Goal: Task Accomplishment & Management: Manage account settings

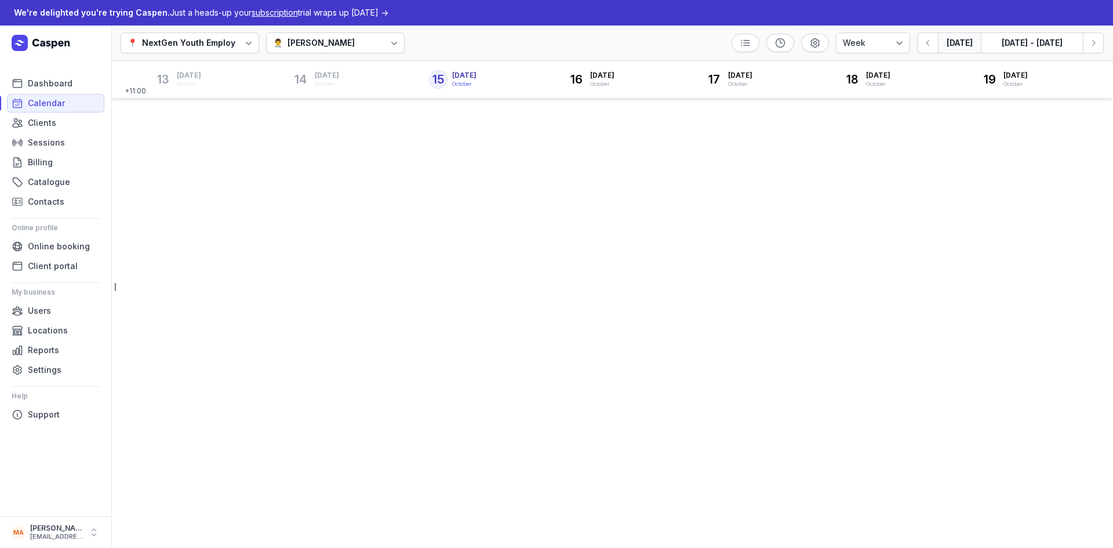
select select "week"
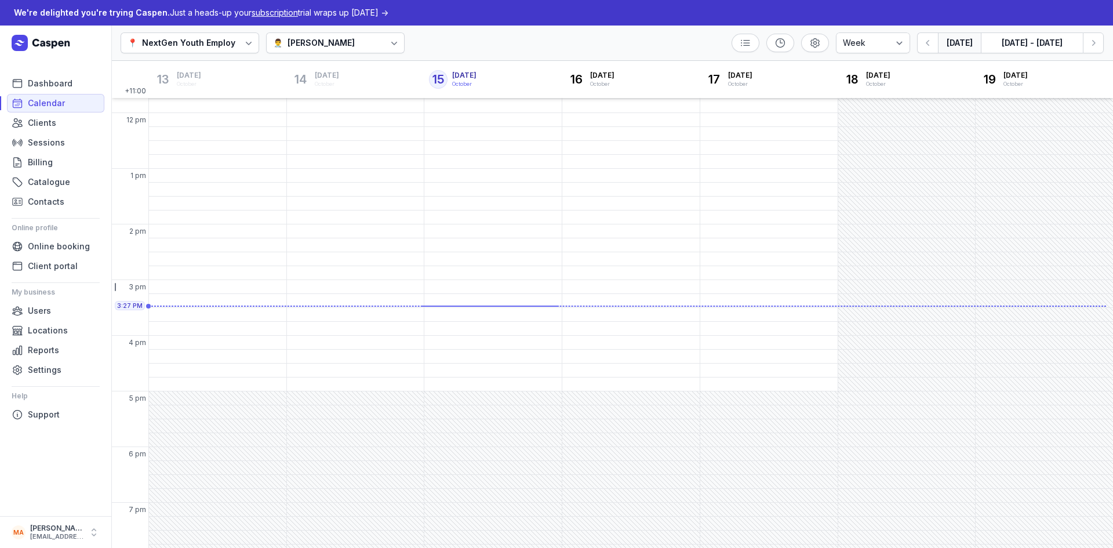
scroll to position [218, 0]
click at [308, 146] on div "12:45 PM - Tue" at bounding box center [317, 152] width 57 height 12
click at [337, 98] on span "Activity" at bounding box center [332, 98] width 30 height 12
select select
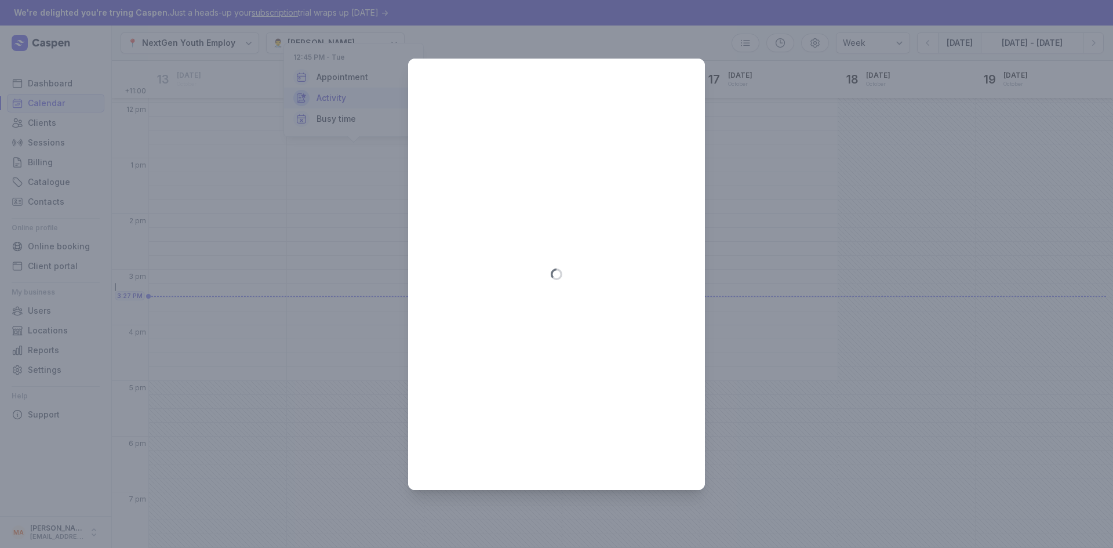
type input "2025-10-14"
select select "12:45"
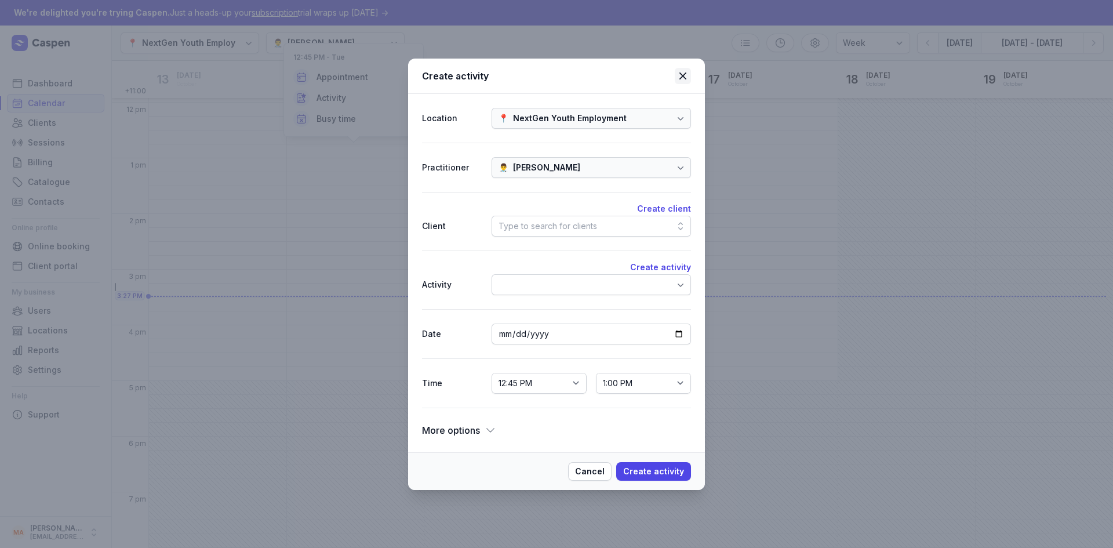
click at [681, 75] on icon at bounding box center [683, 76] width 14 height 14
select select
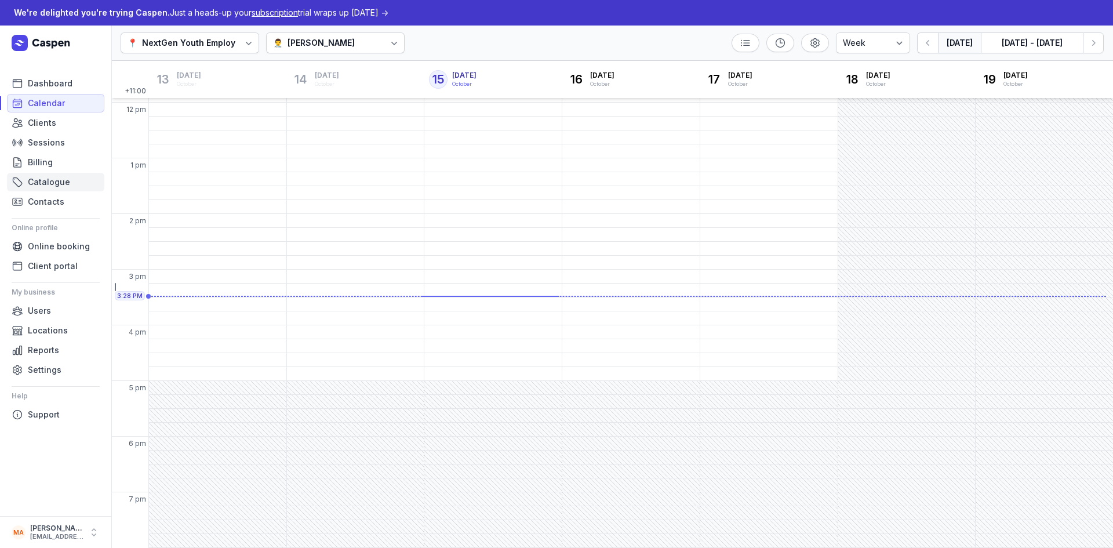
click at [68, 184] on link "Catalogue" at bounding box center [55, 182] width 97 height 19
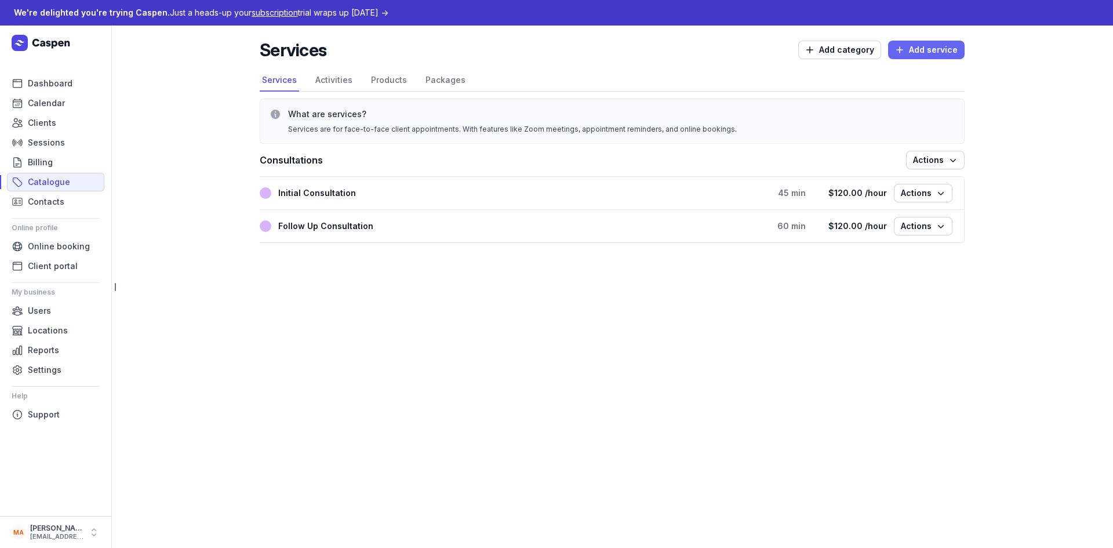
click at [935, 51] on span "Add service" at bounding box center [926, 50] width 63 height 14
select select
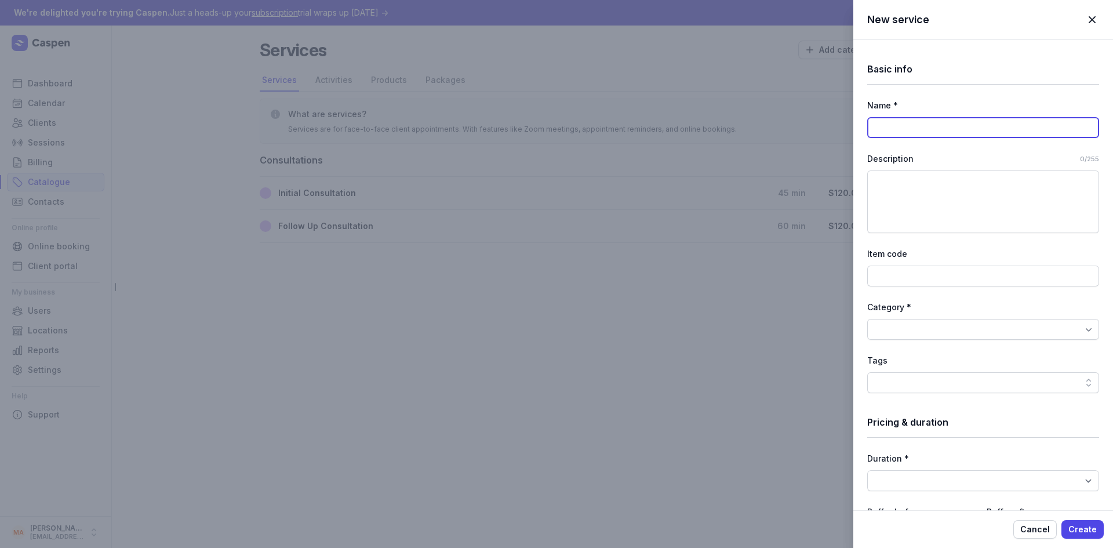
click at [924, 125] on input at bounding box center [984, 127] width 232 height 21
click at [877, 168] on div "Description 0/255" at bounding box center [984, 192] width 232 height 81
click at [970, 329] on div at bounding box center [984, 329] width 232 height 21
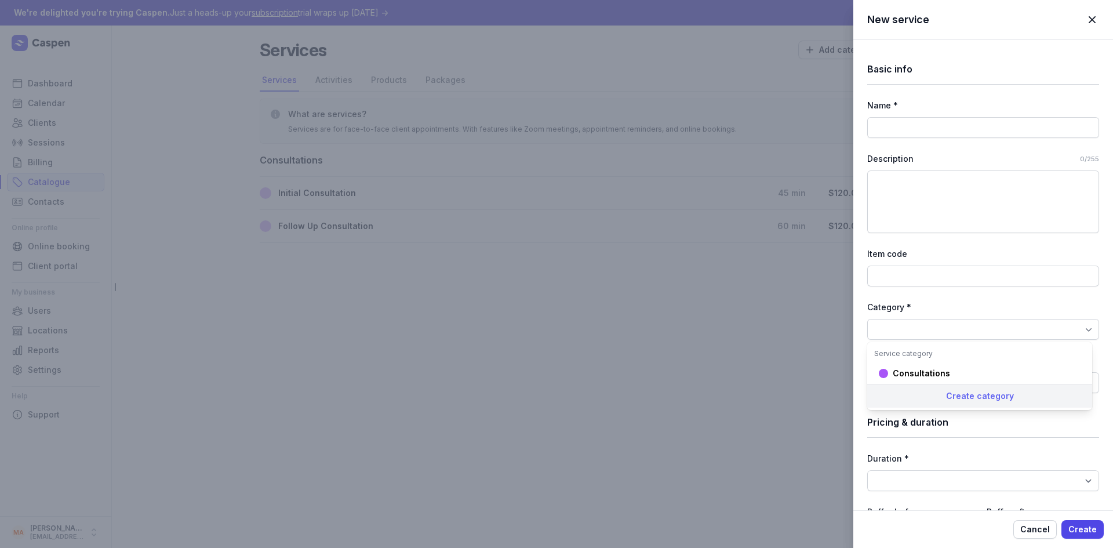
click at [975, 397] on div "Create category" at bounding box center [980, 396] width 225 height 24
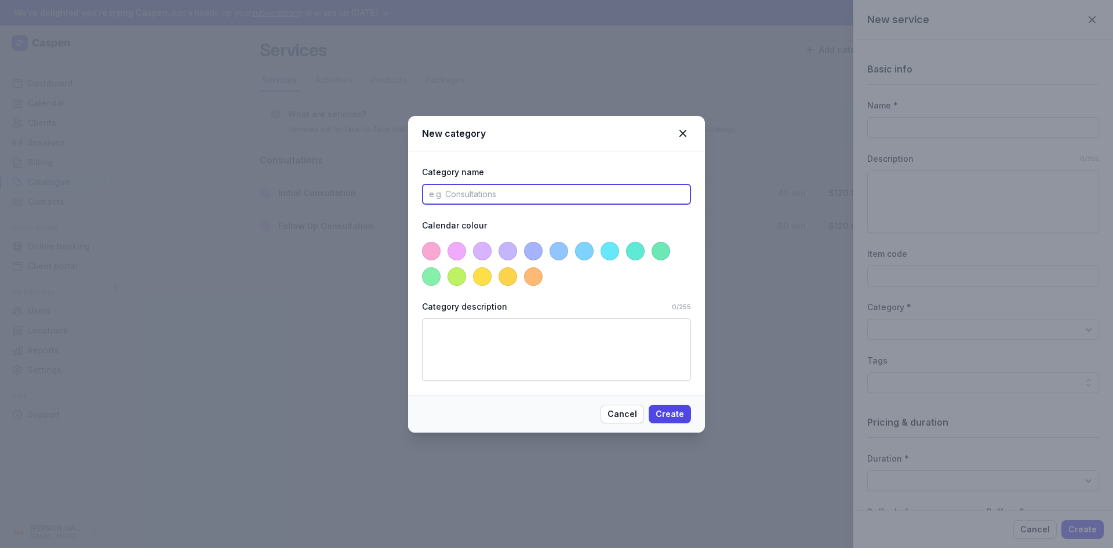
click at [485, 193] on input at bounding box center [556, 194] width 269 height 21
type input "Non face-face support"
click at [460, 277] on span at bounding box center [457, 276] width 19 height 19
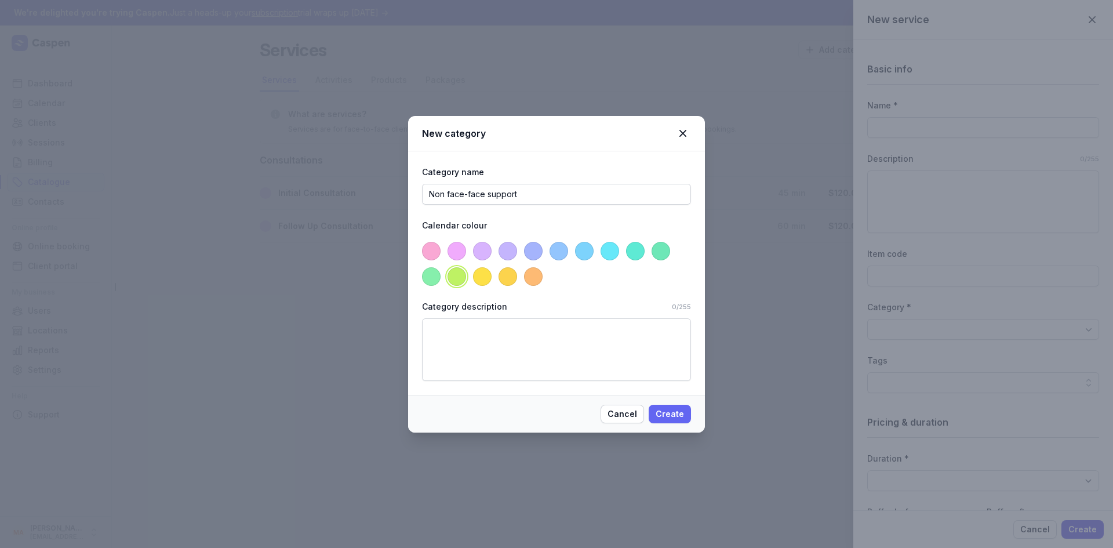
click at [679, 415] on span "Create" at bounding box center [670, 414] width 28 height 14
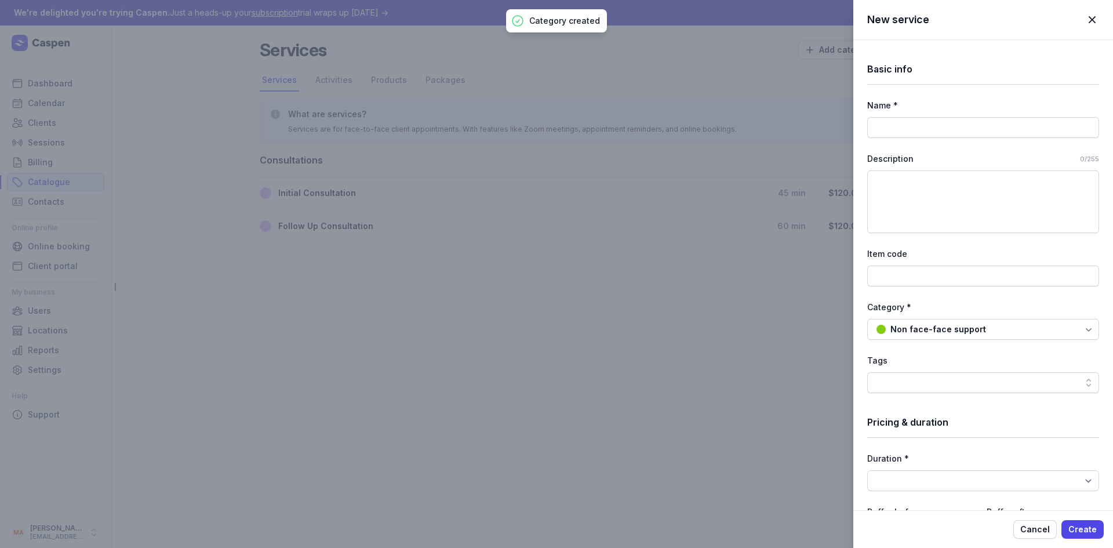
click at [956, 379] on div at bounding box center [984, 382] width 232 height 21
click at [1065, 382] on div at bounding box center [984, 382] width 232 height 21
click at [999, 442] on div "Basic info Name * Description 0/255 Item code Category * Non face-face support …" at bounding box center [984, 501] width 232 height 923
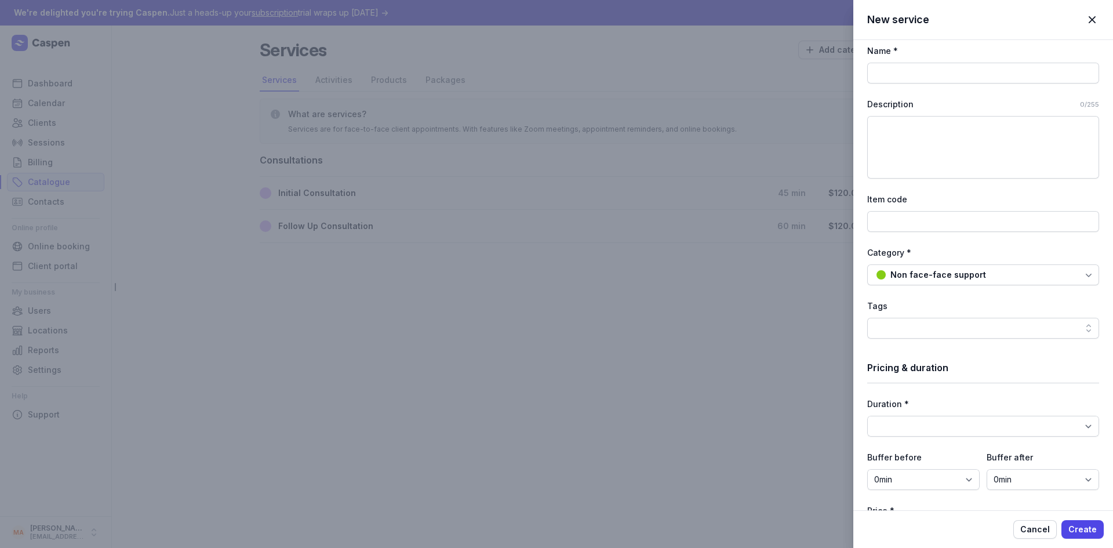
scroll to position [116, 0]
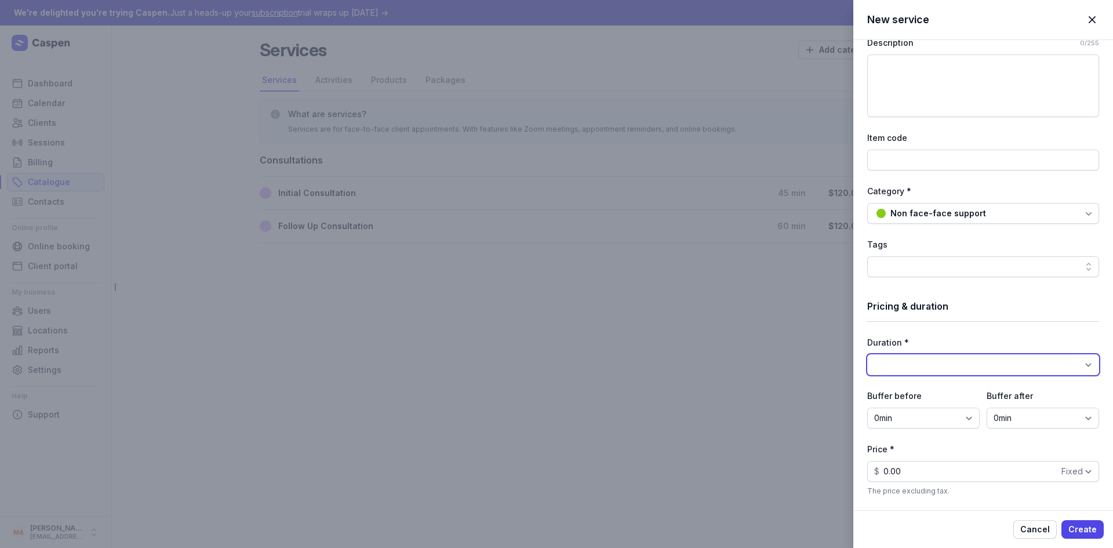
click at [955, 364] on select "15min 30min 45min 1h 1h 15min 1h 30min 1h 45min 2h 2h 15min 2h 30min 2h 45min 3…" at bounding box center [984, 364] width 232 height 21
select select "60"
click at [868, 354] on select "15min 30min 45min 1h 1h 15min 1h 30min 1h 45min 2h 2h 15min 2h 30min 2h 45min 3…" at bounding box center [984, 364] width 232 height 21
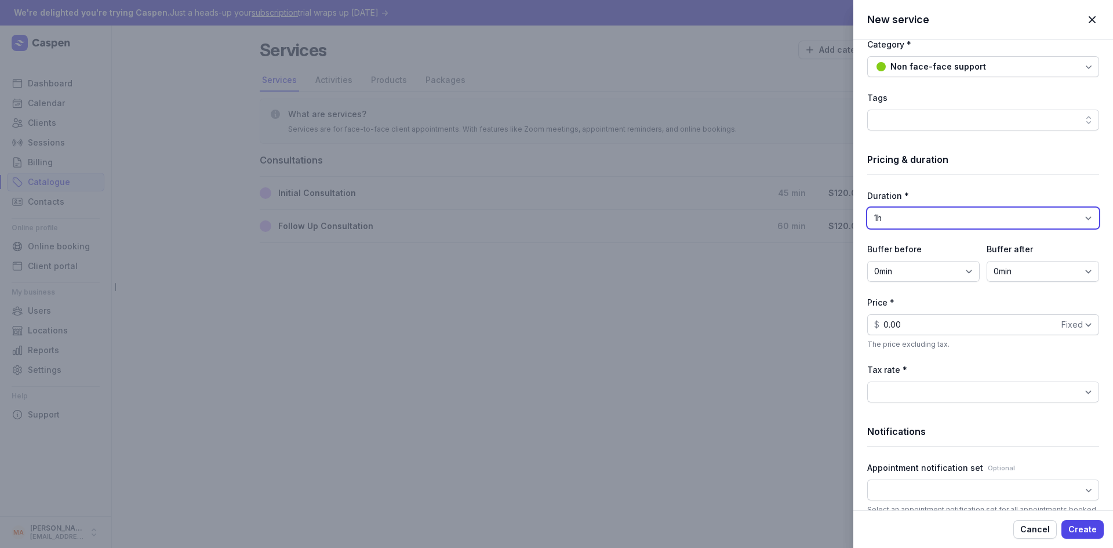
scroll to position [348, 0]
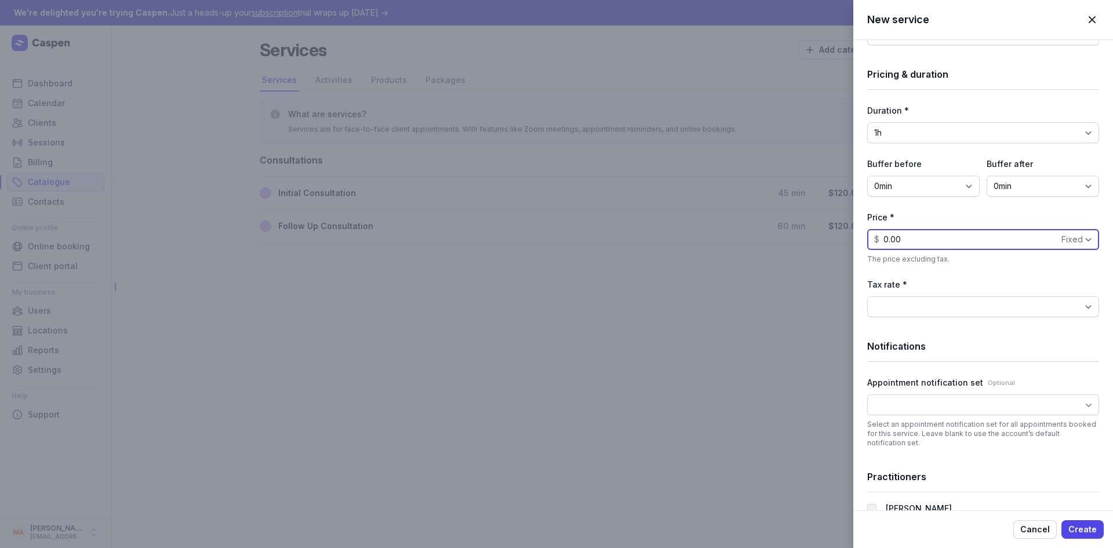
click at [909, 238] on input "0.00" at bounding box center [984, 239] width 232 height 21
drag, startPoint x: 909, startPoint y: 238, endPoint x: 804, endPoint y: 237, distance: 105.0
click at [804, 237] on div "New service Close panel Basic info Name * Description 0/255 Item code Category …" at bounding box center [556, 274] width 1113 height 548
type input "80.06"
click at [1082, 237] on select "Fixed Hour" at bounding box center [1078, 239] width 42 height 21
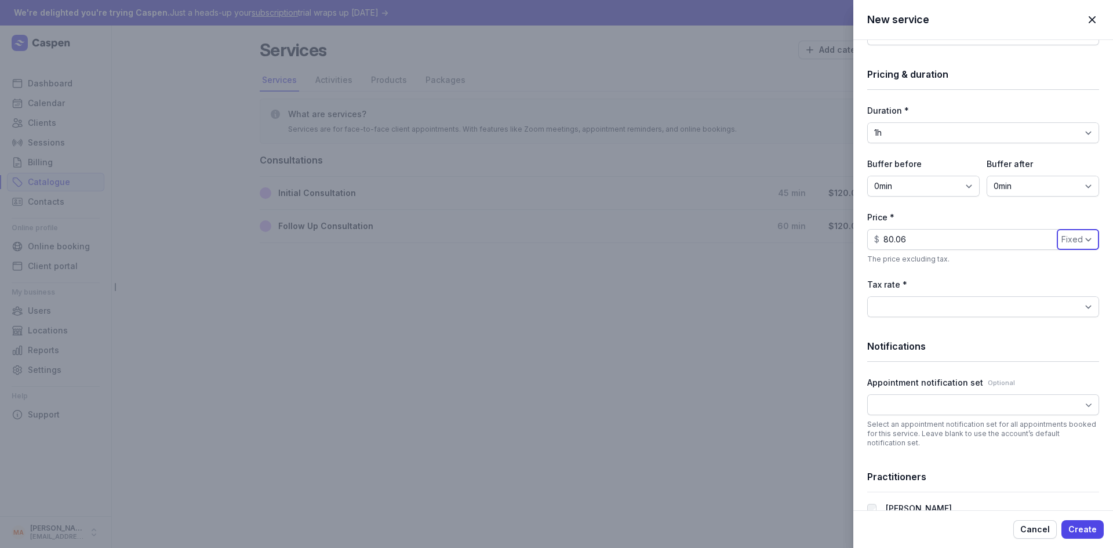
select select "hourly"
click at [1057, 229] on select "Fixed Hour" at bounding box center [1078, 239] width 42 height 21
click at [939, 306] on select "BAS Excluded (0%) GST Free Income (0%) GST on Income (10%)" at bounding box center [984, 306] width 232 height 21
select select "tax_01K7GCGPS5GTFDQ6NS1F1EERF7"
click at [868, 296] on select "BAS Excluded (0%) GST Free Income (0%) GST on Income (10%)" at bounding box center [984, 306] width 232 height 21
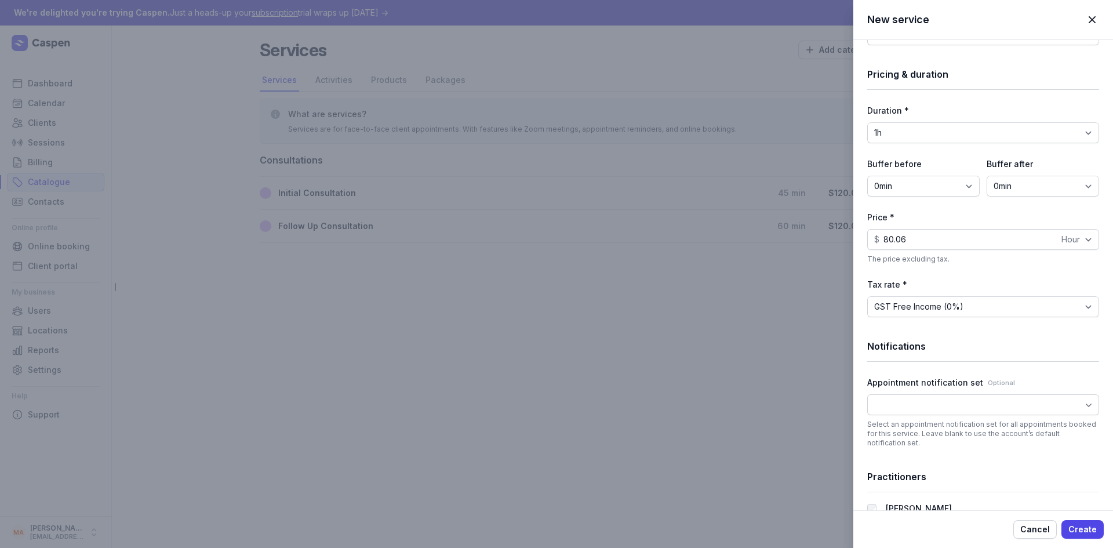
click at [932, 407] on div at bounding box center [984, 404] width 232 height 21
click at [967, 357] on div "Notifications" at bounding box center [984, 346] width 232 height 31
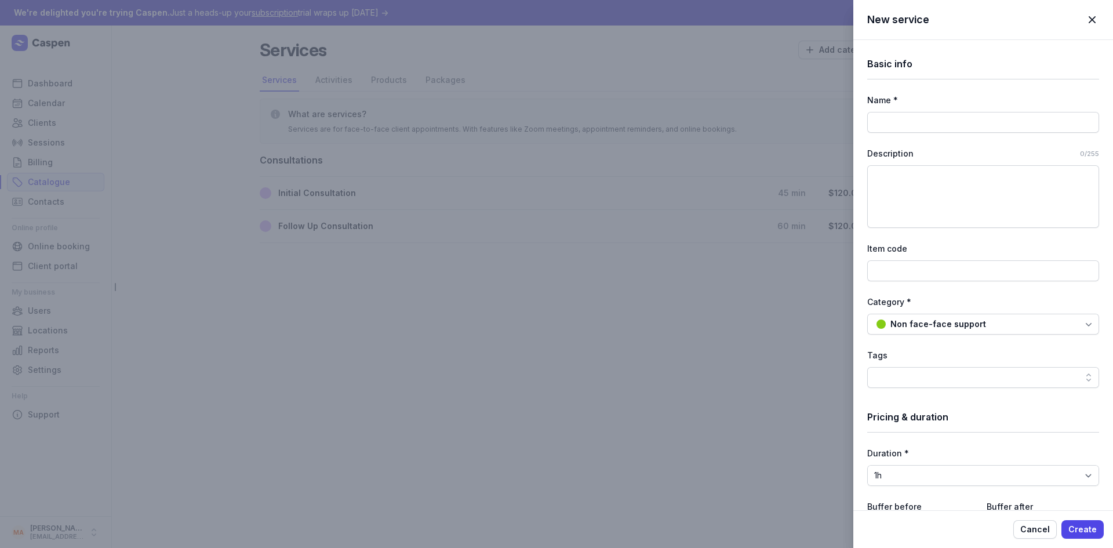
scroll to position [0, 0]
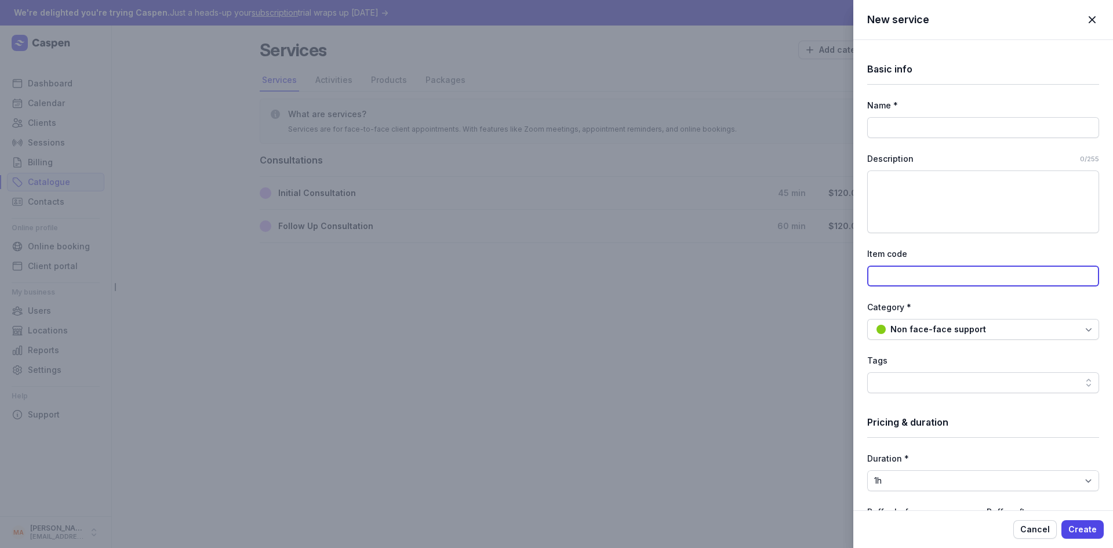
click at [933, 275] on input at bounding box center [984, 276] width 232 height 21
paste input "10_016_0102_5_3"
type input "10_016_0102_5_3"
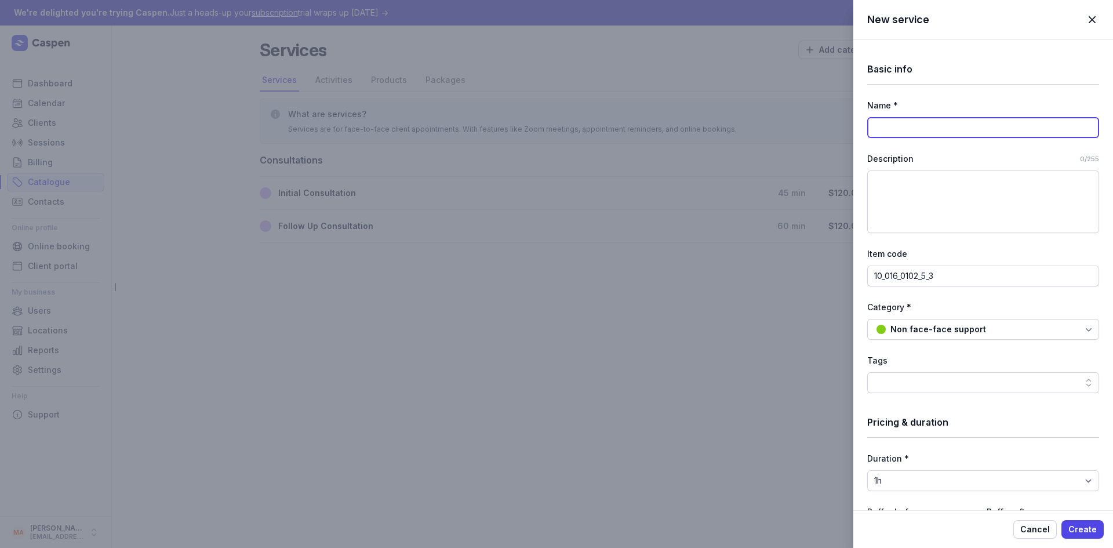
click at [930, 126] on input at bounding box center [984, 127] width 232 height 21
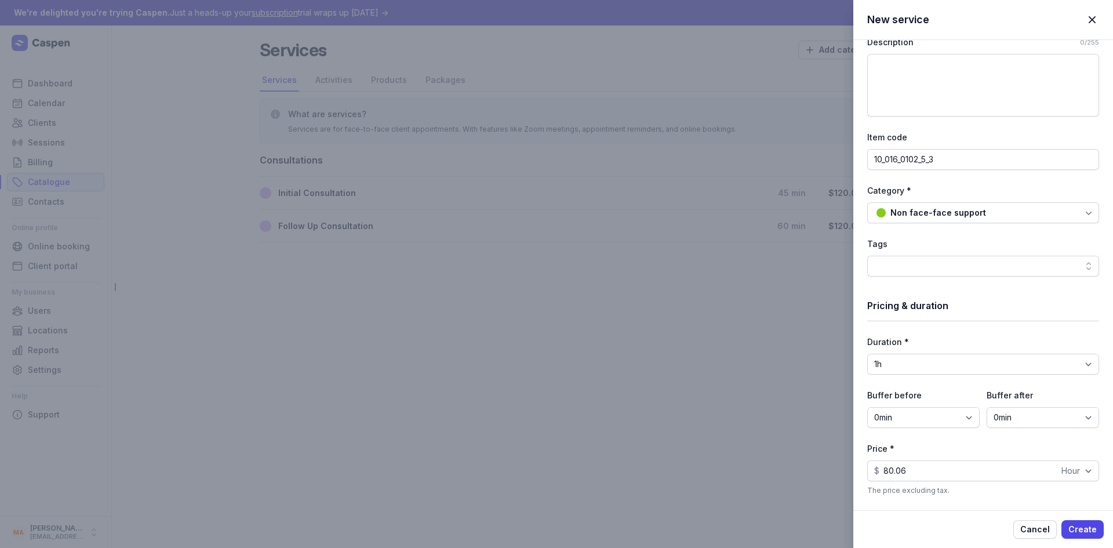
scroll to position [116, 0]
click at [890, 232] on div "Basic info Name * Description 0/255 Item code 10_016_0102_5_3 Category * Non fa…" at bounding box center [984, 385] width 232 height 923
click at [923, 208] on div "Non face-face support" at bounding box center [939, 213] width 96 height 14
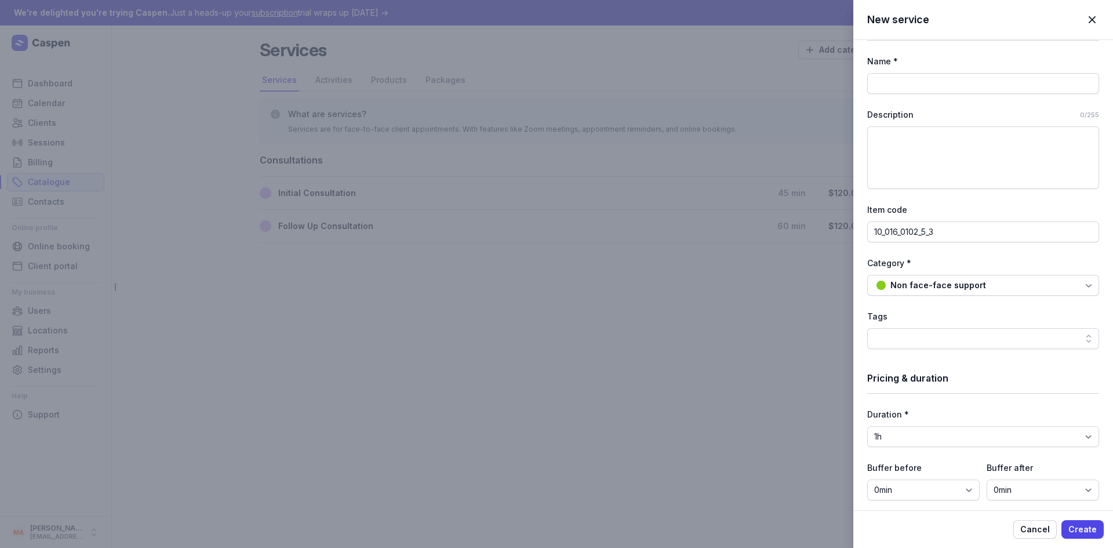
scroll to position [0, 0]
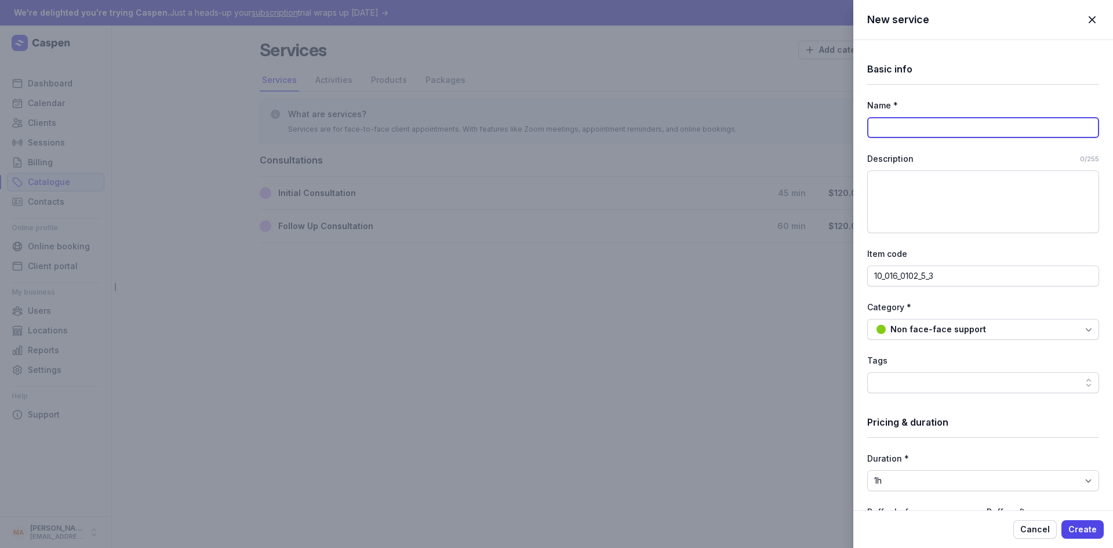
click at [914, 128] on input at bounding box center [984, 127] width 232 height 21
type input "Pre"
click at [1095, 16] on span "button" at bounding box center [1093, 20] width 26 height 26
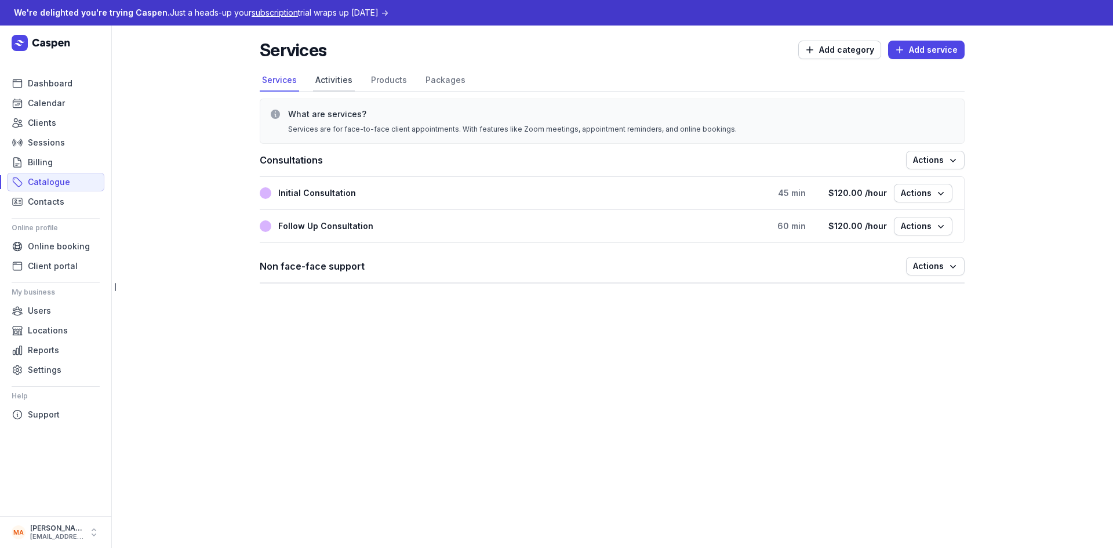
click at [330, 74] on link "Activities" at bounding box center [334, 81] width 42 height 22
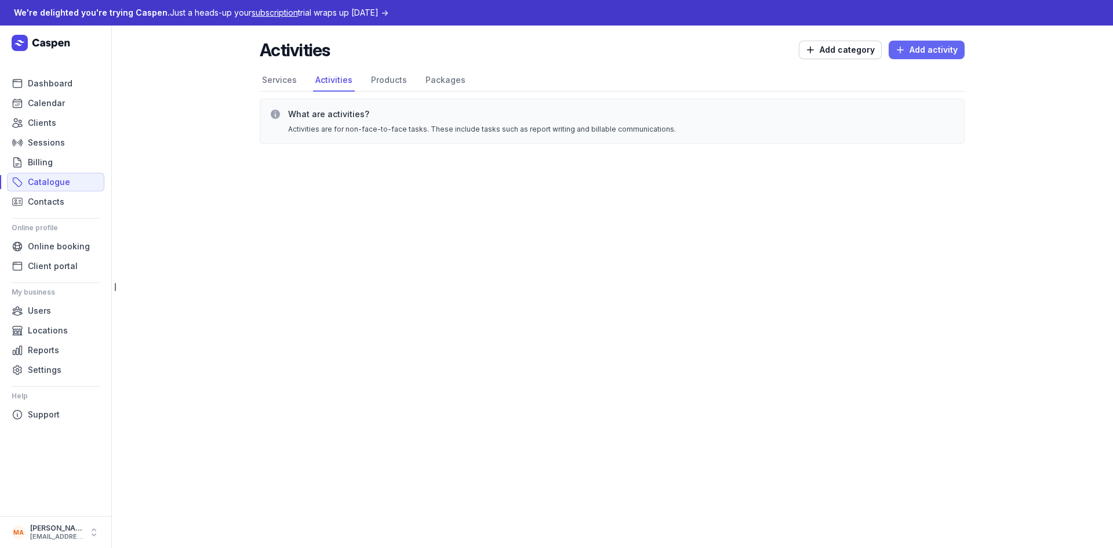
click at [922, 48] on span "Add activity" at bounding box center [927, 50] width 62 height 14
select select
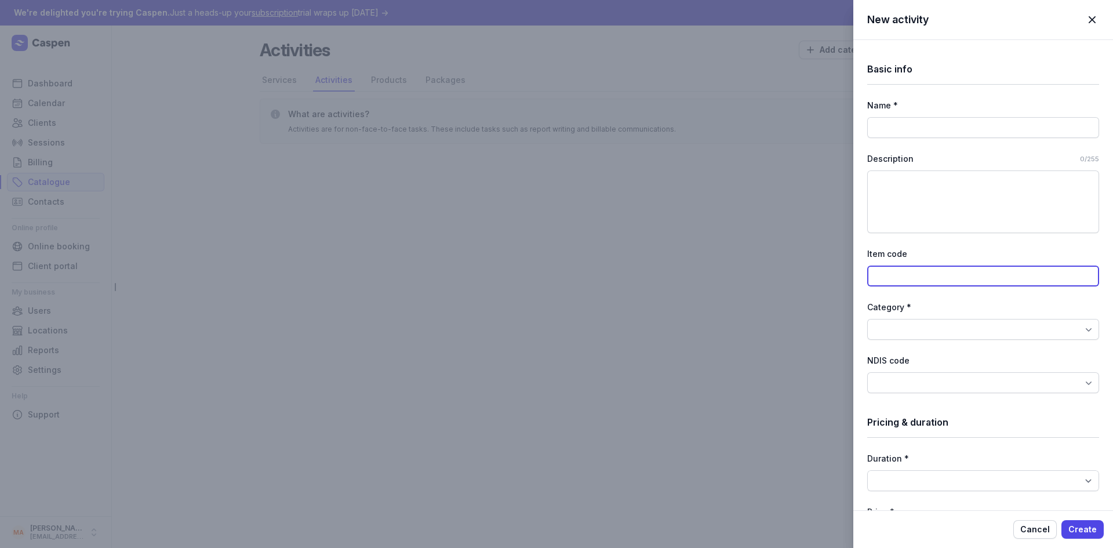
click at [938, 274] on input at bounding box center [984, 276] width 232 height 21
paste input "10_016_0102_5_3"
type input "10_016_0102_5_3"
click at [945, 313] on div "Category *" at bounding box center [984, 307] width 232 height 14
click at [942, 322] on div at bounding box center [984, 329] width 232 height 21
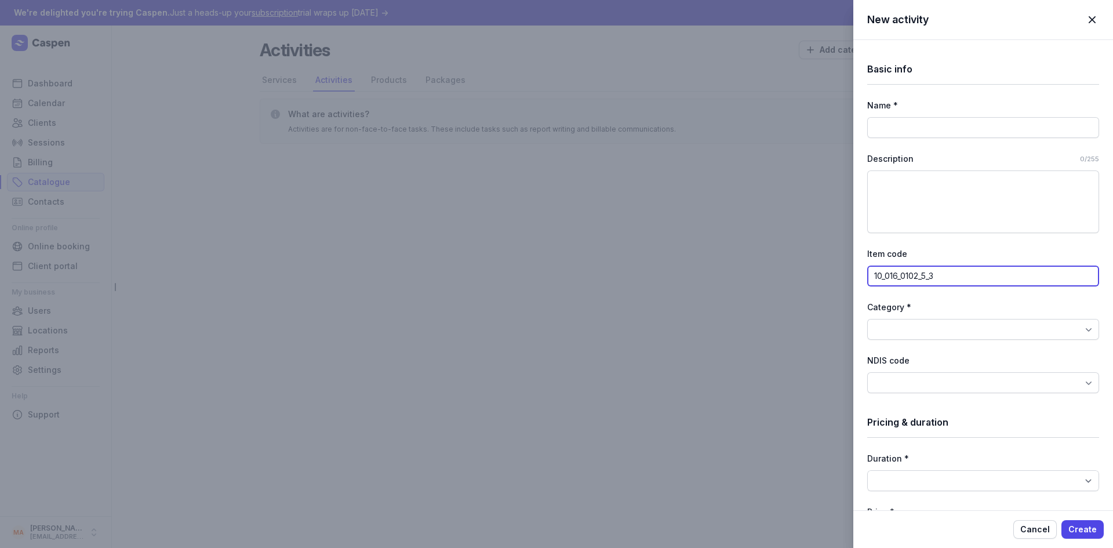
drag, startPoint x: 950, startPoint y: 272, endPoint x: 858, endPoint y: 274, distance: 92.2
click at [858, 274] on div "Basic info Name * Description 0/255 Item code 10_016_0102_5_3 Category * NDIS c…" at bounding box center [984, 409] width 260 height 739
click at [973, 378] on div at bounding box center [984, 382] width 232 height 21
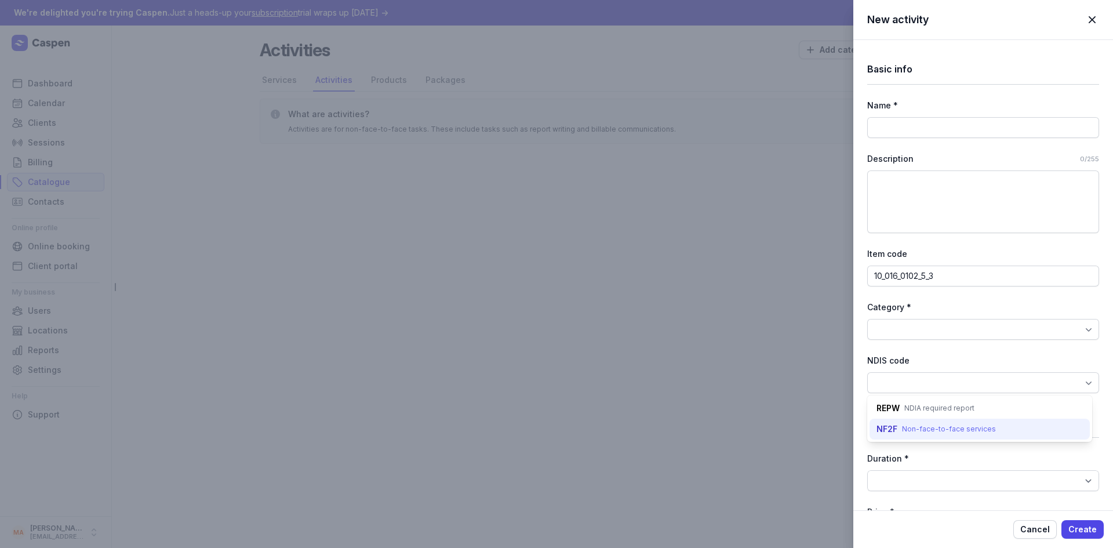
click at [995, 430] on div "NF2F Non-face-to-face services" at bounding box center [980, 429] width 220 height 21
click at [982, 383] on span "Non-face-to-face services" at bounding box center [947, 382] width 94 height 9
click at [947, 325] on div at bounding box center [984, 329] width 232 height 21
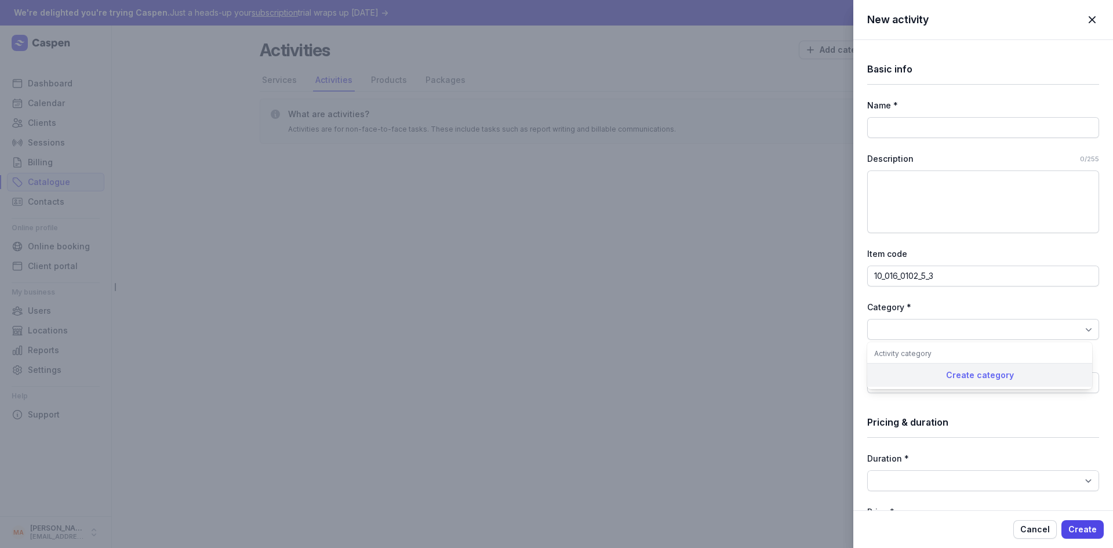
click at [978, 376] on div "Create category" at bounding box center [980, 375] width 225 height 24
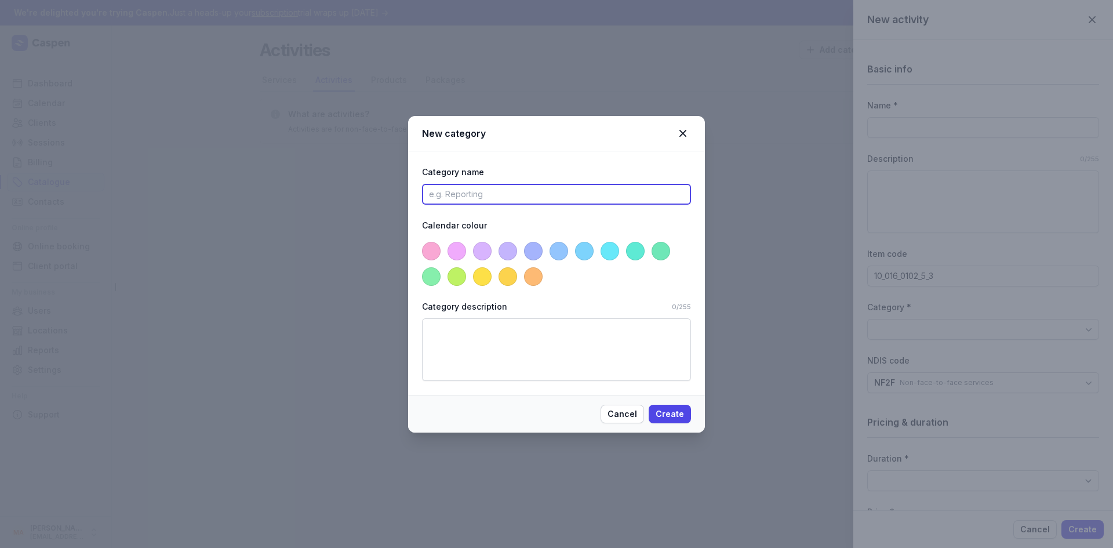
click at [448, 199] on input at bounding box center [556, 194] width 269 height 21
type input "Non face to face support"
click at [511, 278] on span at bounding box center [508, 276] width 19 height 19
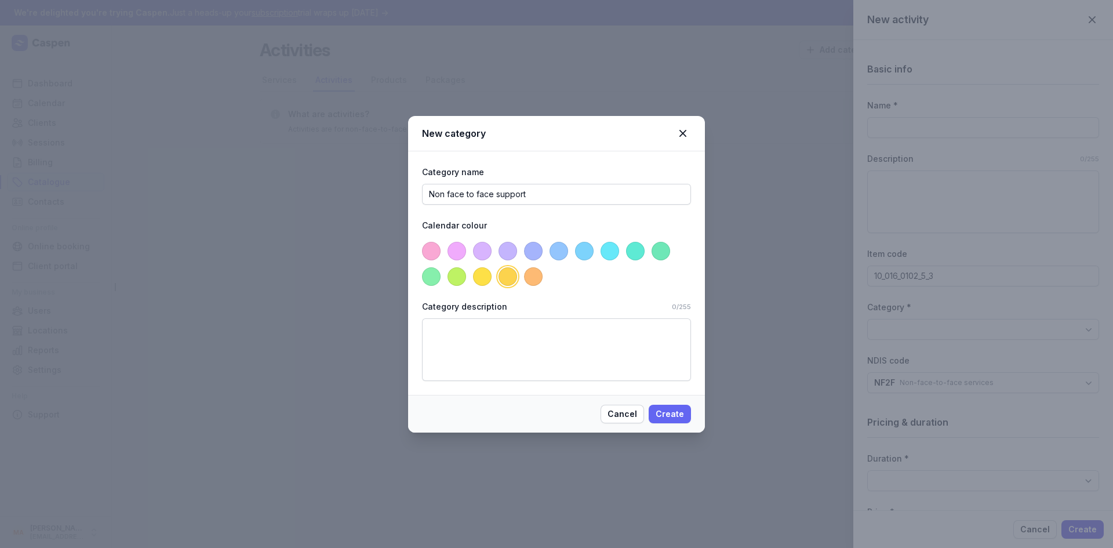
click at [670, 410] on span "Create" at bounding box center [670, 414] width 28 height 14
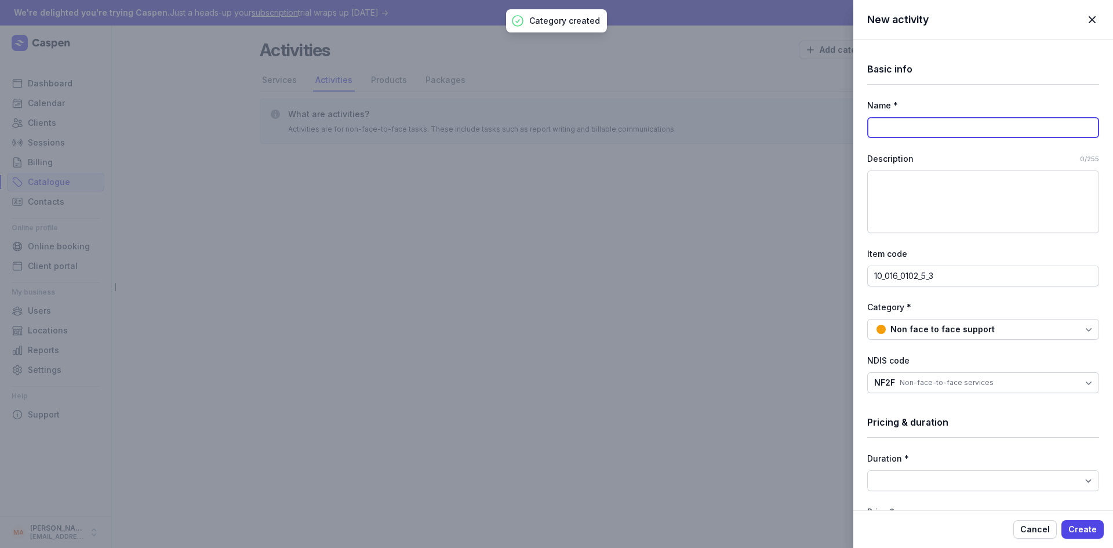
click at [941, 125] on input at bounding box center [984, 127] width 232 height 21
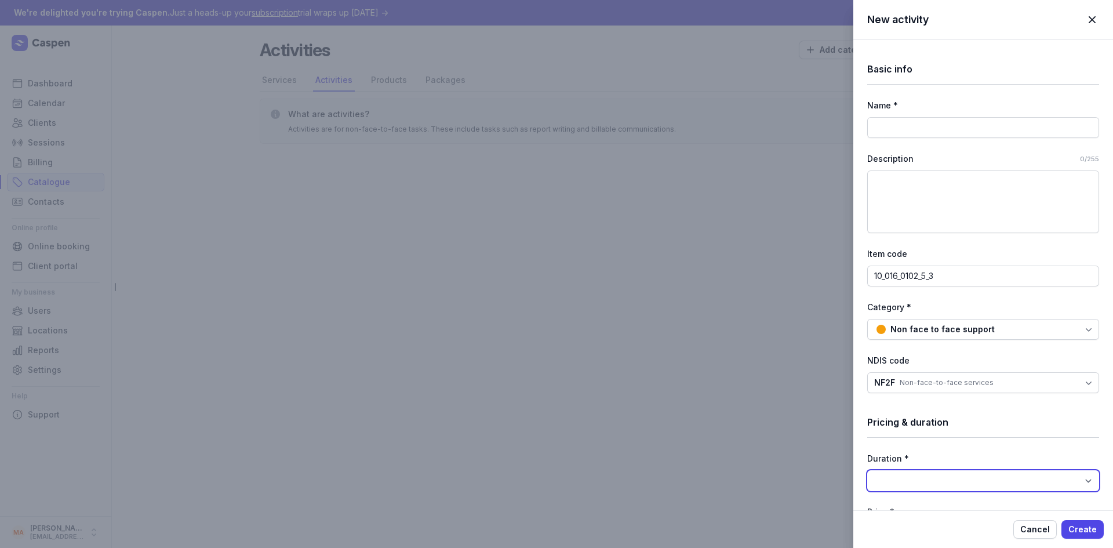
click at [948, 482] on select "15min 30min 45min 1h 1h 15min 1h 30min 1h 45min 2h 2h 15min 2h 30min 2h 45min 3…" at bounding box center [984, 480] width 232 height 21
select select "60"
click at [868, 470] on select "15min 30min 45min 1h 1h 15min 1h 30min 1h 45min 2h 2h 15min 2h 30min 2h 45min 3…" at bounding box center [984, 480] width 232 height 21
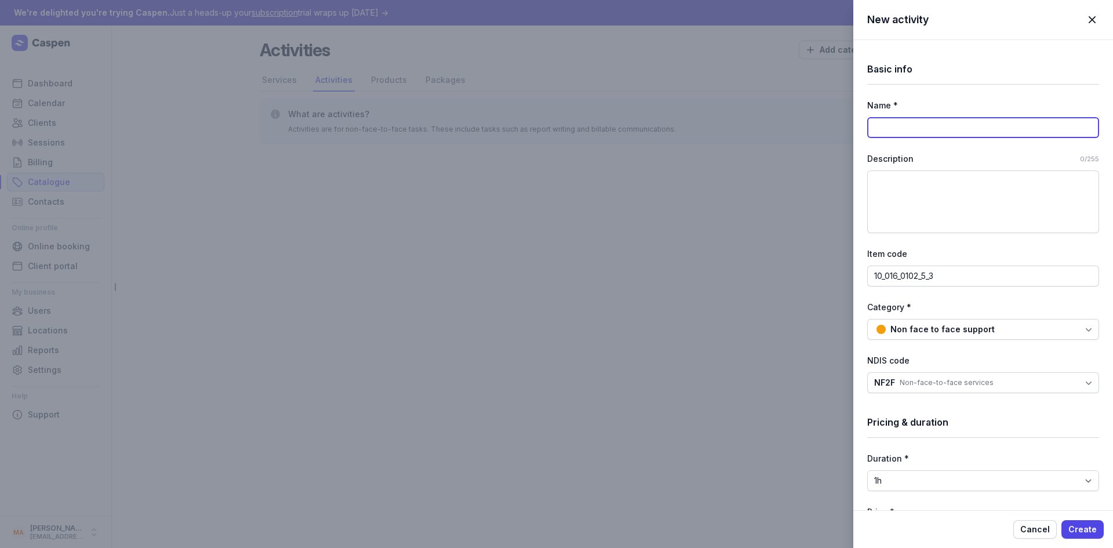
click at [928, 123] on input at bounding box center [984, 127] width 232 height 21
type input "Session Planning"
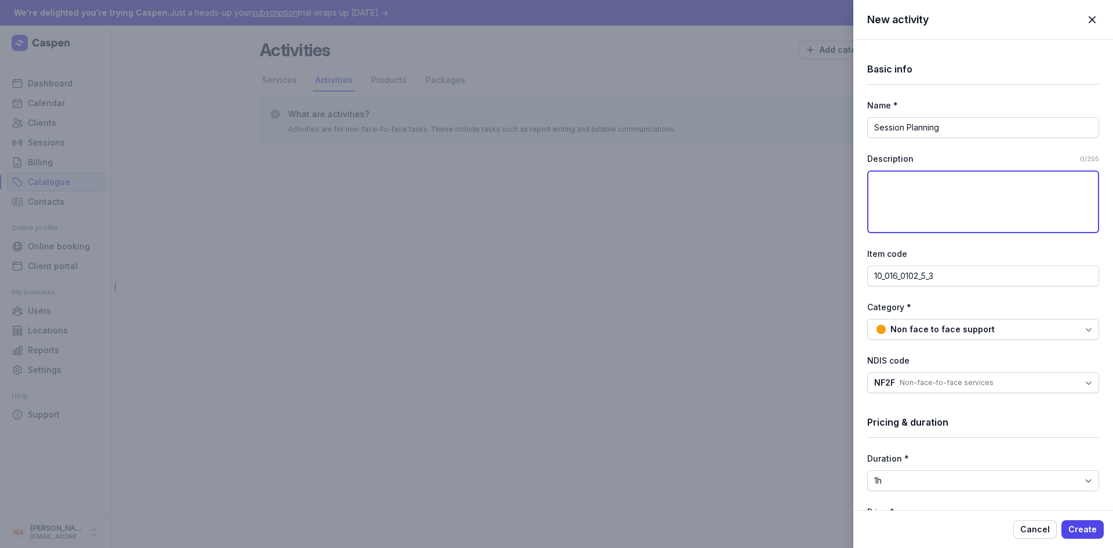
click at [939, 219] on textarea at bounding box center [984, 201] width 232 height 63
type textarea "Pl"
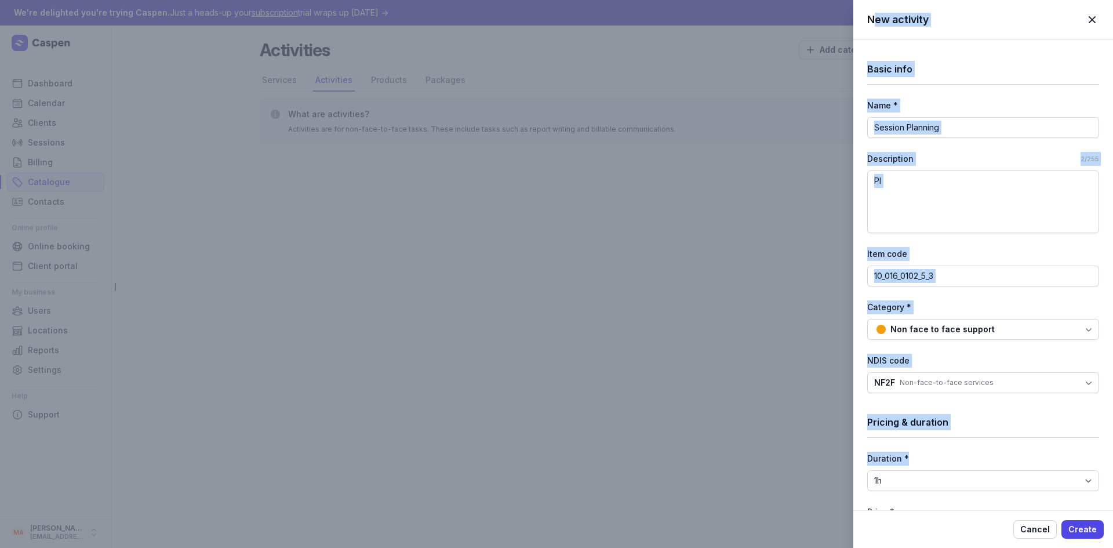
drag, startPoint x: 869, startPoint y: 20, endPoint x: 1026, endPoint y: 447, distance: 454.5
click at [1026, 447] on div "New activity Close panel Basic info Name * Session Planning Description 2/255 P…" at bounding box center [984, 274] width 260 height 548
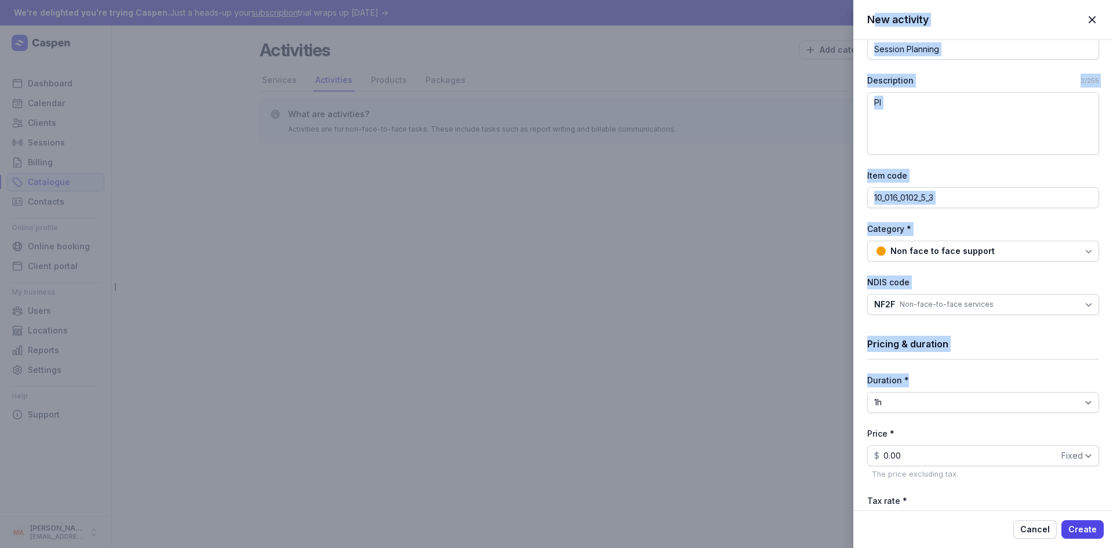
scroll to position [232, 0]
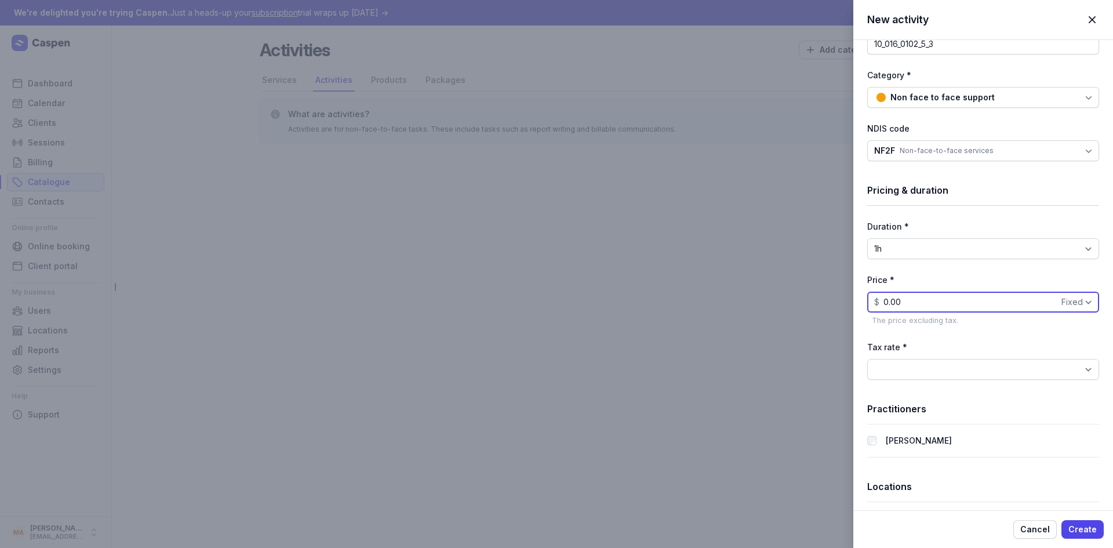
click at [902, 300] on input "0.00" at bounding box center [984, 302] width 232 height 21
drag, startPoint x: 905, startPoint y: 300, endPoint x: 863, endPoint y: 300, distance: 41.8
click at [863, 300] on div "Basic info Name * Session Planning Description 2/255 Pl Item code 10_016_0102_5…" at bounding box center [984, 177] width 260 height 739
click at [1081, 300] on select "Fixed Hour" at bounding box center [1078, 302] width 42 height 21
select select "hourly"
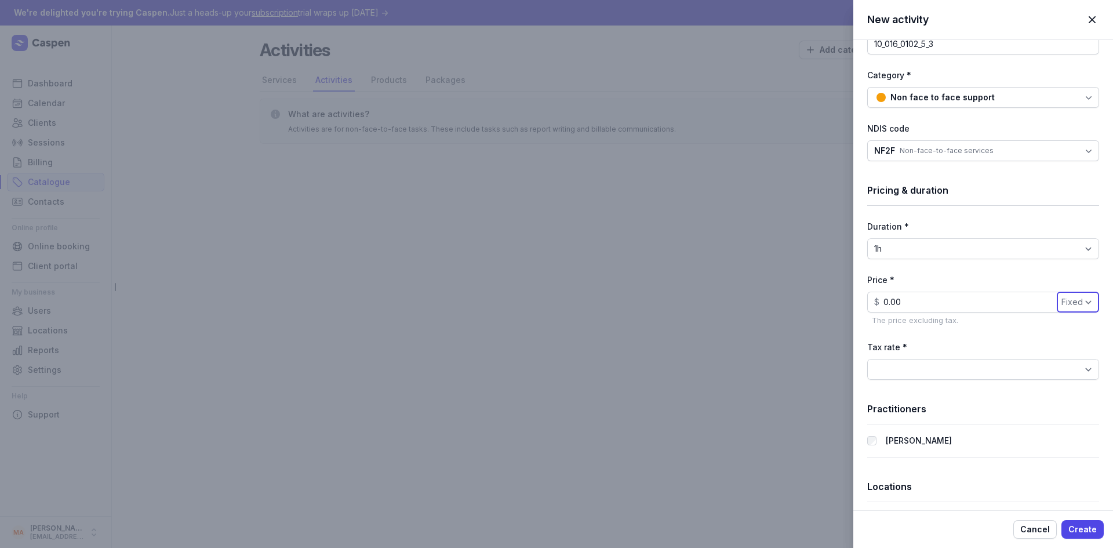
click at [1057, 292] on select "Fixed Hour" at bounding box center [1078, 302] width 42 height 21
click at [895, 302] on input "0.00" at bounding box center [984, 302] width 232 height 21
drag, startPoint x: 881, startPoint y: 299, endPoint x: 974, endPoint y: 302, distance: 92.2
click at [974, 302] on input "0.00" at bounding box center [984, 302] width 232 height 21
type input "80.06"
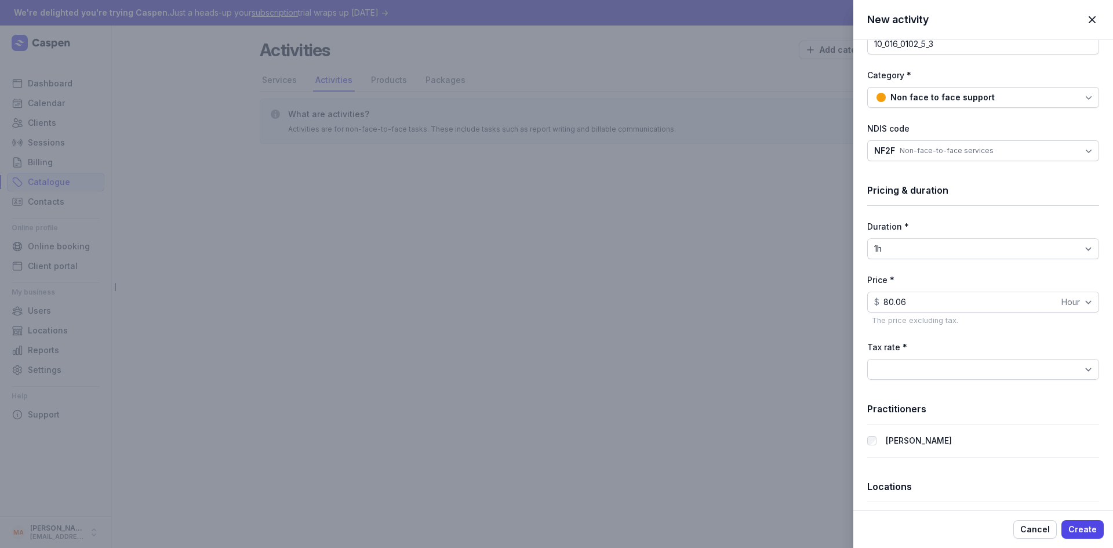
click at [959, 354] on div "Tax rate *" at bounding box center [984, 347] width 232 height 14
drag, startPoint x: 958, startPoint y: 364, endPoint x: 960, endPoint y: 372, distance: 7.7
click at [958, 364] on select "BAS Excluded (0%) GST Free Income (0%) GST on Income (10%)" at bounding box center [984, 369] width 232 height 21
select select "tax_01K7GCGPS5GTFDQ6NS1F1EERF7"
click at [868, 359] on select "BAS Excluded (0%) GST Free Income (0%) GST on Income (10%)" at bounding box center [984, 369] width 232 height 21
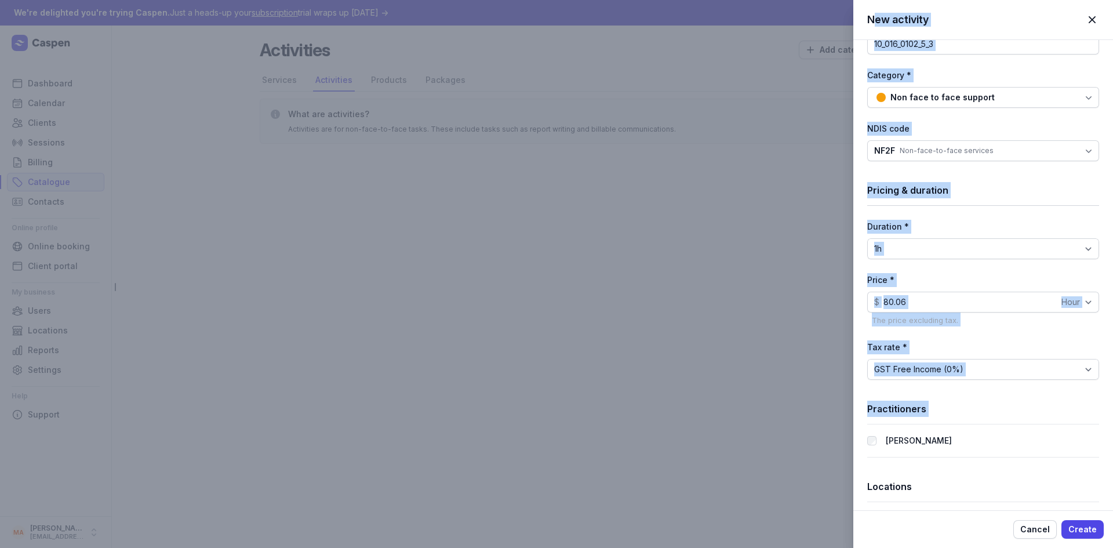
drag, startPoint x: 865, startPoint y: 19, endPoint x: 970, endPoint y: 447, distance: 441.2
click at [970, 447] on div "New activity Close panel Basic info Name * Session Planning Description 2/255 P…" at bounding box center [984, 274] width 260 height 548
copy div "New activity Close panel Basic info Name * Description 2/255 Item code Category…"
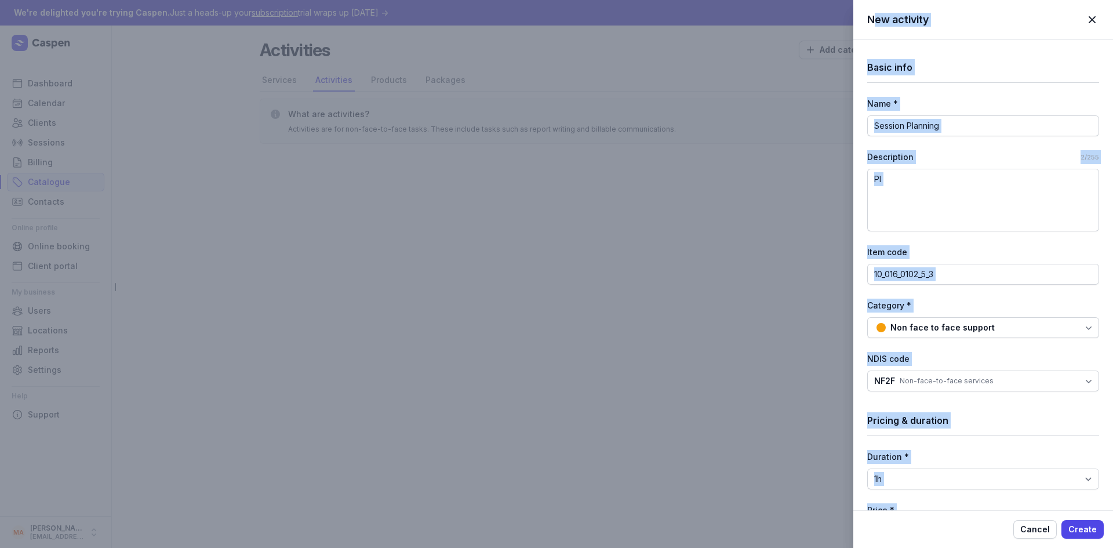
scroll to position [0, 0]
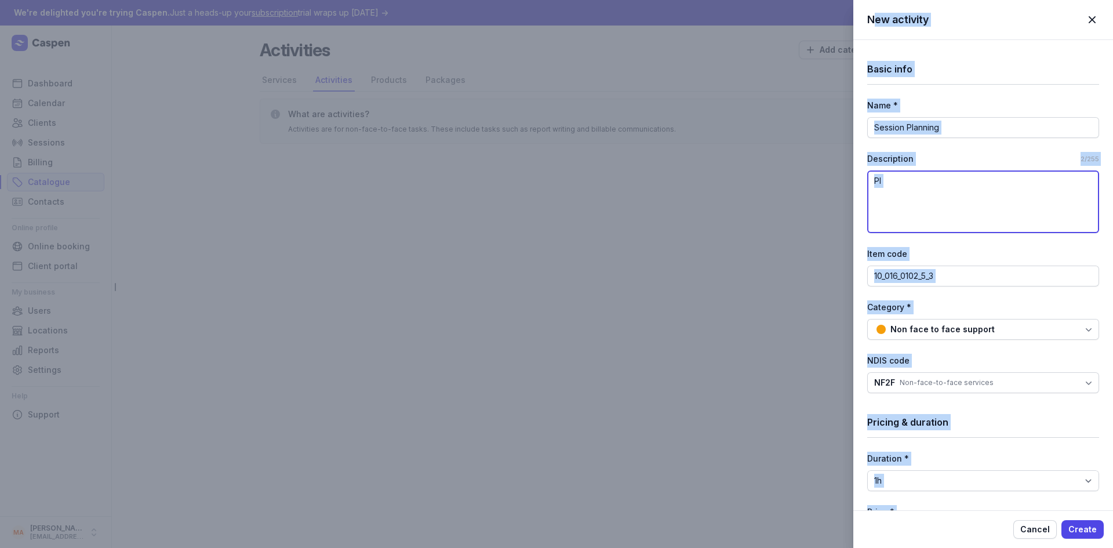
click at [913, 201] on textarea "Pl" at bounding box center [984, 201] width 232 height 63
click at [927, 198] on textarea "Pl" at bounding box center [984, 201] width 232 height 63
click at [931, 190] on textarea "Pl" at bounding box center [984, 201] width 232 height 63
click at [966, 153] on div "Description" at bounding box center [972, 159] width 209 height 14
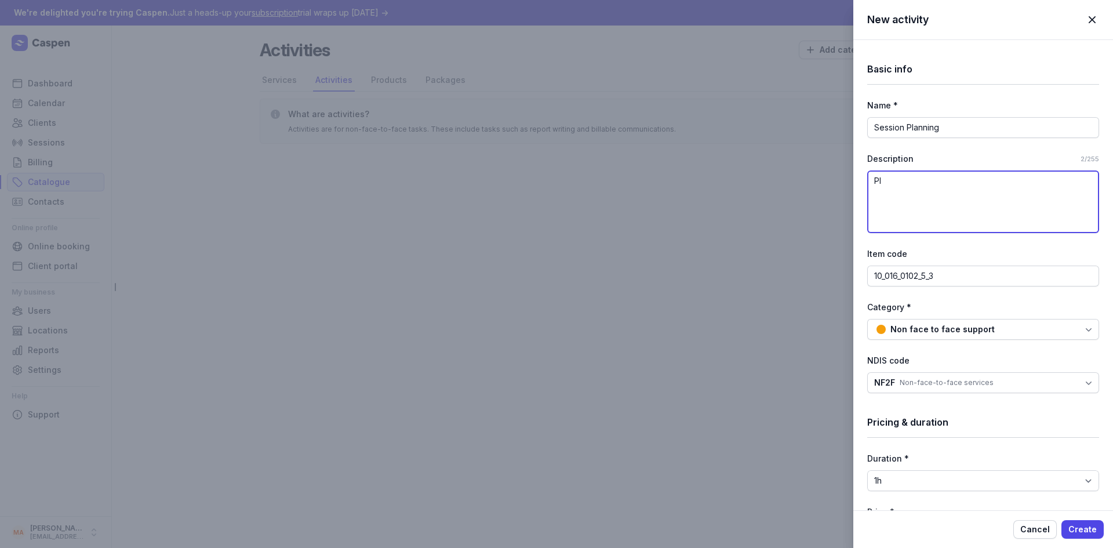
drag, startPoint x: 905, startPoint y: 189, endPoint x: 859, endPoint y: 155, distance: 57.2
click at [859, 155] on div "Basic info Name * Session Planning Description 2/255 Pl Item code 10_016_0102_5…" at bounding box center [984, 409] width 260 height 739
paste textarea "Creating and planning participant sessions, including preparation of resources,…"
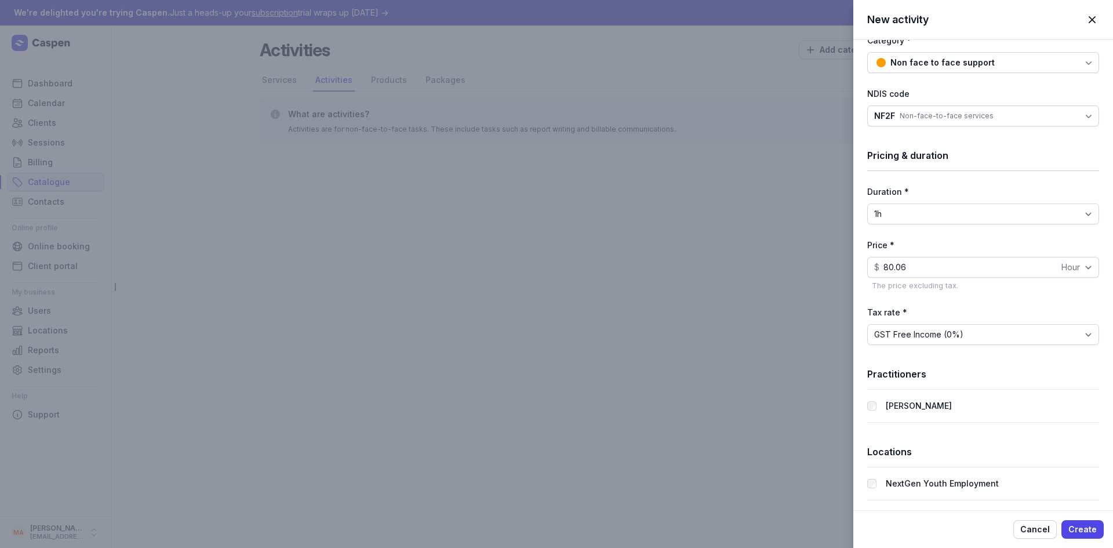
scroll to position [268, 0]
type textarea "Creating and planning participant sessions, including preparation of resources,…"
click at [1079, 524] on span "Create" at bounding box center [1083, 529] width 28 height 14
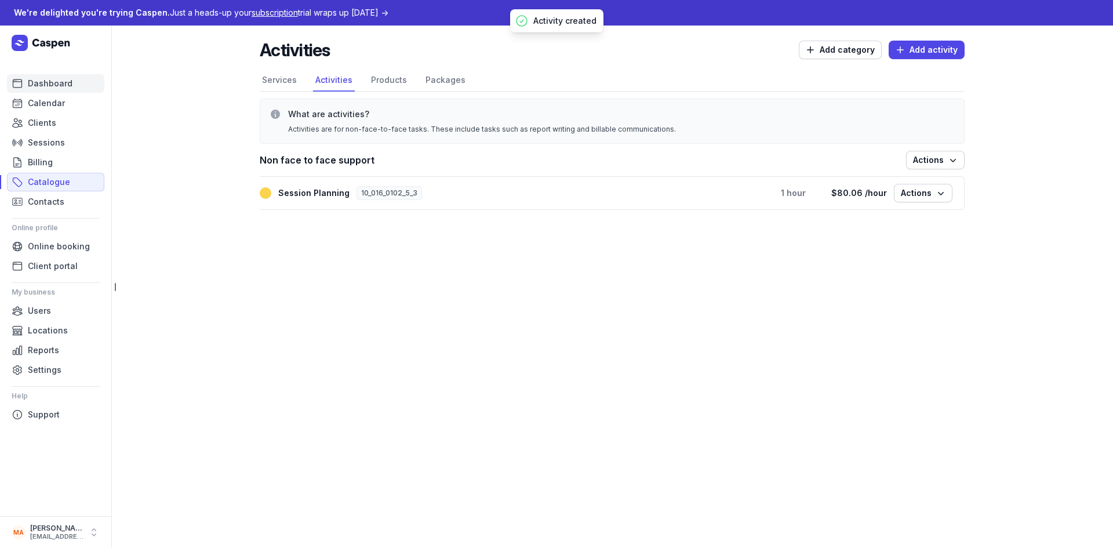
click at [56, 88] on span "Dashboard" at bounding box center [50, 84] width 45 height 14
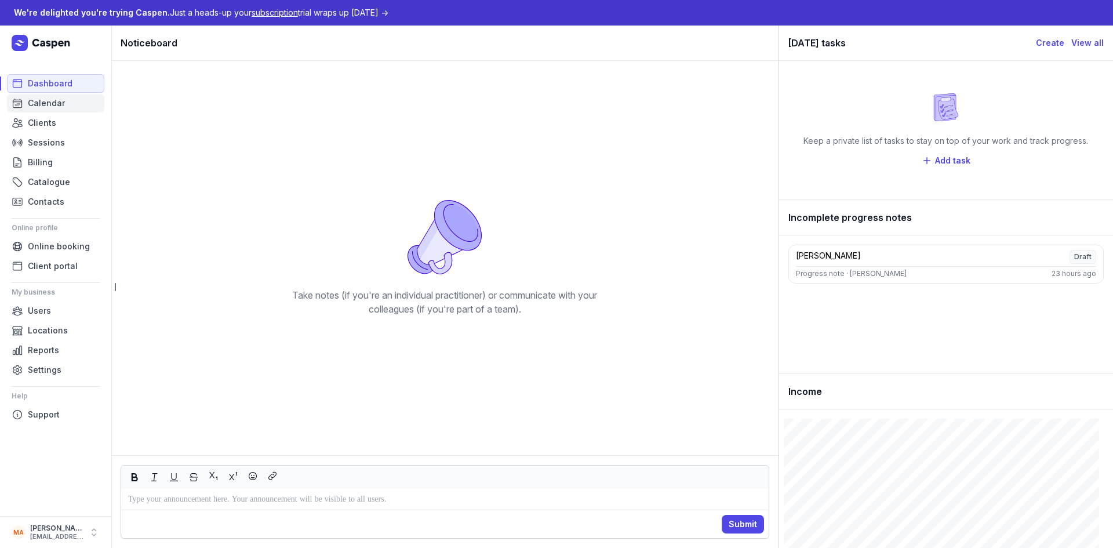
click at [30, 100] on span "Calendar" at bounding box center [46, 103] width 37 height 14
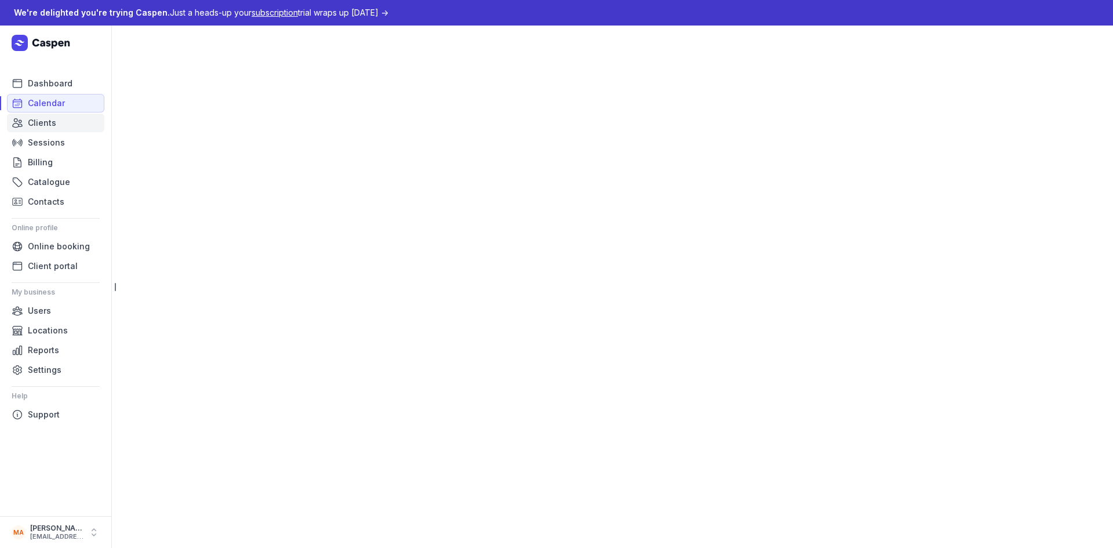
select select "week"
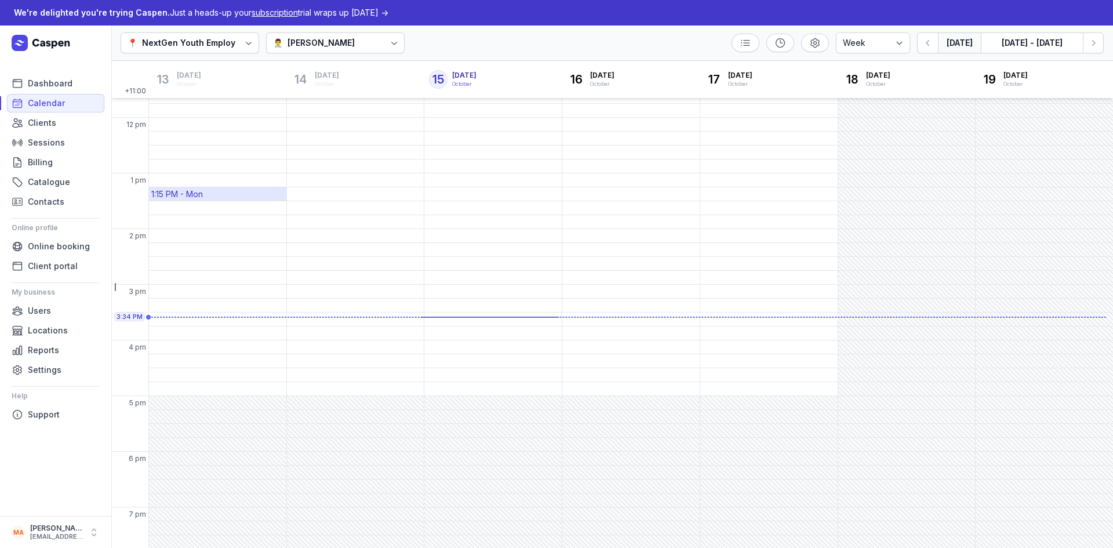
scroll to position [218, 0]
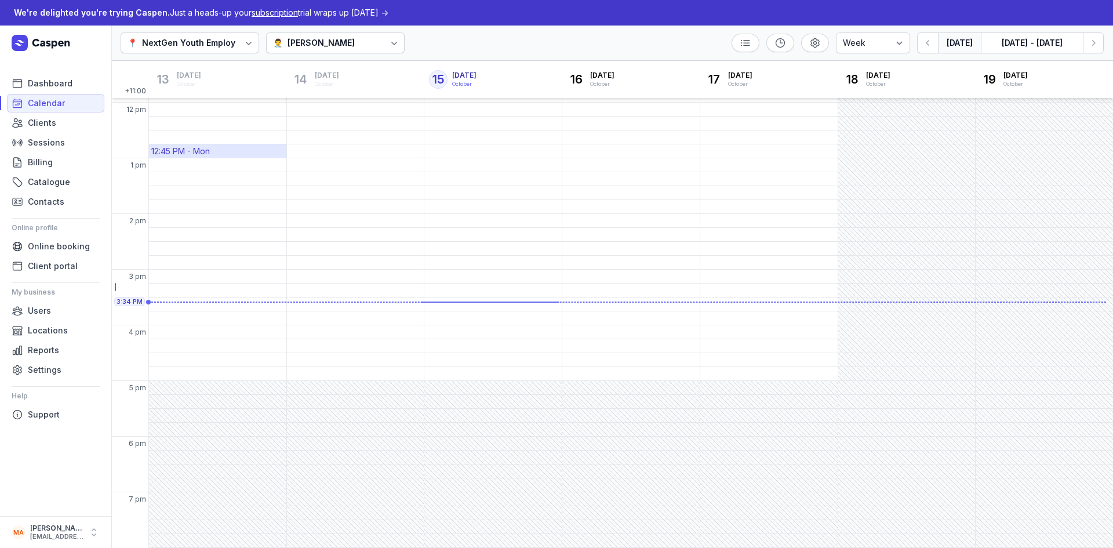
click at [227, 154] on div "12:45 PM - Mon" at bounding box center [217, 150] width 137 height 13
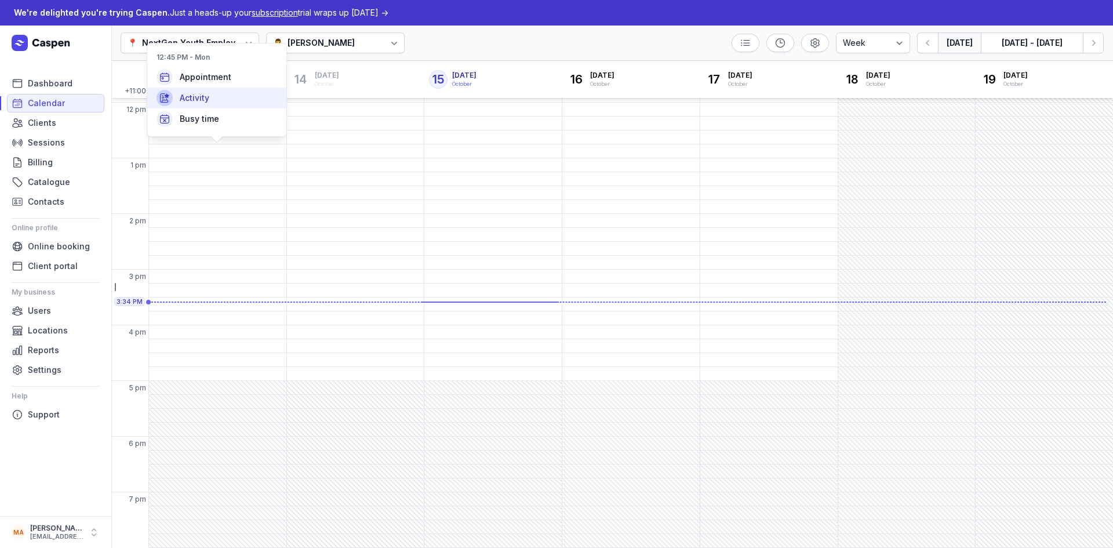
click at [206, 95] on span "Activity" at bounding box center [195, 98] width 30 height 12
select select
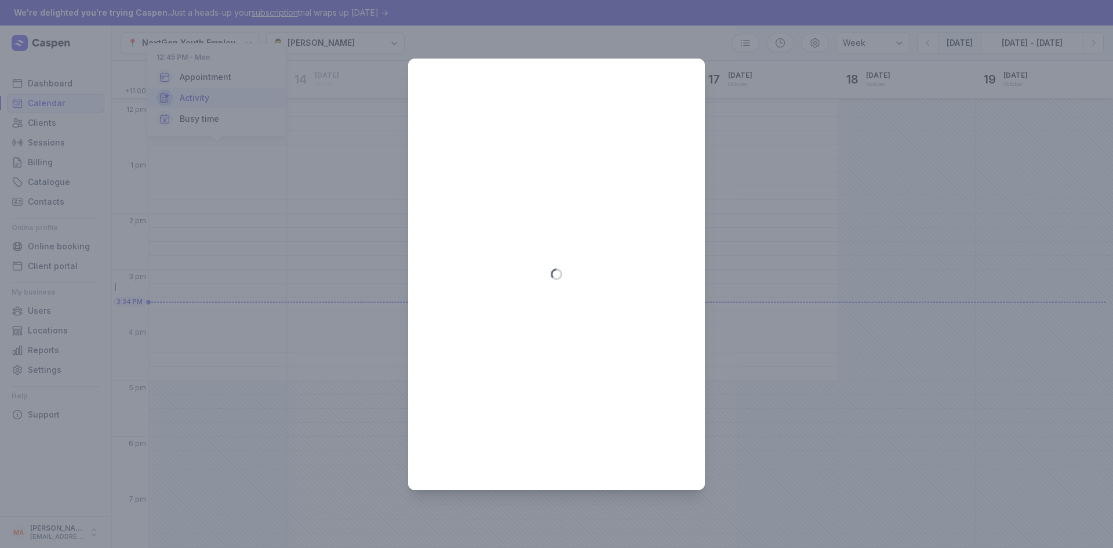
type input "2025-10-13"
select select "12:45"
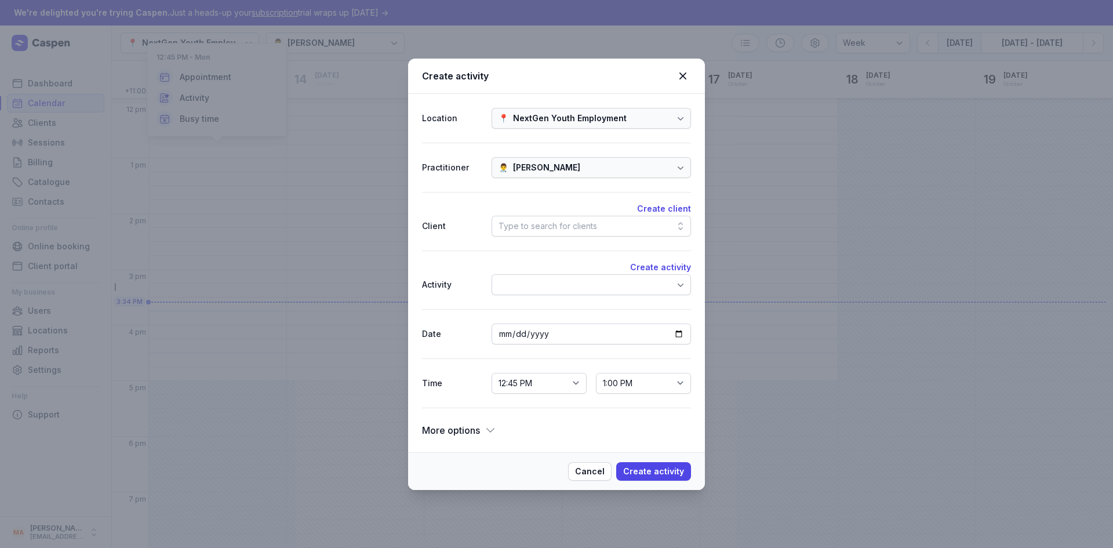
click at [581, 229] on div "Type to search for clients" at bounding box center [548, 226] width 99 height 14
click at [683, 75] on icon at bounding box center [683, 76] width 14 height 14
select select
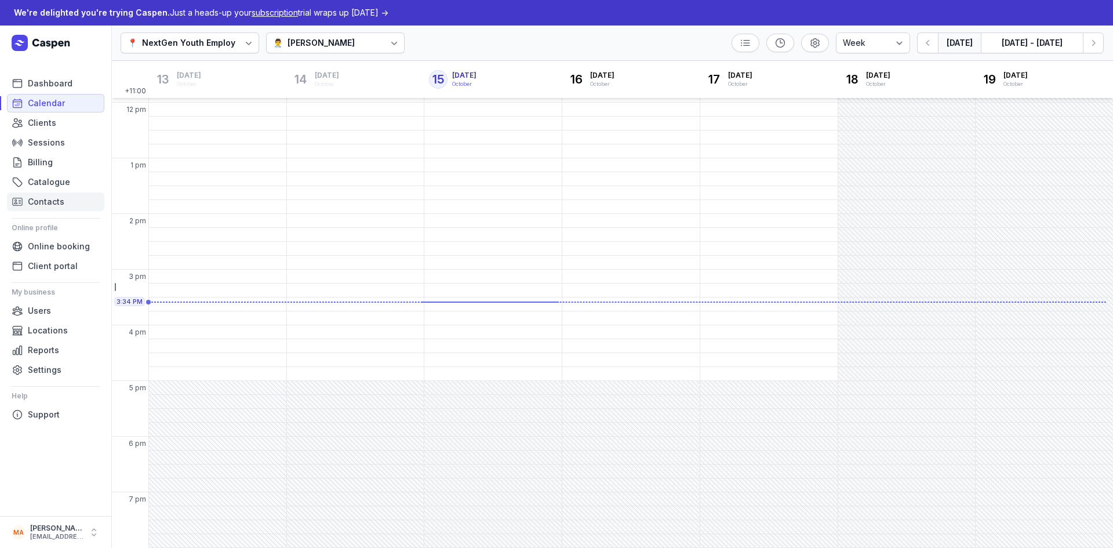
click at [63, 202] on span "Contacts" at bounding box center [46, 202] width 37 height 14
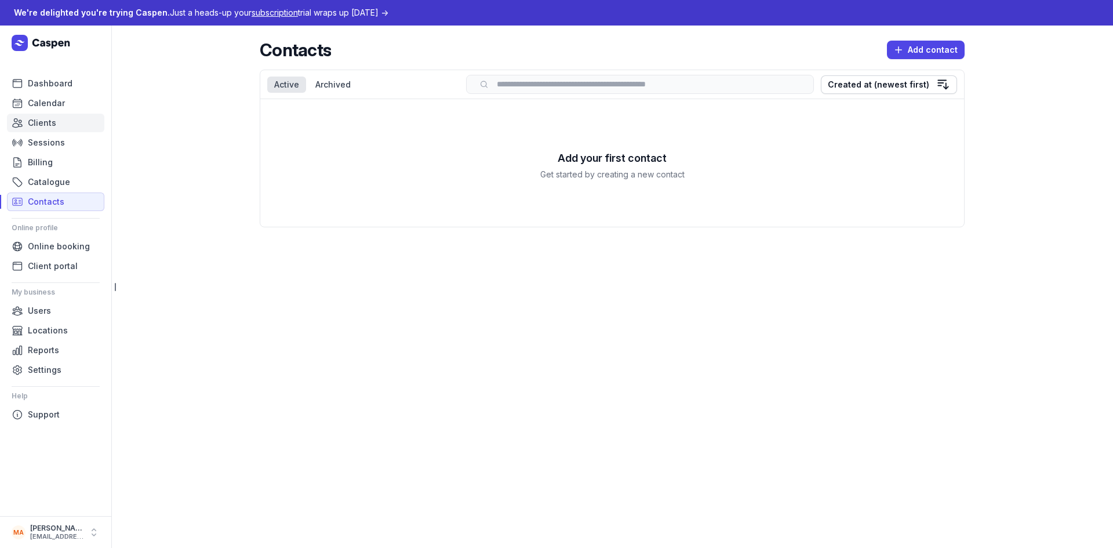
click at [50, 125] on span "Clients" at bounding box center [42, 123] width 28 height 14
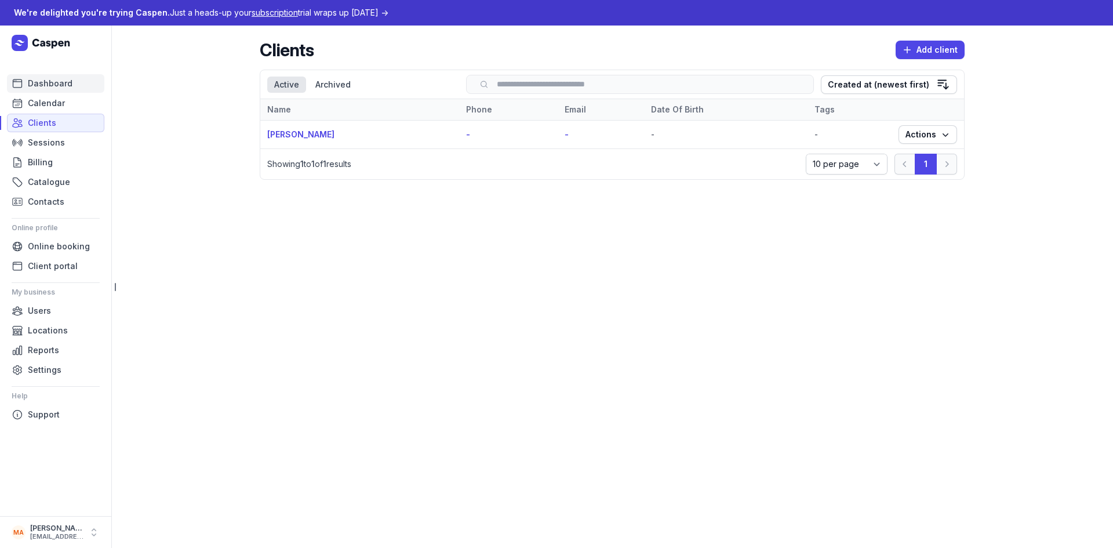
click at [70, 84] on span "Dashboard" at bounding box center [50, 84] width 45 height 14
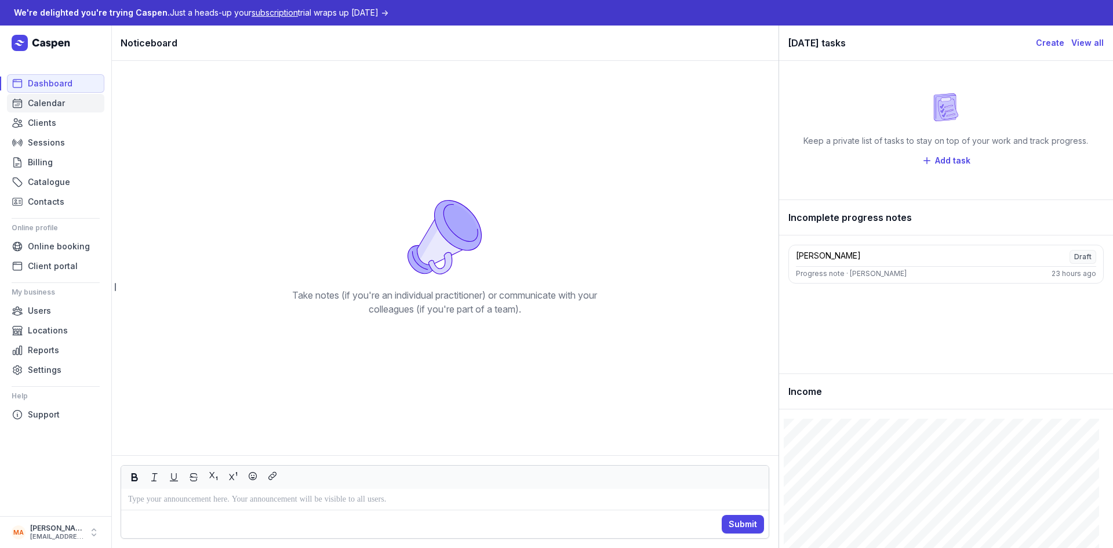
click at [71, 107] on link "Calendar" at bounding box center [55, 103] width 97 height 19
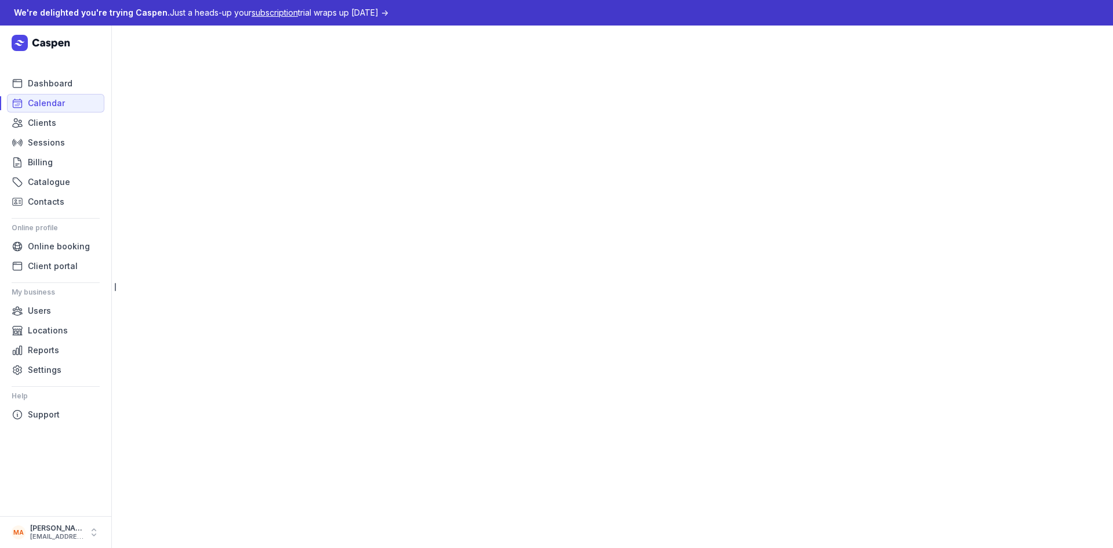
select select "week"
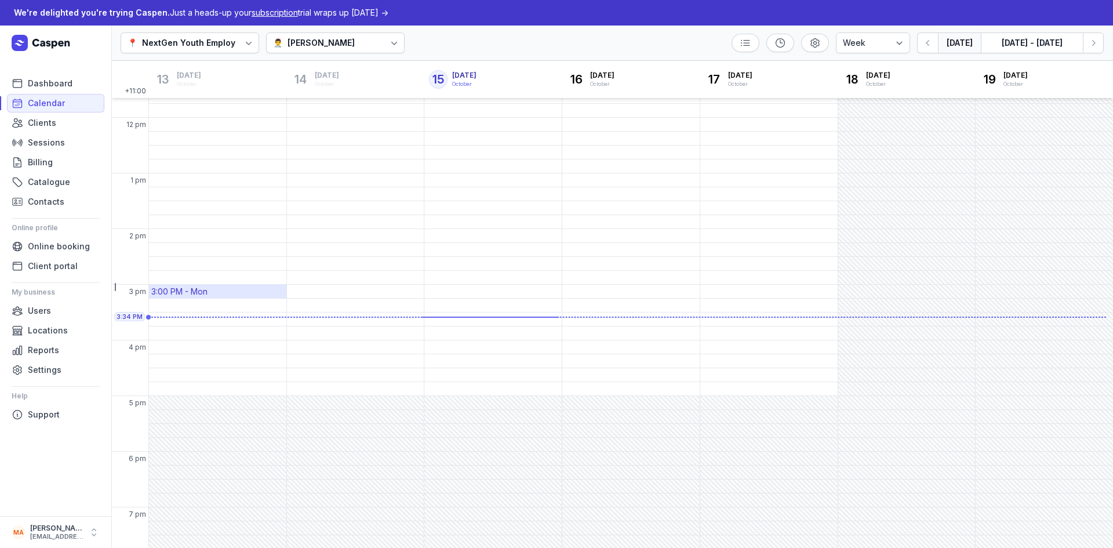
scroll to position [218, 0]
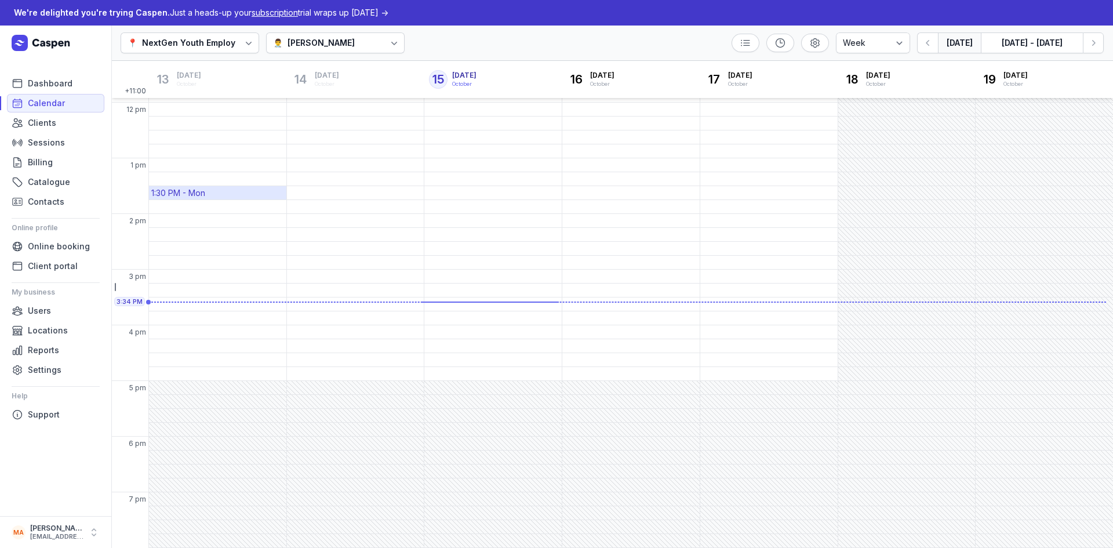
click at [203, 188] on div "1:30 PM - Mon" at bounding box center [178, 193] width 54 height 12
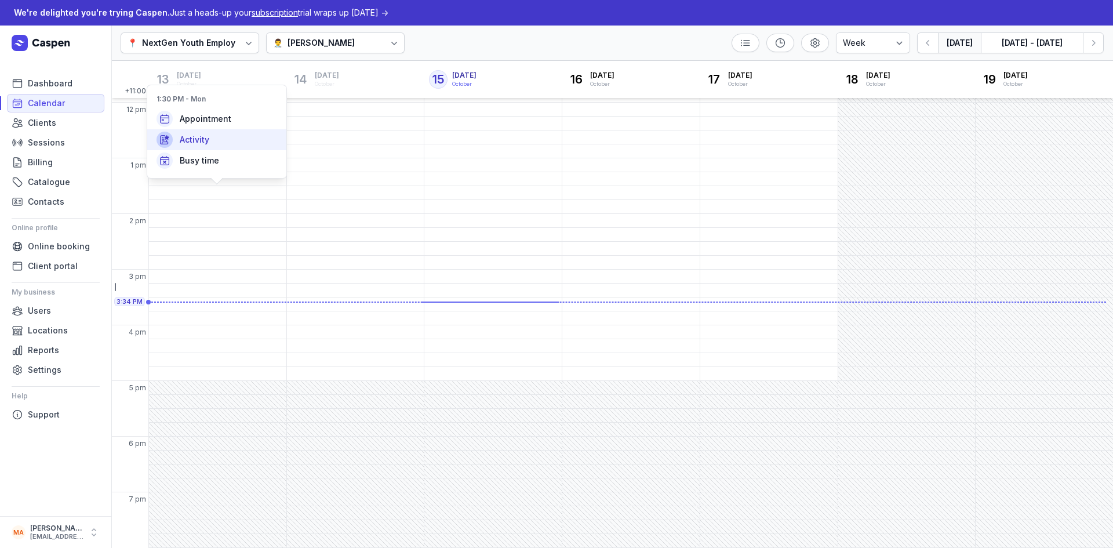
click at [239, 144] on div "Activity" at bounding box center [216, 139] width 139 height 21
select select
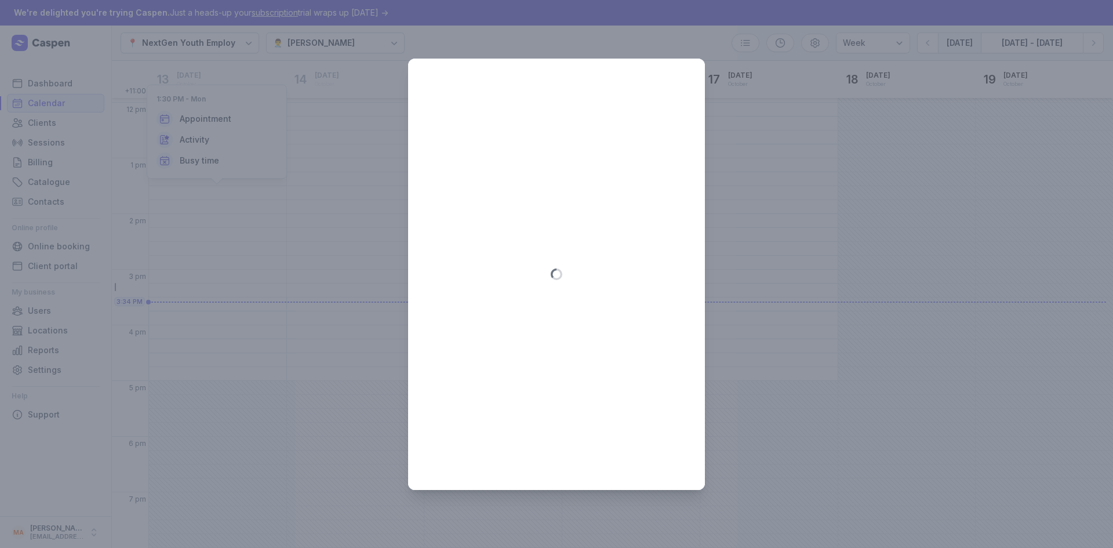
type input "2025-10-13"
select select "13:30"
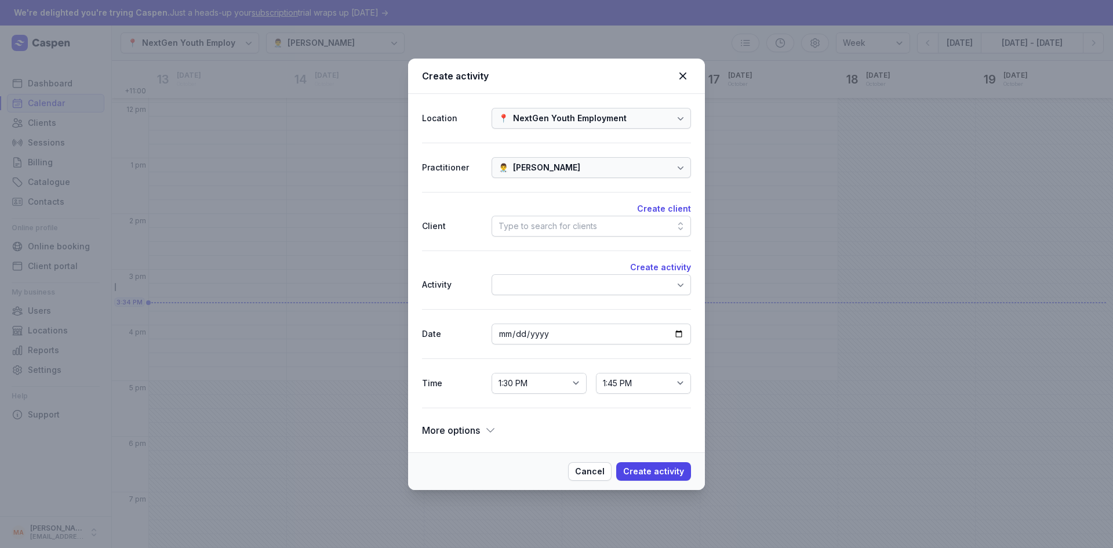
click at [540, 230] on div "Type to search for clients" at bounding box center [548, 226] width 99 height 14
type input "o"
type input "robert"
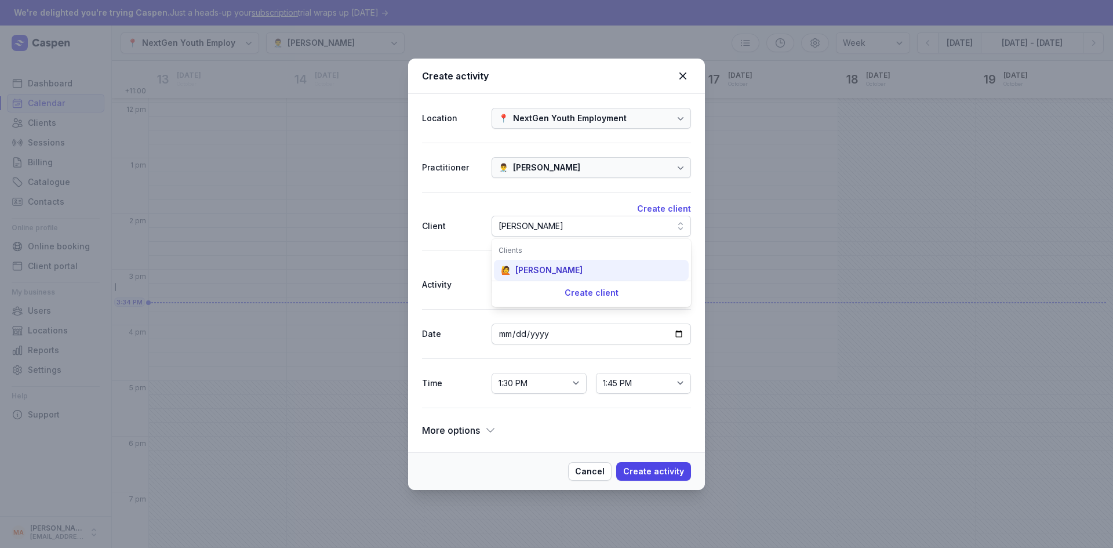
click at [549, 268] on div "Robert Demo" at bounding box center [549, 270] width 67 height 12
click at [563, 276] on div at bounding box center [591, 284] width 199 height 21
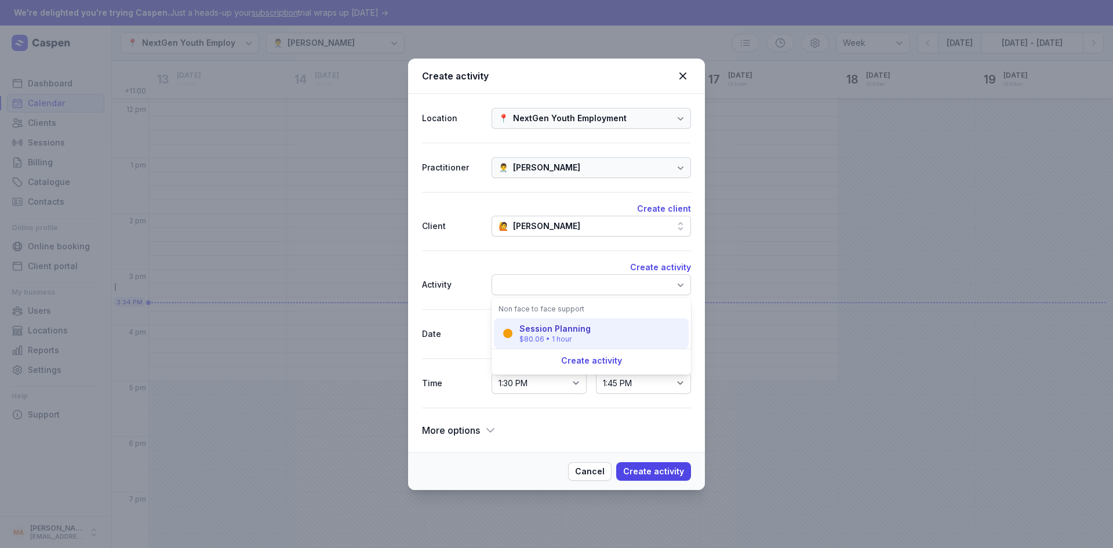
click at [567, 336] on div "$80.06 • 1 hour" at bounding box center [555, 339] width 71 height 9
select select "14:30"
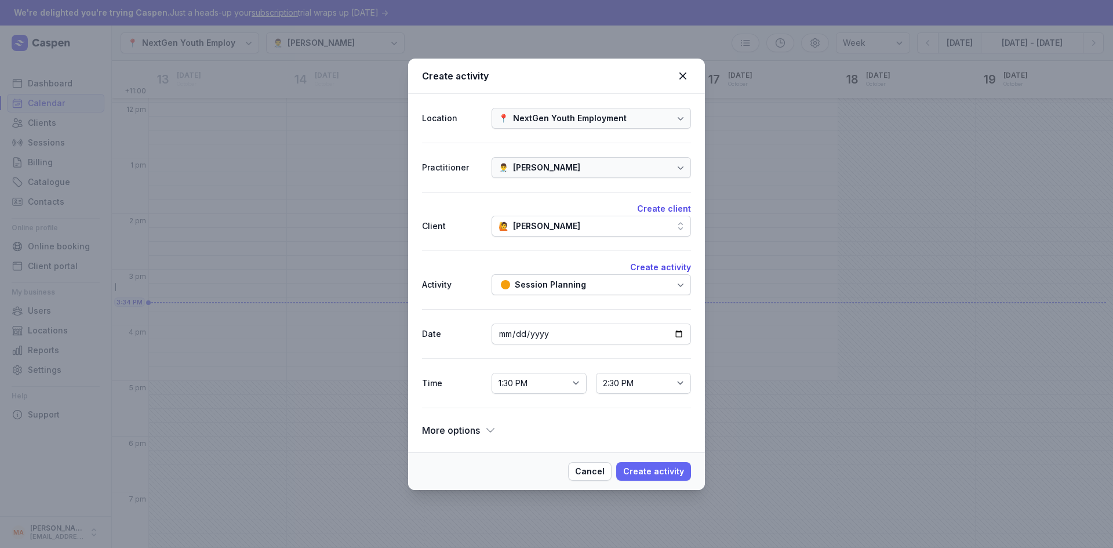
click at [643, 469] on span "Create activity" at bounding box center [653, 471] width 61 height 14
select select
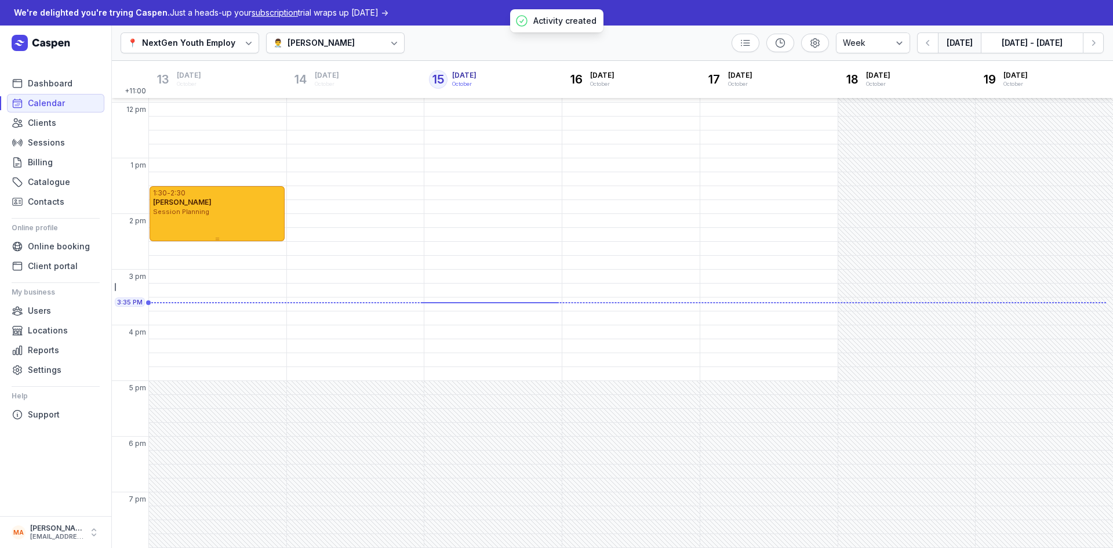
click at [231, 197] on div "1:30 - 2:30 Robert Demo Session Planning" at bounding box center [217, 201] width 135 height 31
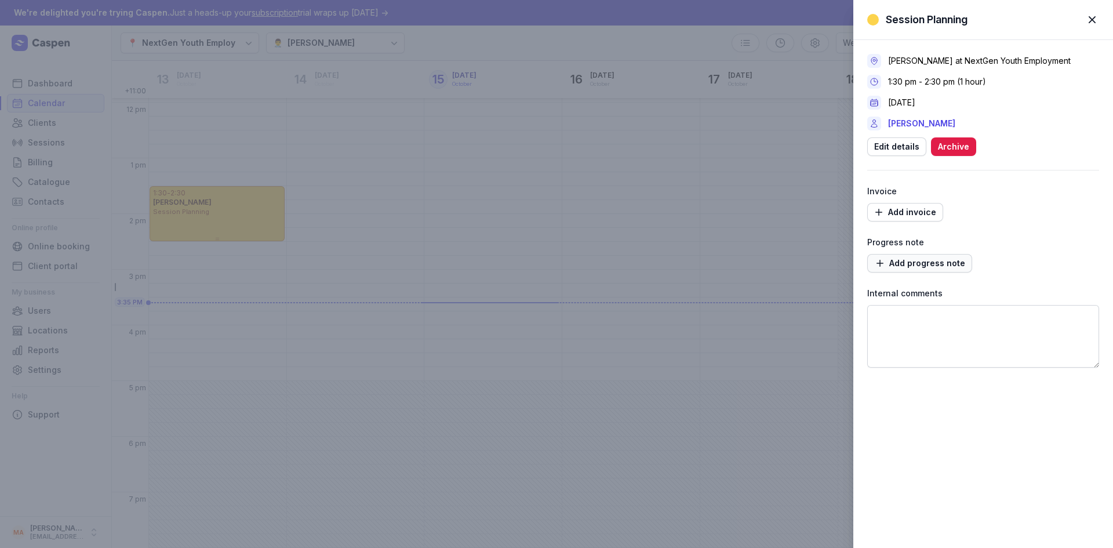
click at [929, 262] on span "Add progress note" at bounding box center [919, 263] width 91 height 14
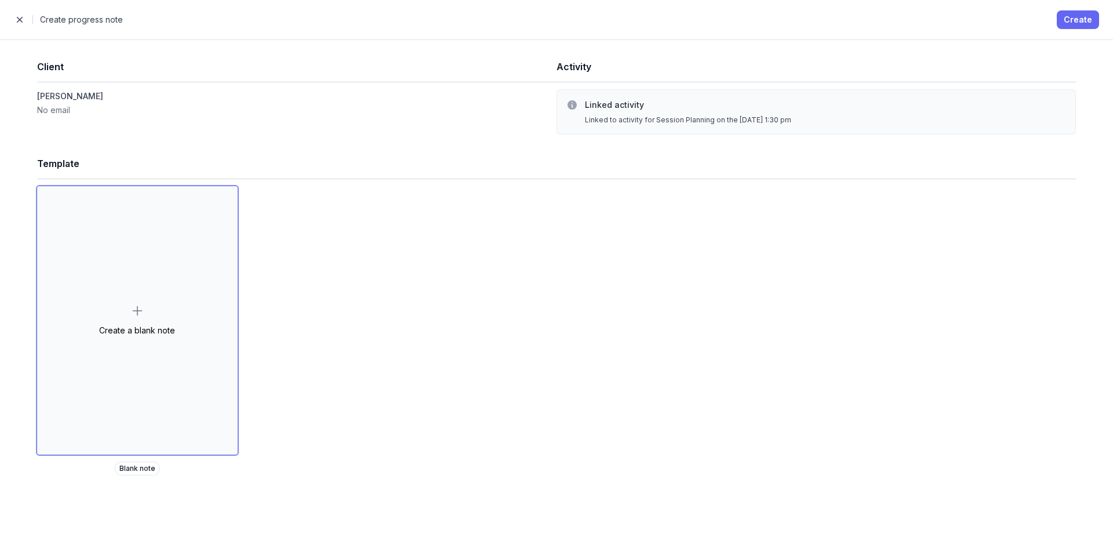
click at [1092, 23] on span "Create" at bounding box center [1078, 20] width 28 height 14
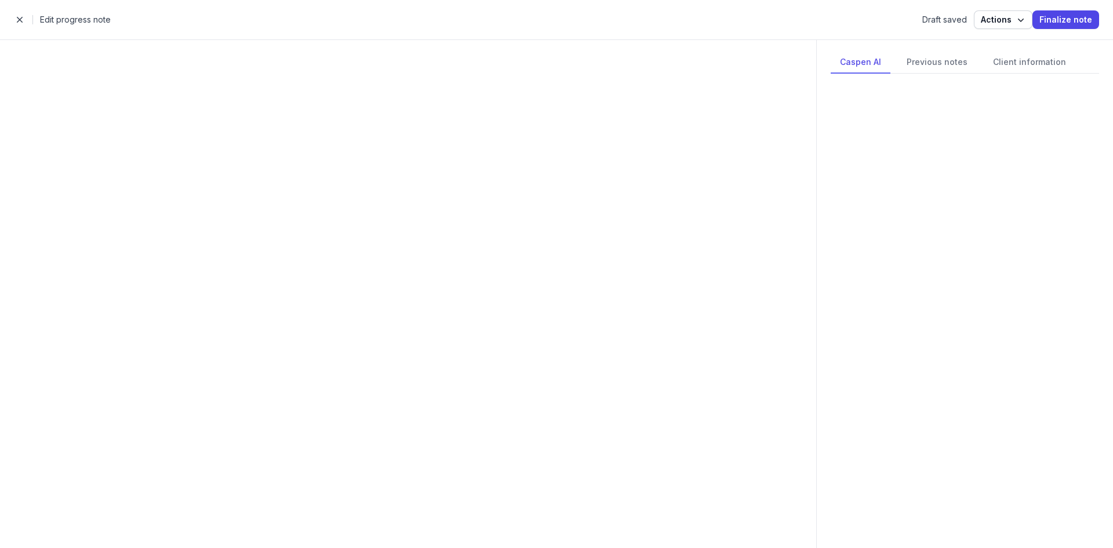
select select
select select "***"
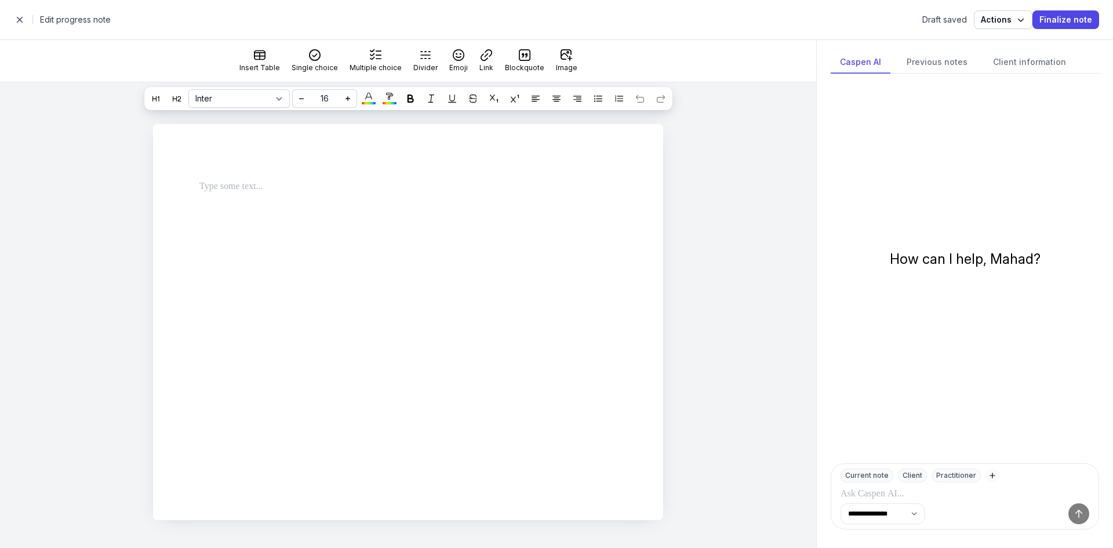
click at [882, 491] on p at bounding box center [965, 494] width 249 height 14
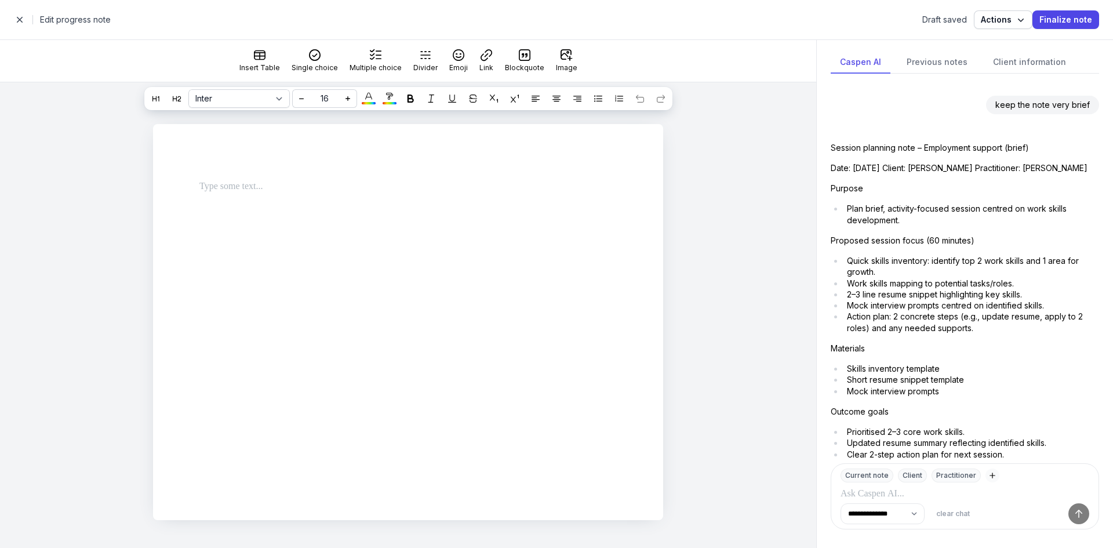
scroll to position [1495, 0]
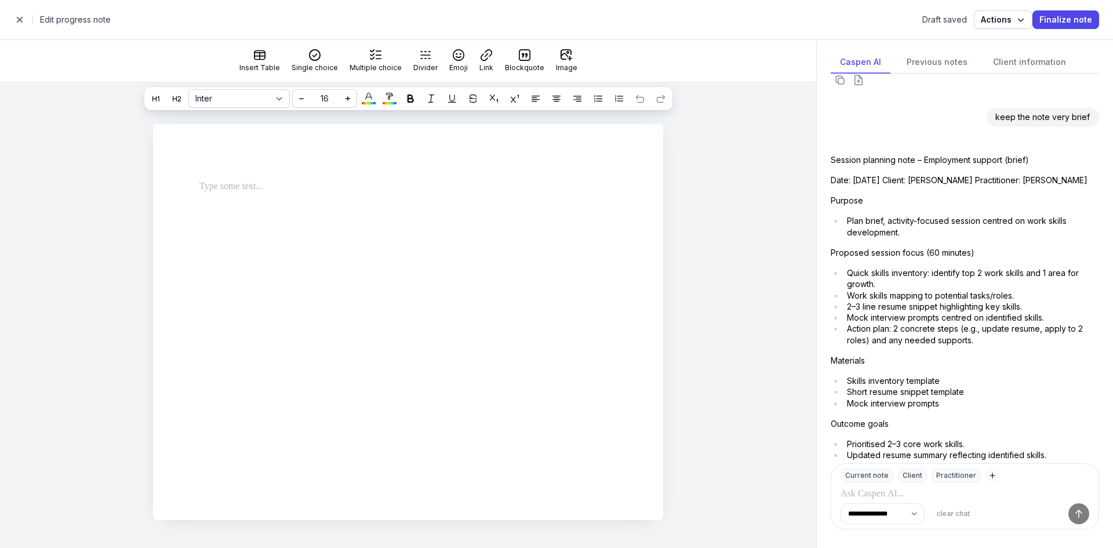
click at [876, 495] on p at bounding box center [965, 494] width 249 height 14
click at [868, 494] on p at bounding box center [965, 494] width 249 height 14
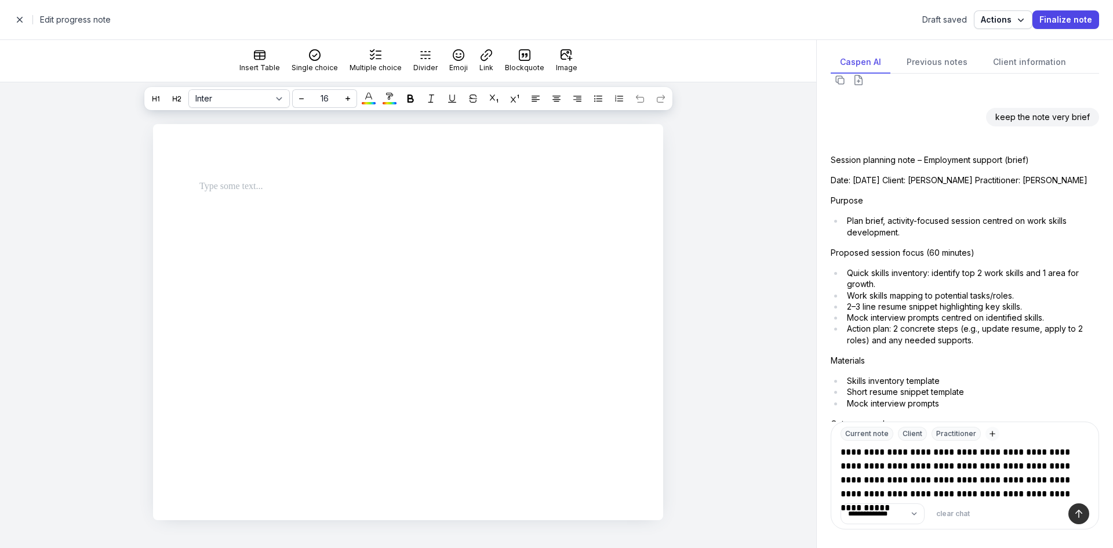
click at [1081, 517] on icon at bounding box center [1079, 514] width 12 height 12
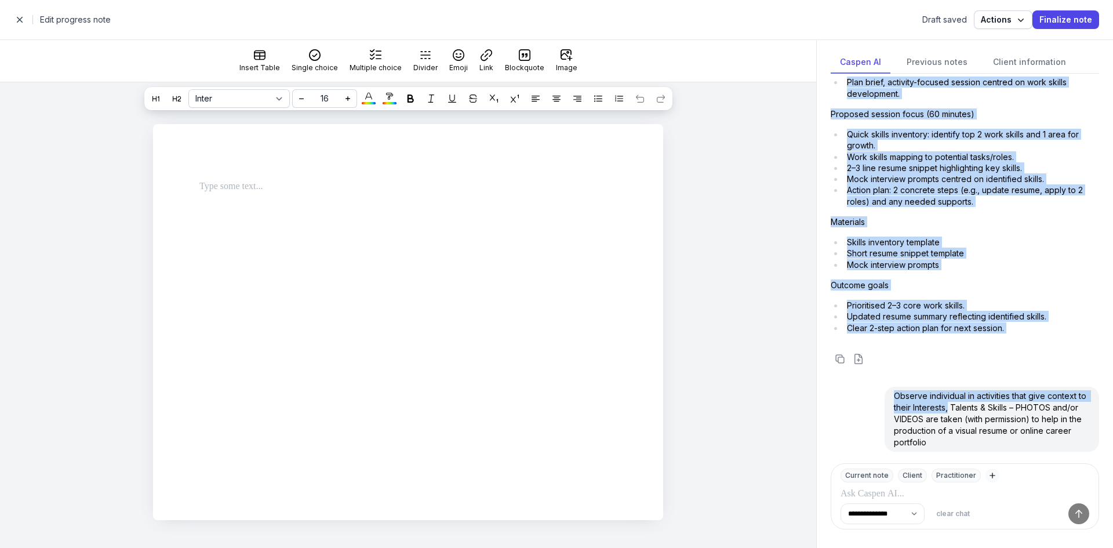
scroll to position [1654, 0]
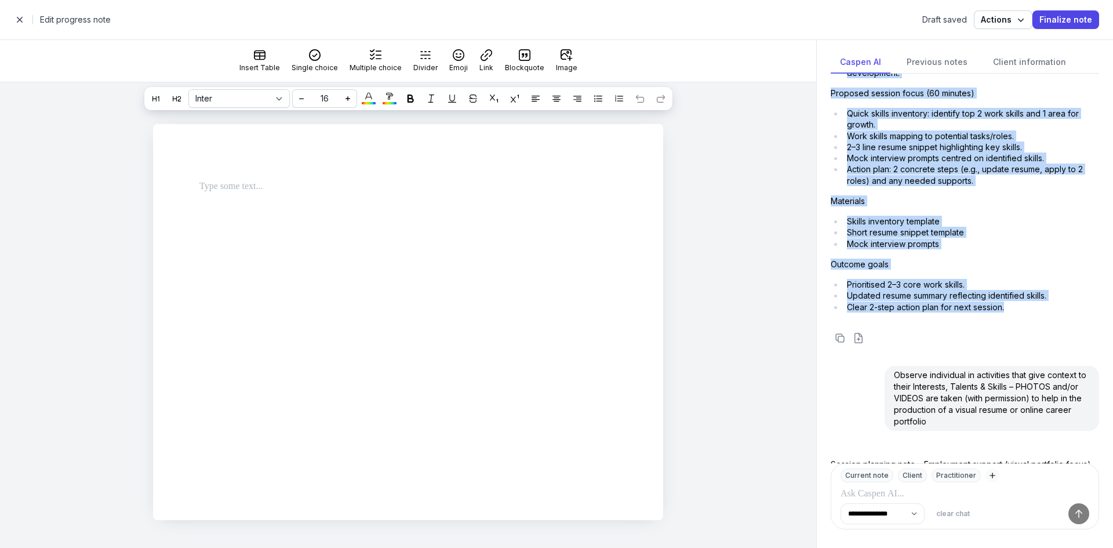
drag, startPoint x: 831, startPoint y: 155, endPoint x: 1017, endPoint y: 356, distance: 273.3
click at [1017, 322] on div "Session planning note – Employment support (brief) Date: 15 October 2025 Client…" at bounding box center [965, 154] width 268 height 336
copy div "Purpose Plan brief, activity-focused session centred on work skills development…"
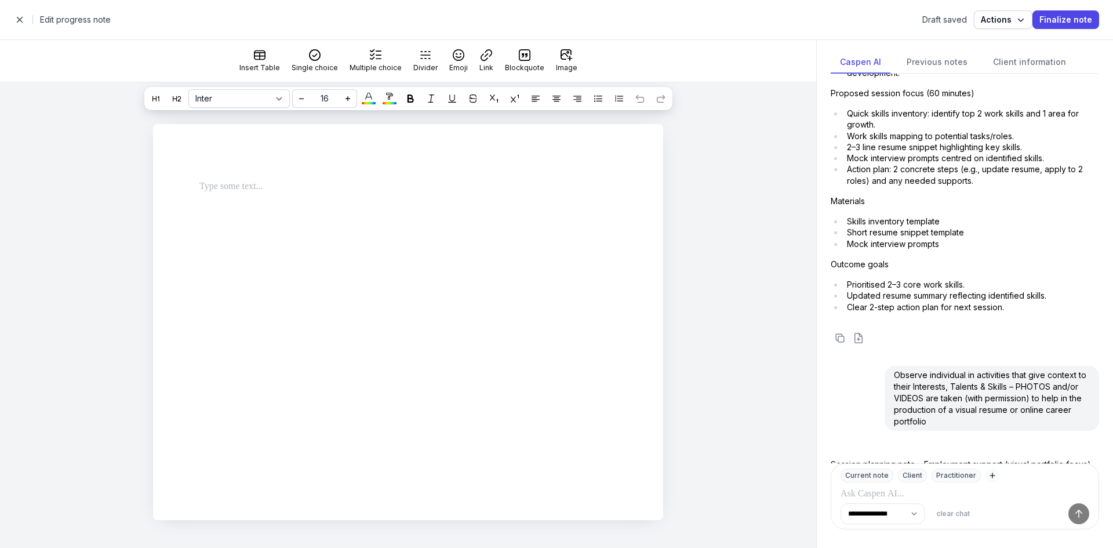
click at [337, 219] on div at bounding box center [408, 191] width 510 height 135
click at [202, 177] on div at bounding box center [394, 191] width 445 height 42
click at [205, 182] on p at bounding box center [403, 187] width 408 height 14
click at [215, 188] on p at bounding box center [403, 187] width 408 height 14
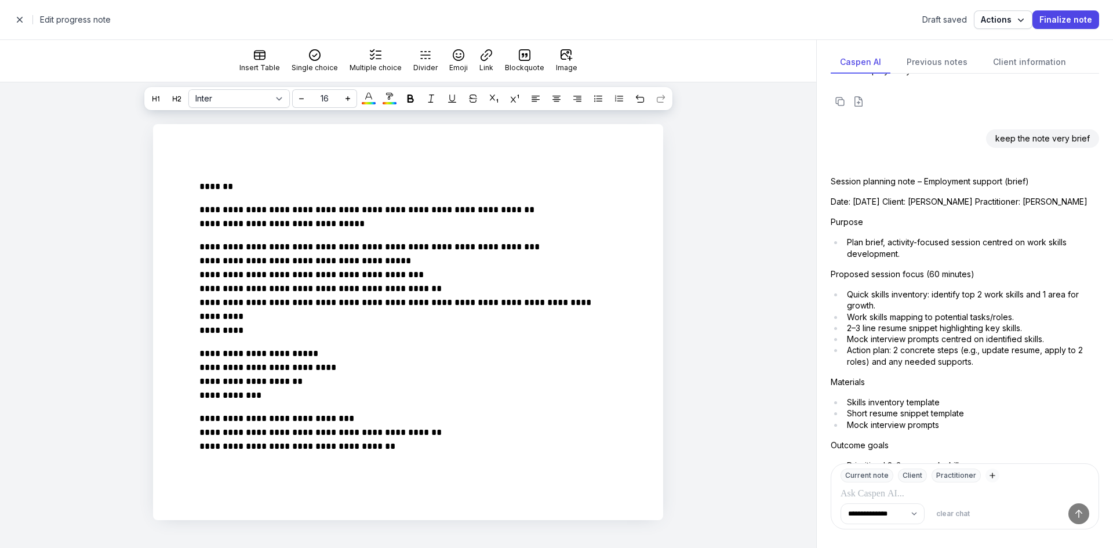
scroll to position [1480, 0]
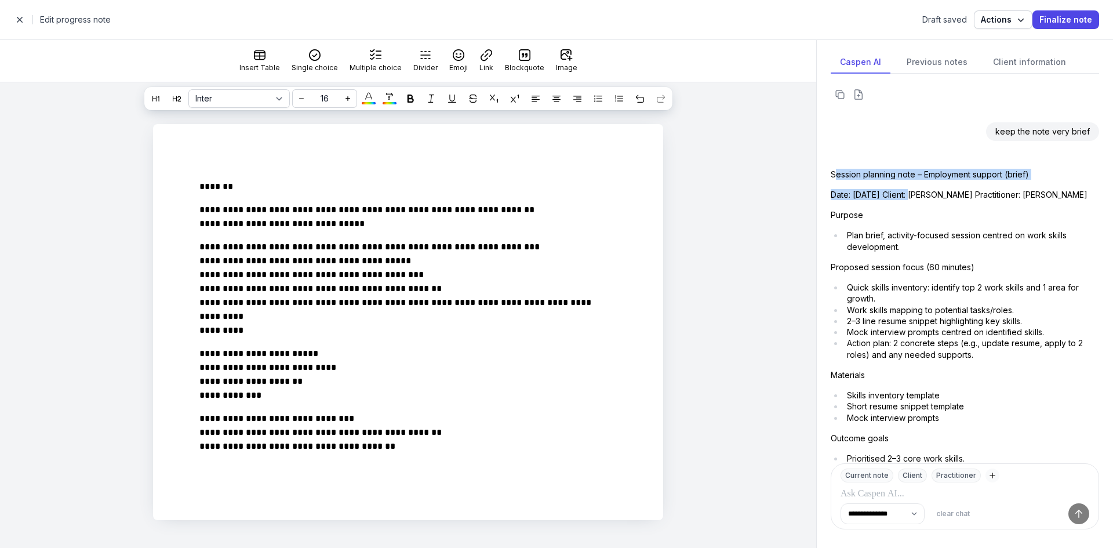
drag, startPoint x: 836, startPoint y: 206, endPoint x: 917, endPoint y: 222, distance: 82.7
click at [917, 222] on div "Session planning note – Employment support (brief) Date: 15 October 2025 Client…" at bounding box center [965, 327] width 268 height 336
click at [855, 180] on p "Session planning note – Employment support (brief)" at bounding box center [965, 174] width 268 height 11
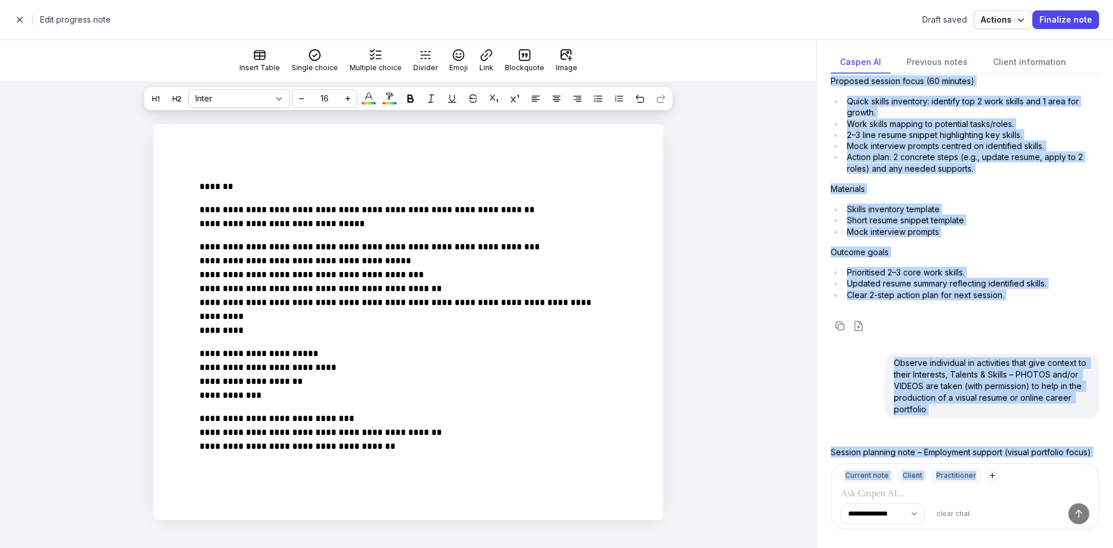
scroll to position [1787, 0]
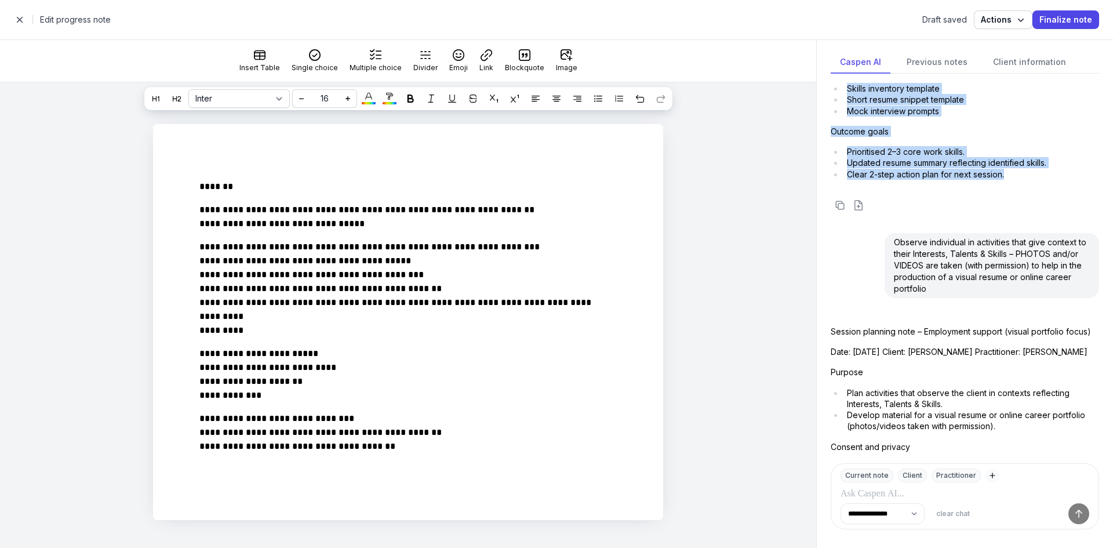
drag, startPoint x: 832, startPoint y: 208, endPoint x: 1015, endPoint y: 223, distance: 183.2
click at [1015, 189] on div "Session planning note – Employment support (brief) Date: 15 October 2025 Client…" at bounding box center [965, 21] width 268 height 336
copy div "Session planning note – Employment support (brief) Date: 15 October 2025 Client…"
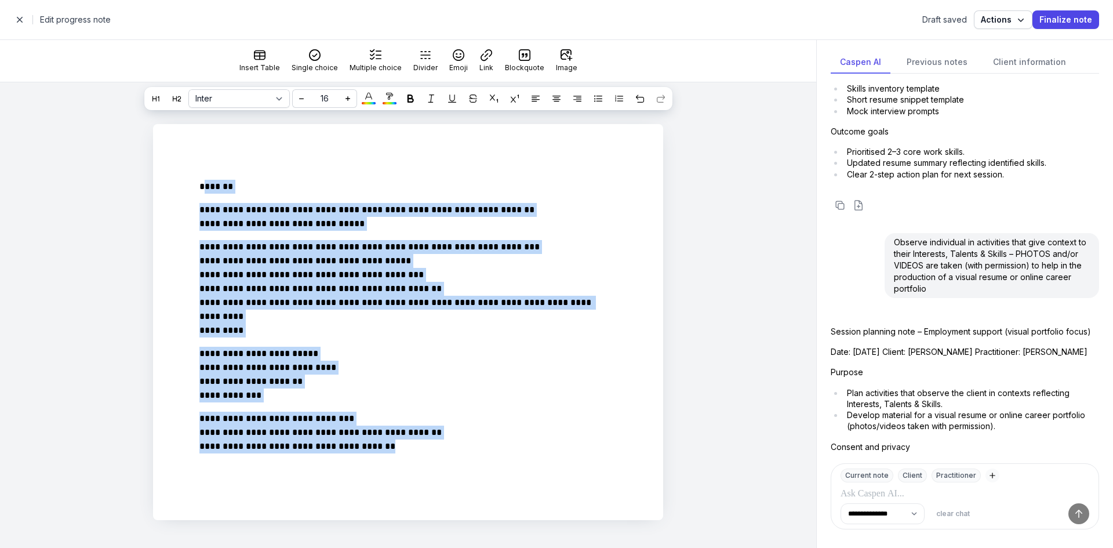
drag, startPoint x: 400, startPoint y: 446, endPoint x: 203, endPoint y: 159, distance: 347.8
click at [203, 159] on div "**********" at bounding box center [408, 321] width 510 height 394
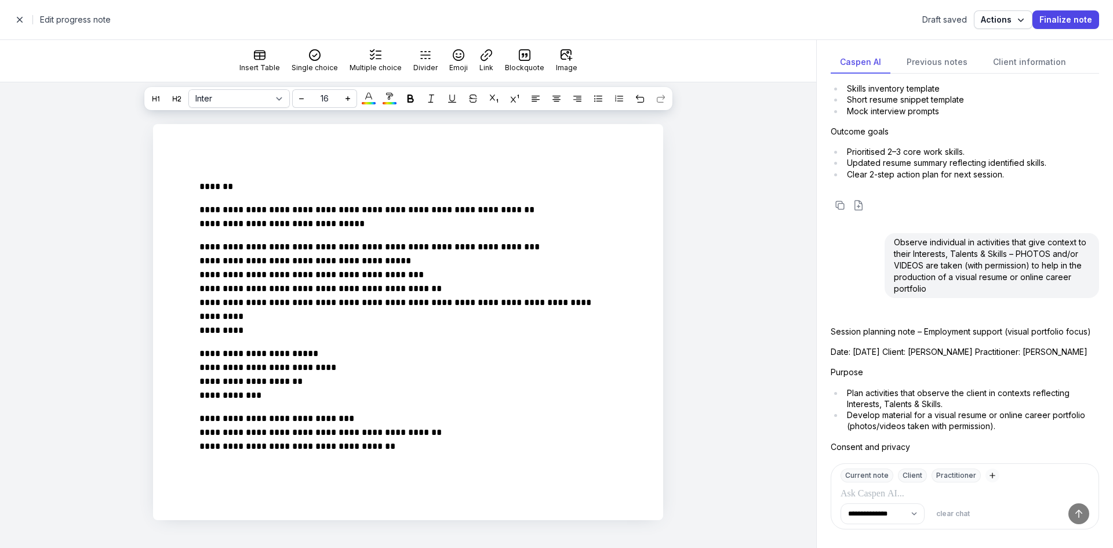
click at [203, 159] on div "**********" at bounding box center [408, 321] width 510 height 394
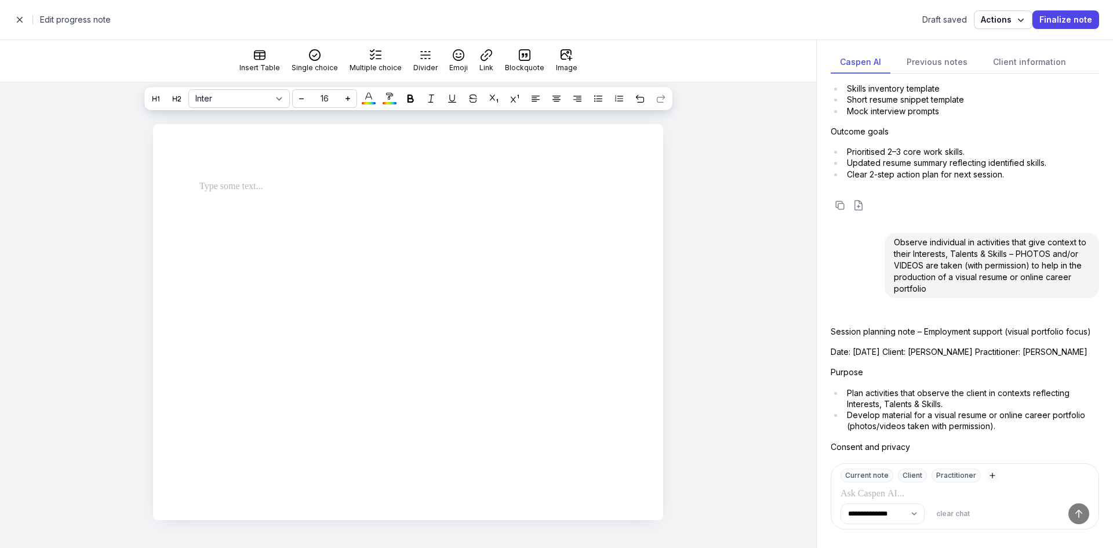
select select
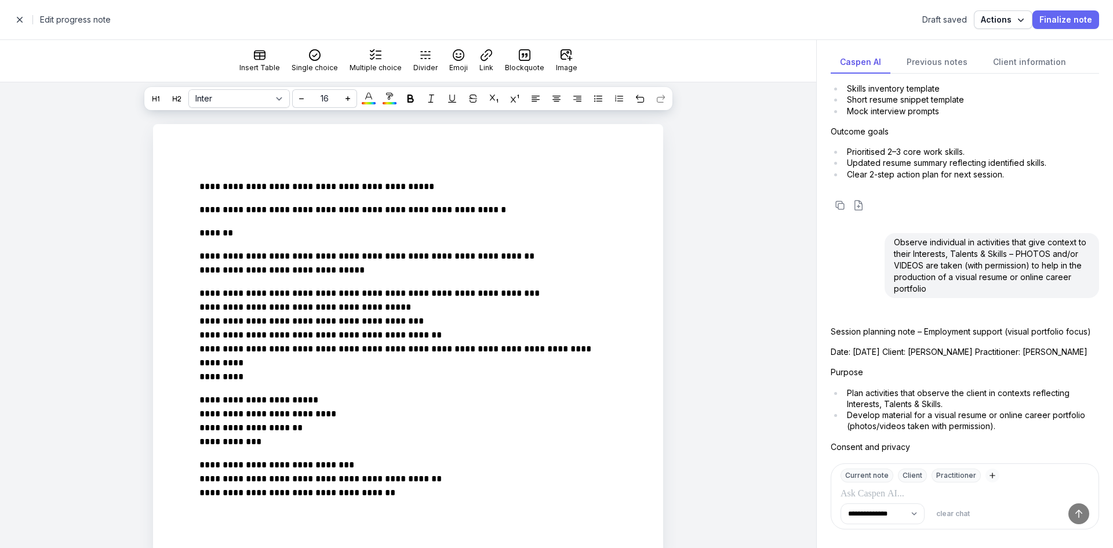
click at [1075, 20] on span "Finalize note" at bounding box center [1066, 20] width 53 height 14
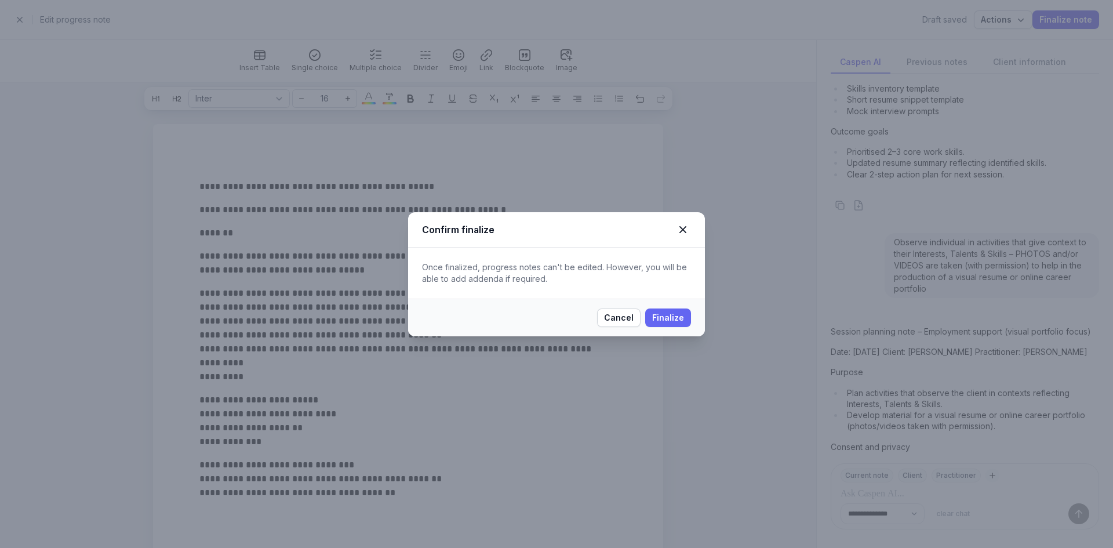
click at [660, 320] on span "Finalize" at bounding box center [668, 318] width 32 height 14
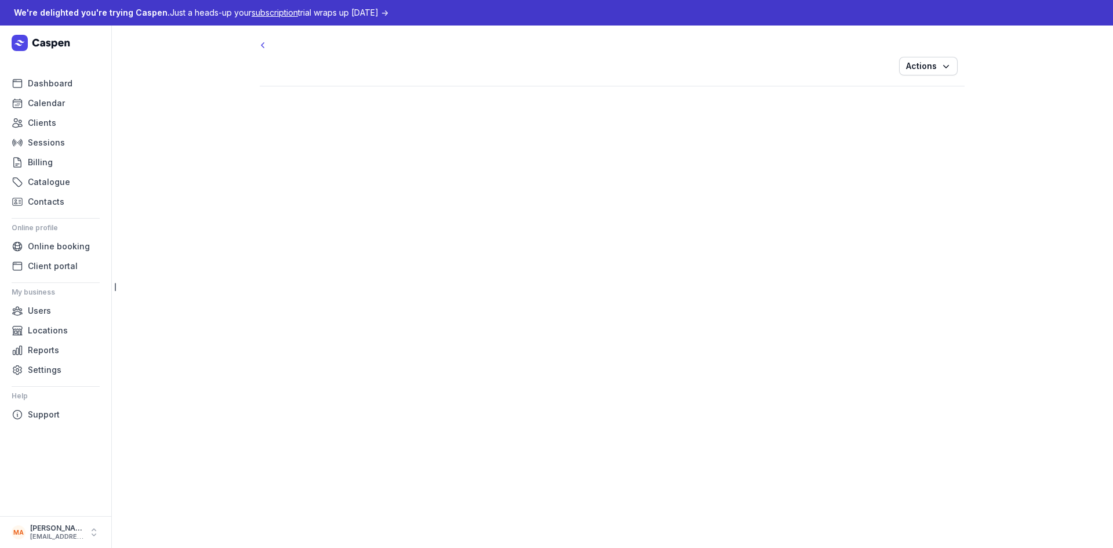
click at [660, 320] on main "Actions" at bounding box center [612, 287] width 1002 height 522
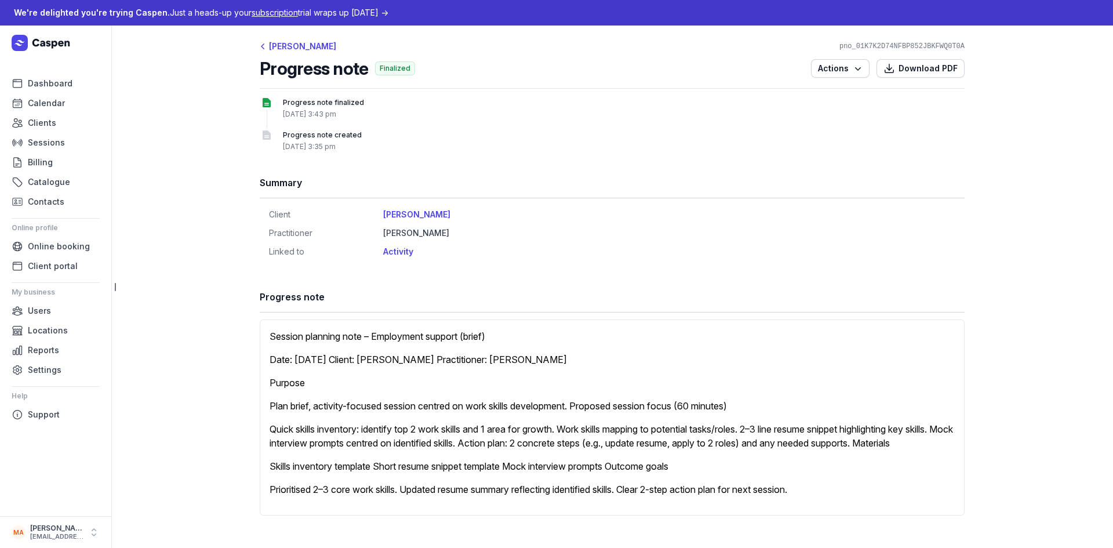
scroll to position [5, 0]
click at [899, 66] on span "Download PDF" at bounding box center [928, 68] width 59 height 14
click at [844, 63] on span "Actions" at bounding box center [840, 68] width 45 height 14
click at [811, 91] on button "Archive note" at bounding box center [805, 98] width 130 height 16
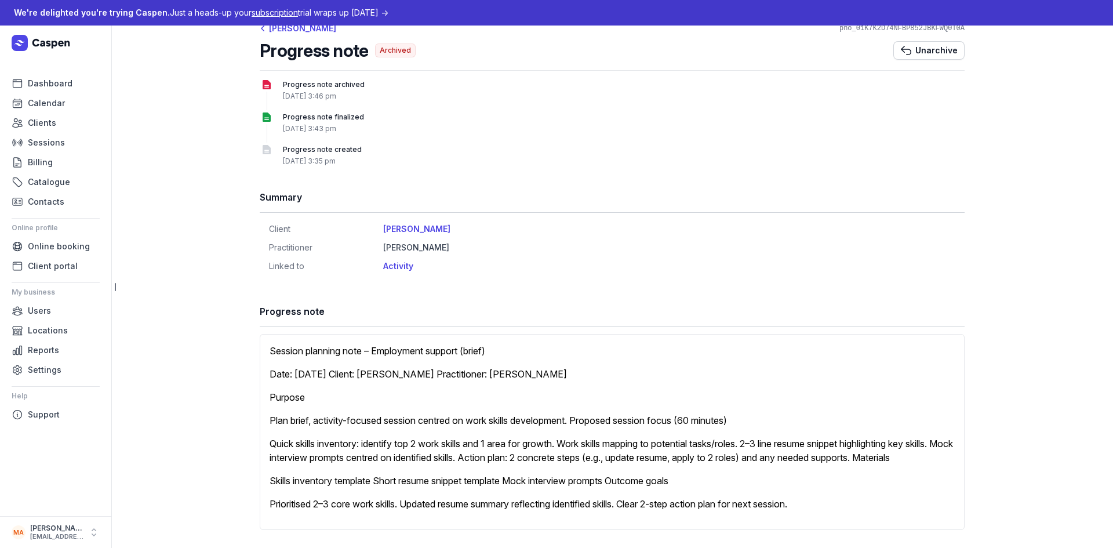
scroll to position [37, 0]
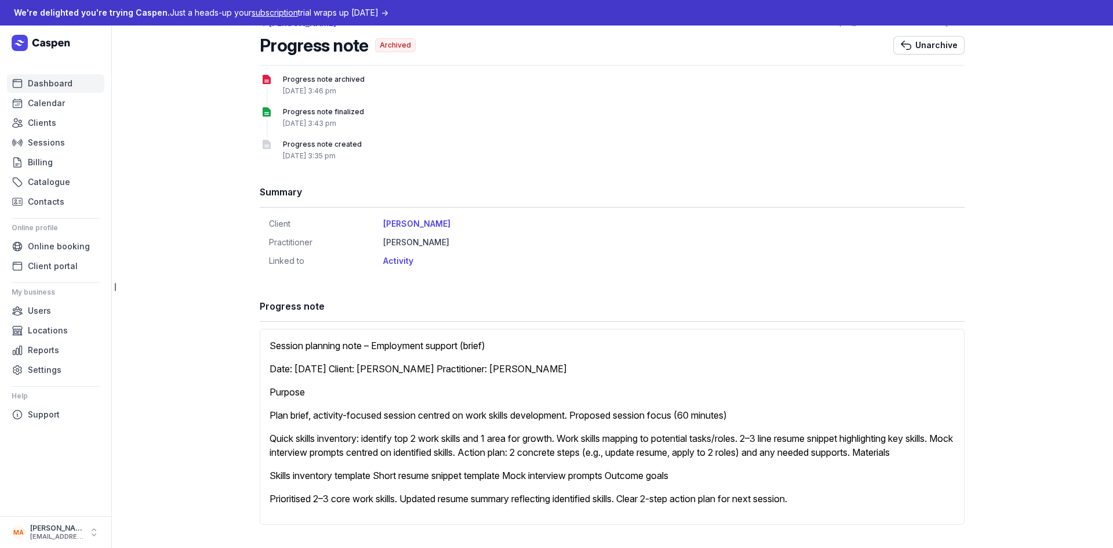
click at [34, 88] on span "Dashboard" at bounding box center [50, 84] width 45 height 14
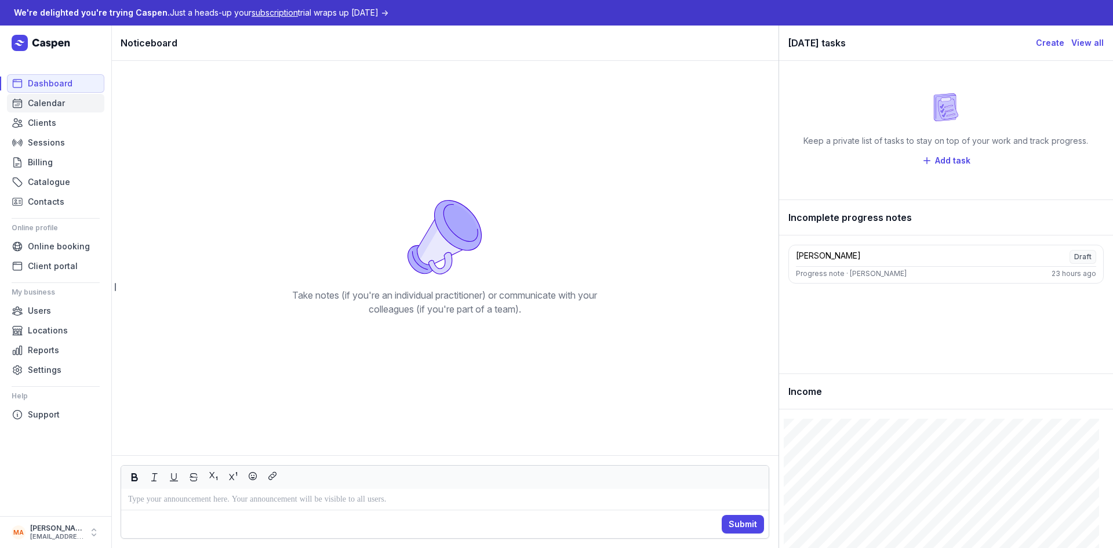
click at [42, 108] on span "Calendar" at bounding box center [46, 103] width 37 height 14
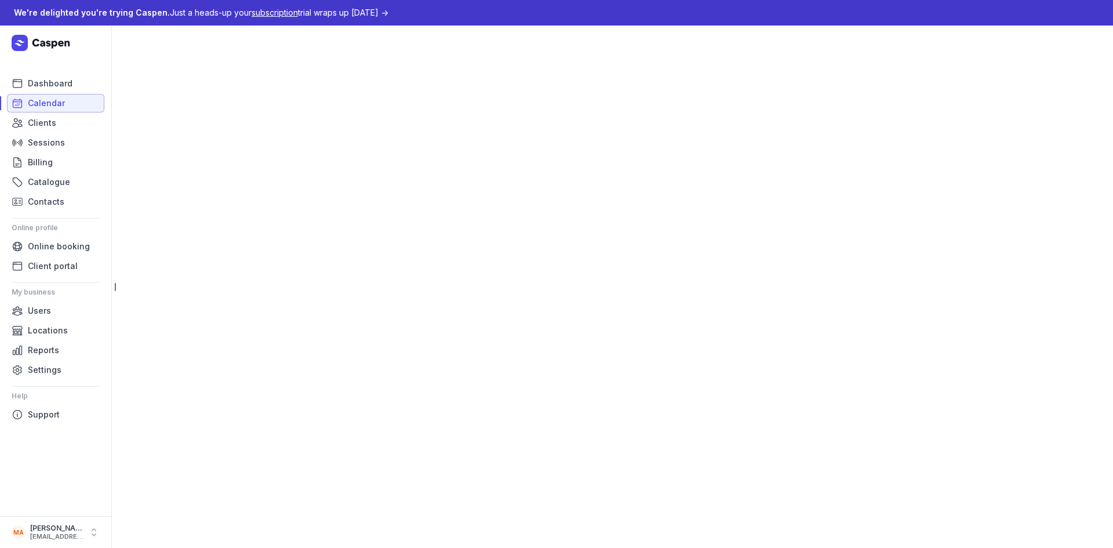
select select "week"
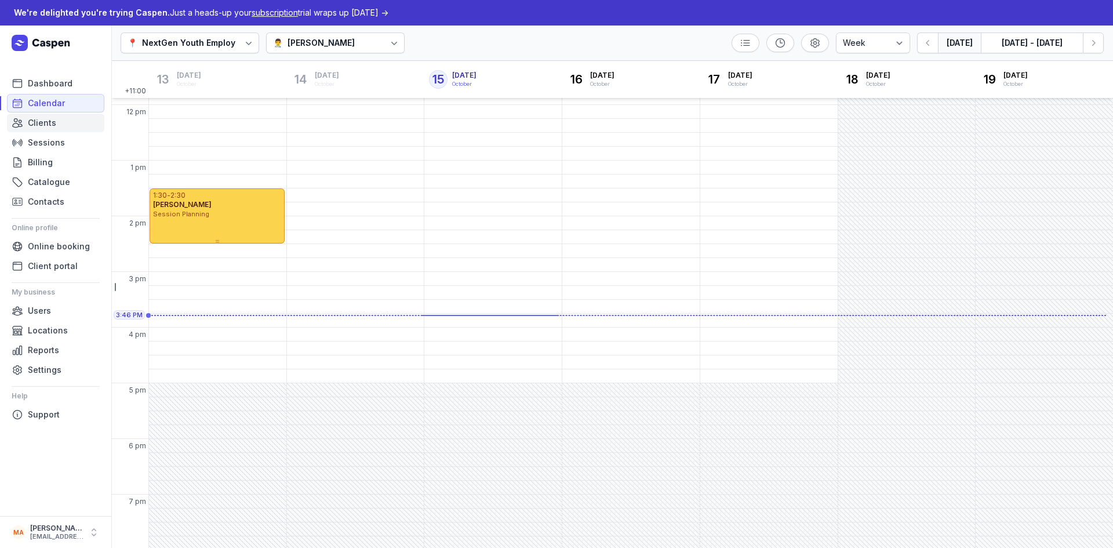
scroll to position [218, 0]
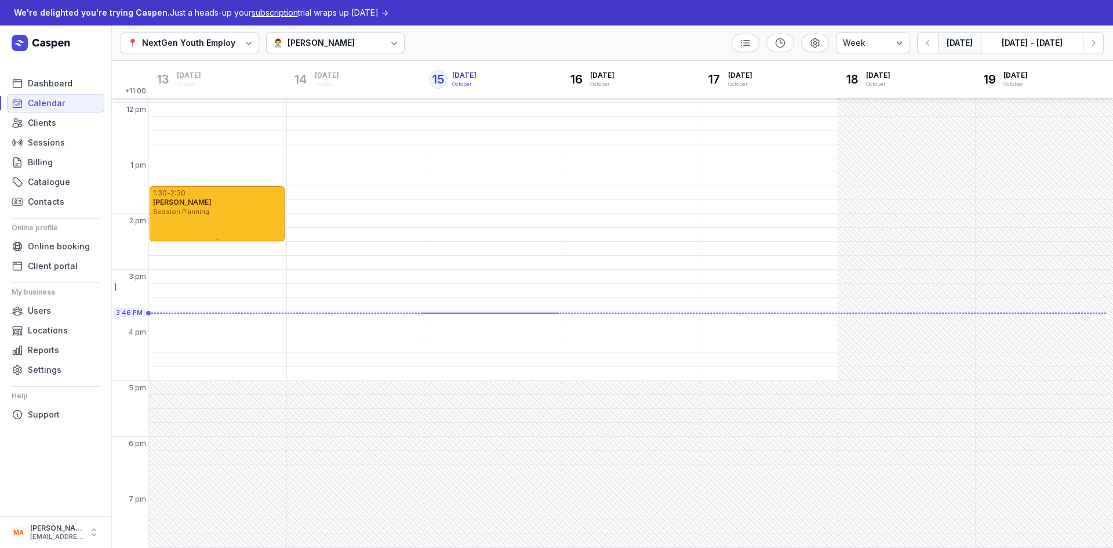
click at [230, 210] on div "Session Planning" at bounding box center [217, 212] width 128 height 10
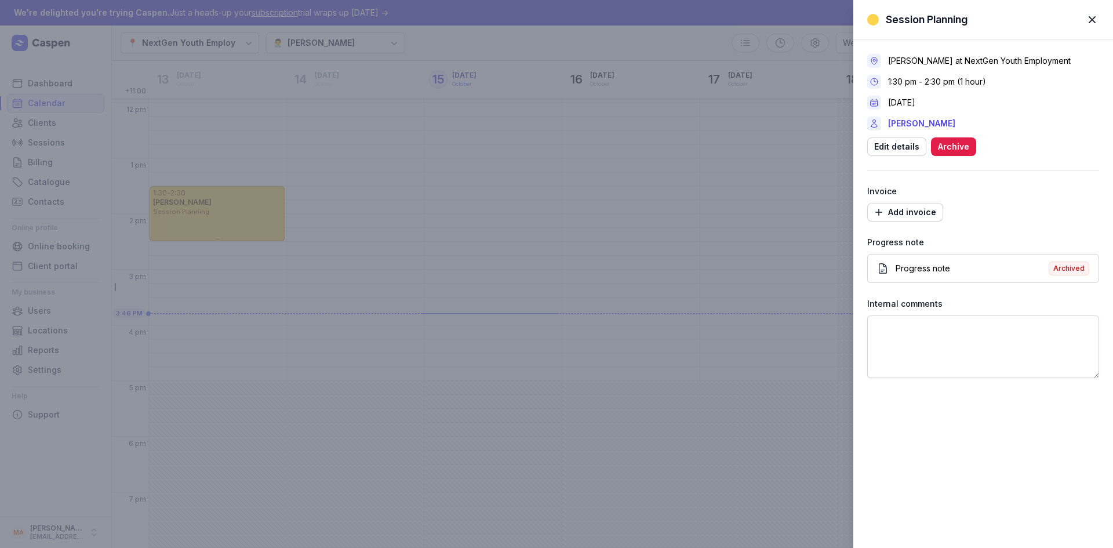
click at [1065, 267] on span "Archived" at bounding box center [1069, 269] width 41 height 14
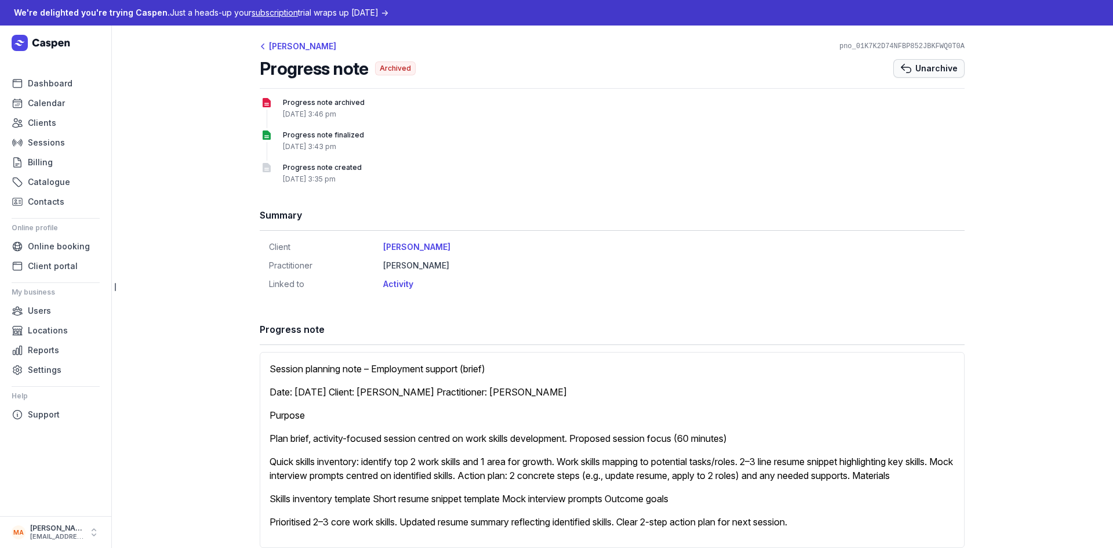
click at [917, 71] on span "Unarchive" at bounding box center [937, 68] width 42 height 14
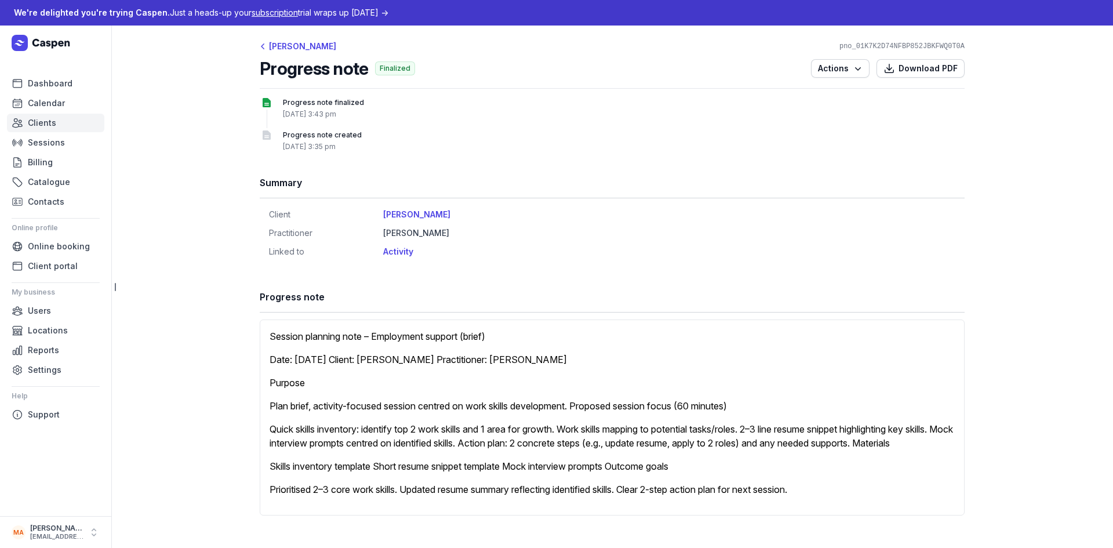
click at [30, 122] on span "Clients" at bounding box center [42, 123] width 28 height 14
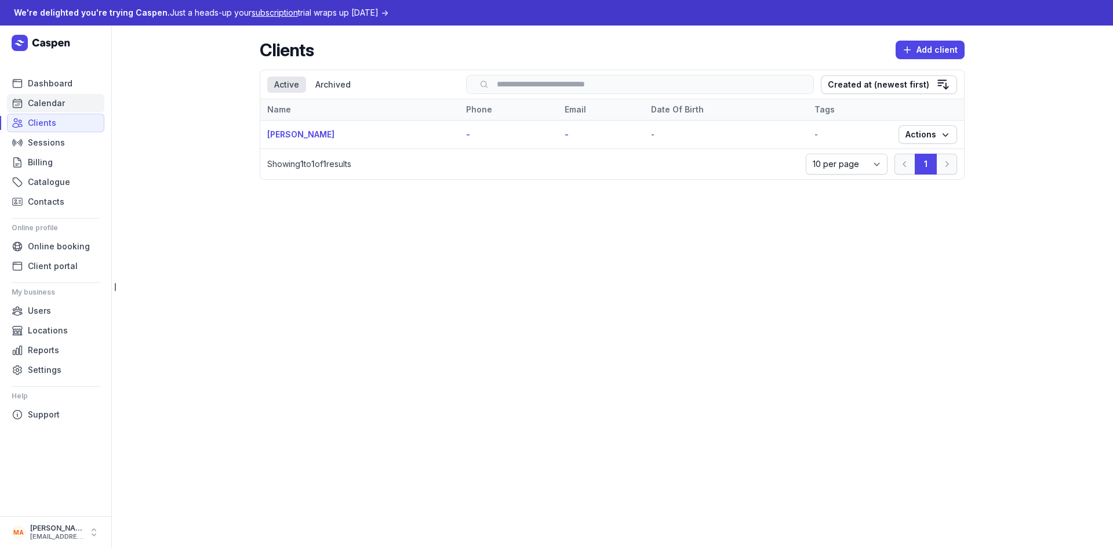
click at [53, 99] on span "Calendar" at bounding box center [46, 103] width 37 height 14
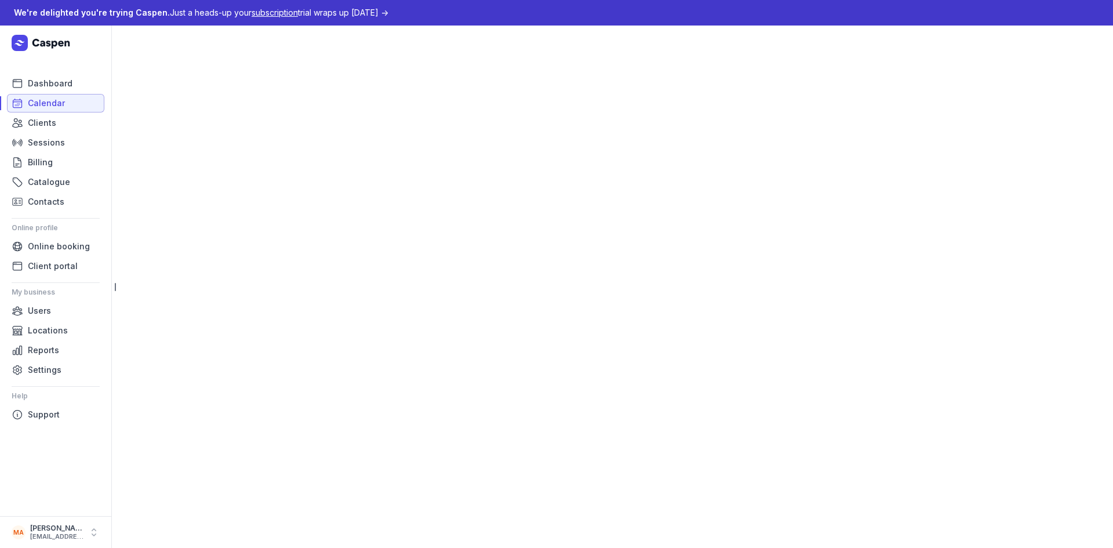
select select "week"
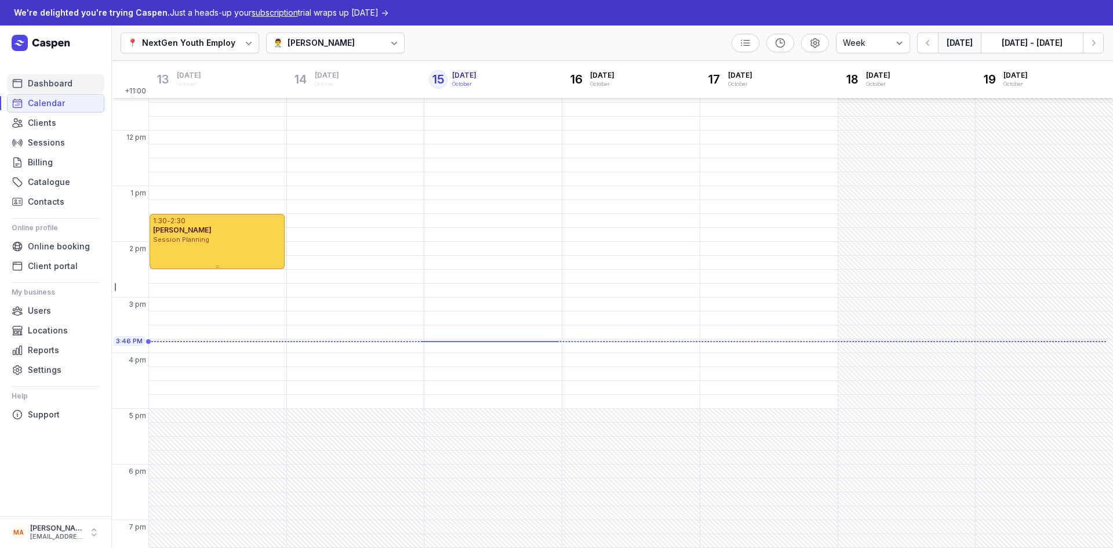
scroll to position [218, 0]
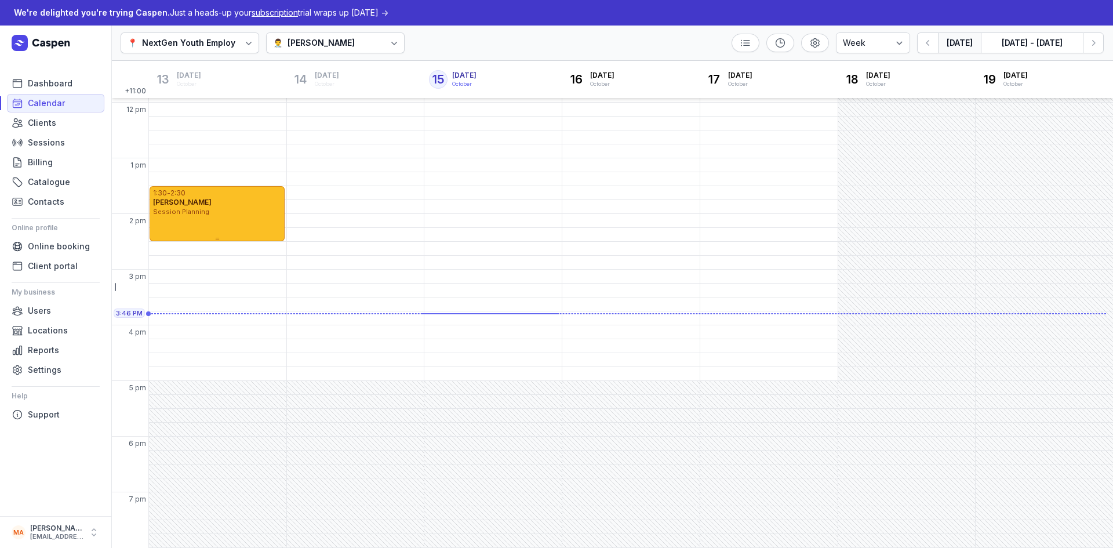
click at [218, 201] on div "Robert Demo" at bounding box center [217, 202] width 128 height 9
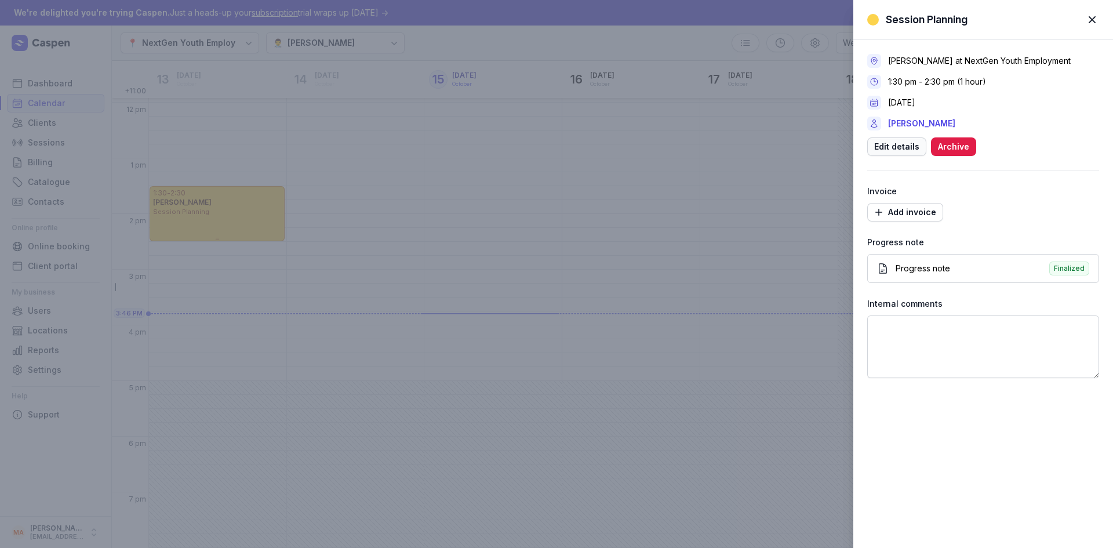
click at [899, 149] on span "Edit details" at bounding box center [896, 147] width 45 height 14
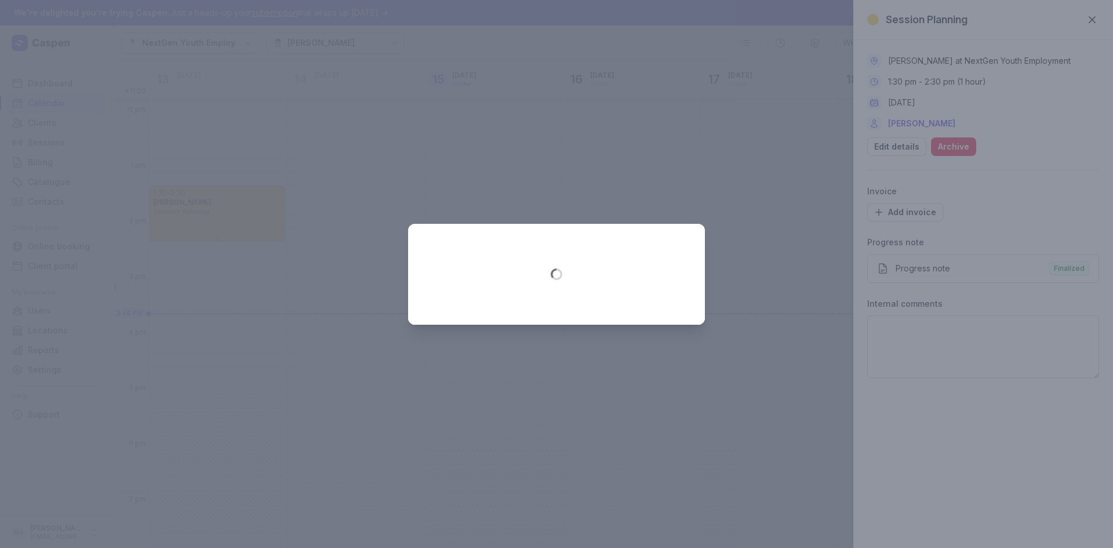
select select "13:30"
select select "14:30"
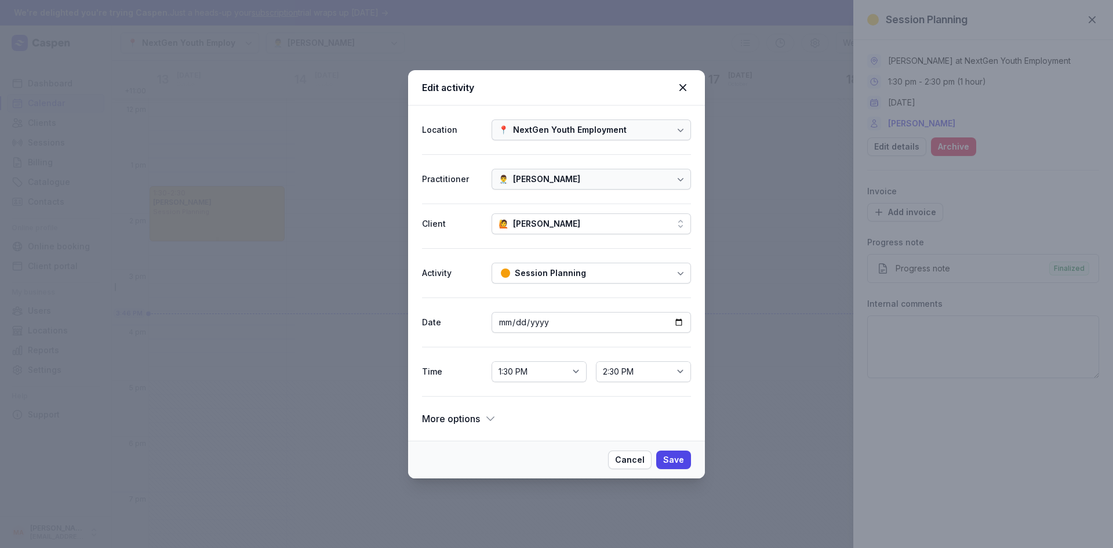
click at [491, 417] on icon at bounding box center [491, 419] width 12 height 12
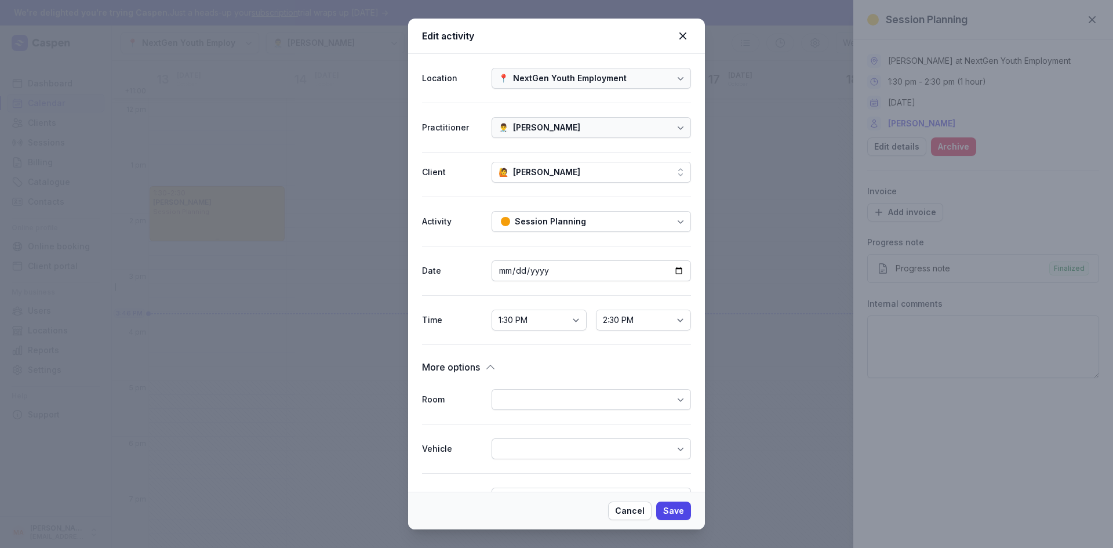
scroll to position [122, 0]
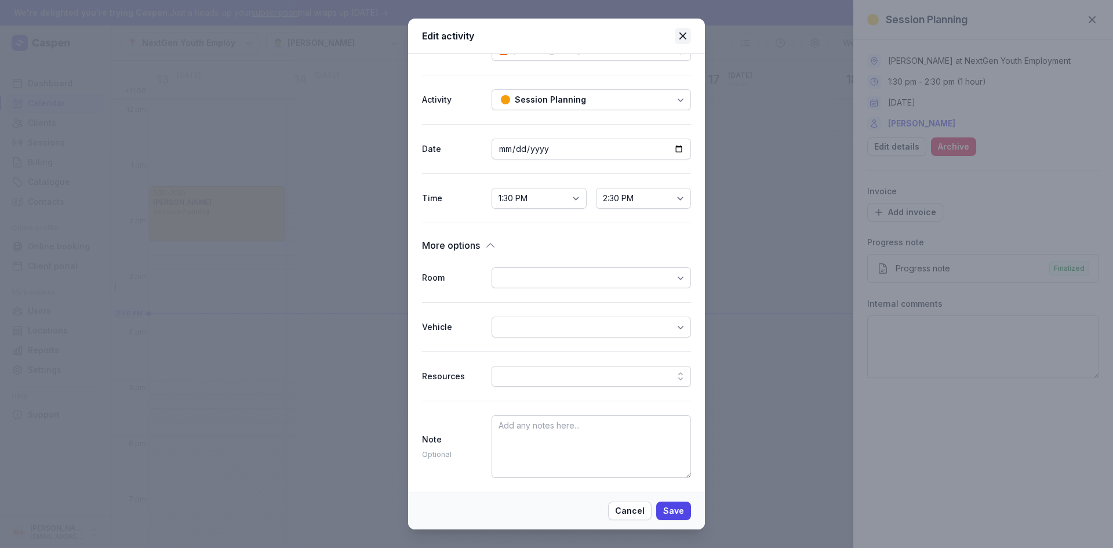
click at [684, 32] on icon at bounding box center [683, 36] width 14 height 14
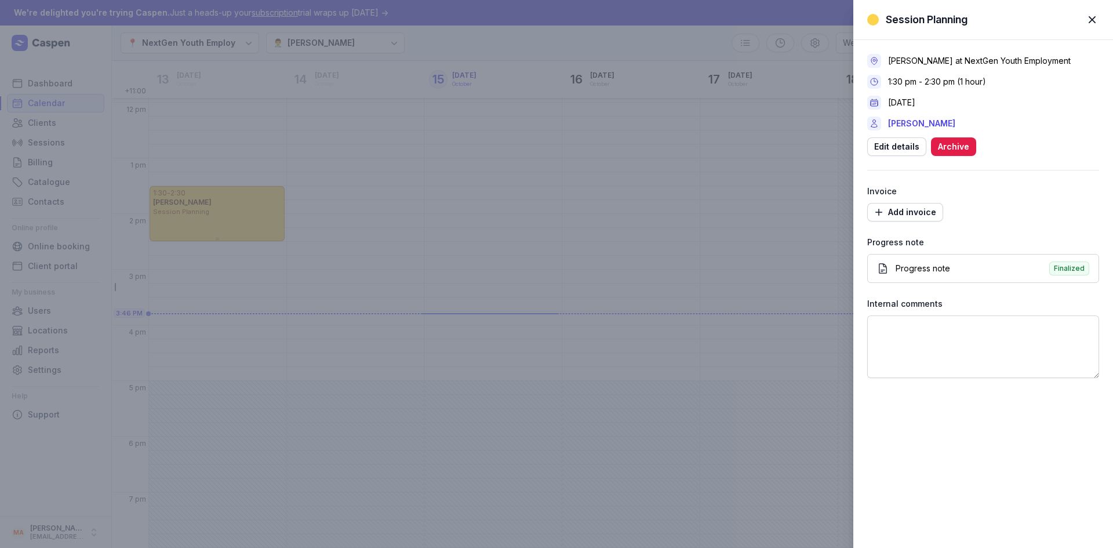
click at [1095, 14] on span "button" at bounding box center [1093, 20] width 26 height 26
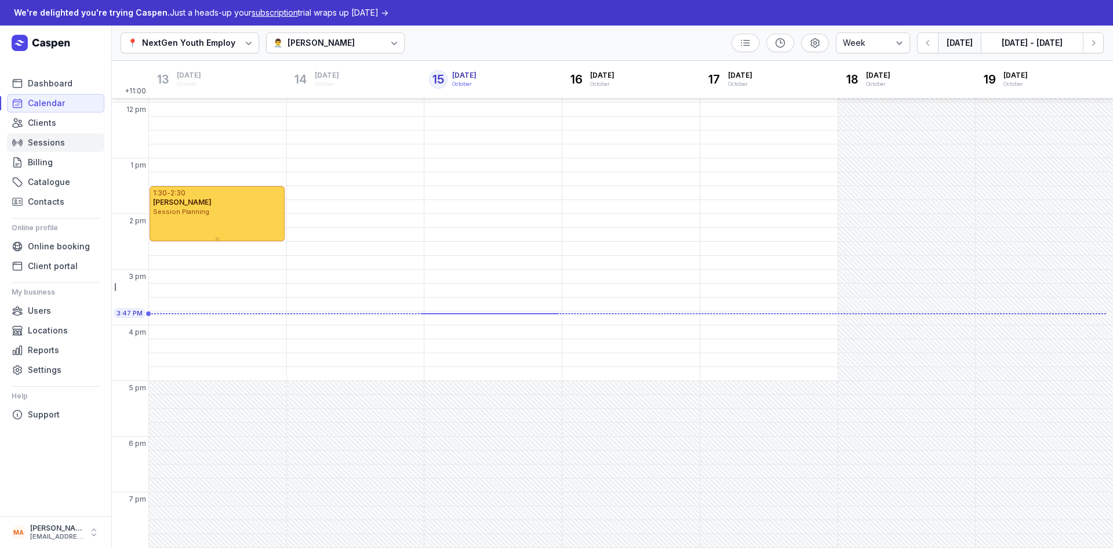
click at [48, 144] on span "Sessions" at bounding box center [46, 143] width 37 height 14
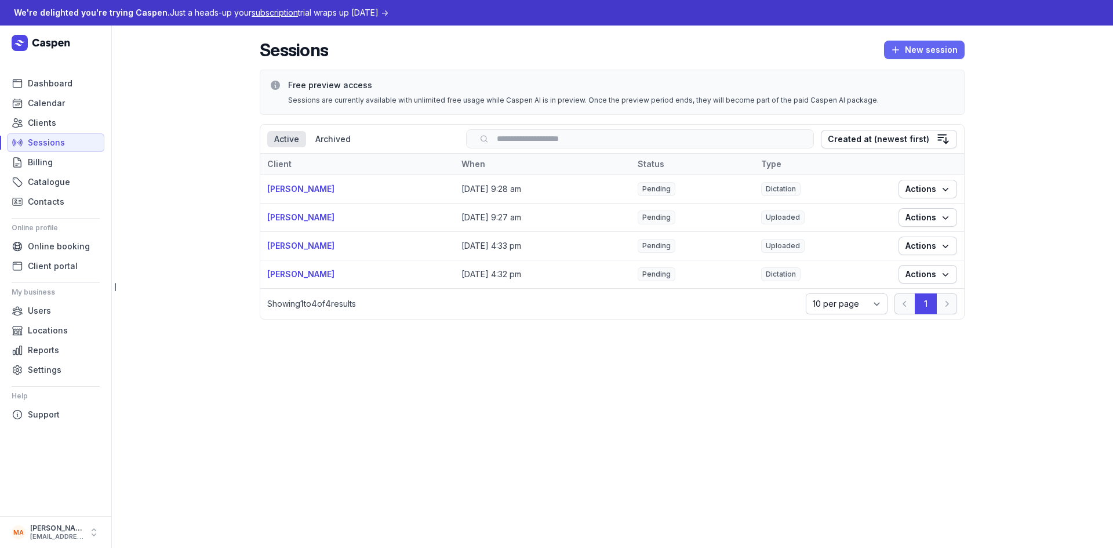
click at [945, 50] on span "New session" at bounding box center [924, 50] width 67 height 14
click at [899, 74] on button "Transcribe" at bounding box center [900, 74] width 130 height 16
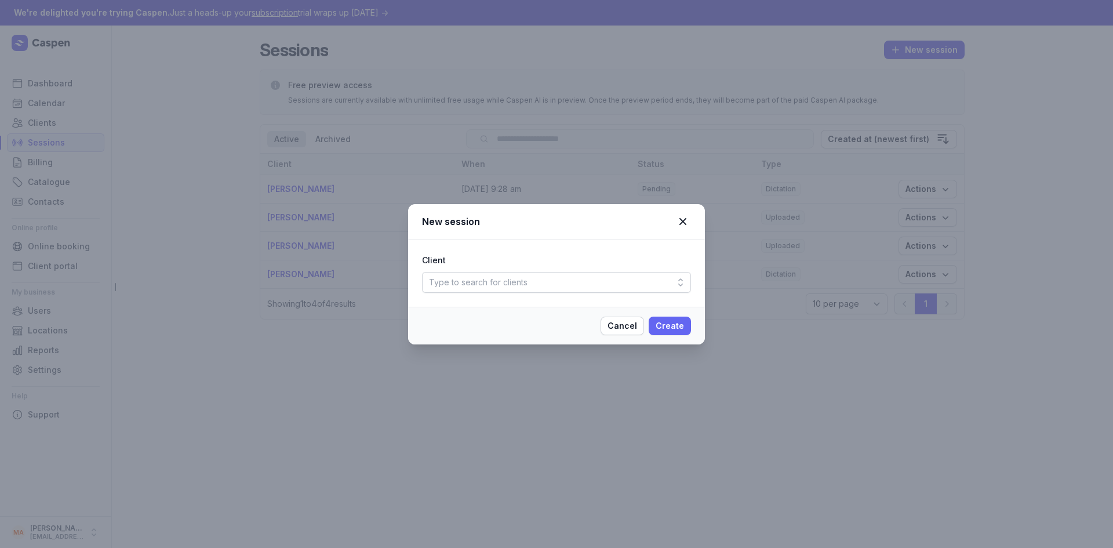
click at [673, 324] on span "Create" at bounding box center [670, 326] width 28 height 14
click at [562, 279] on div "Type to search for clients" at bounding box center [556, 282] width 269 height 21
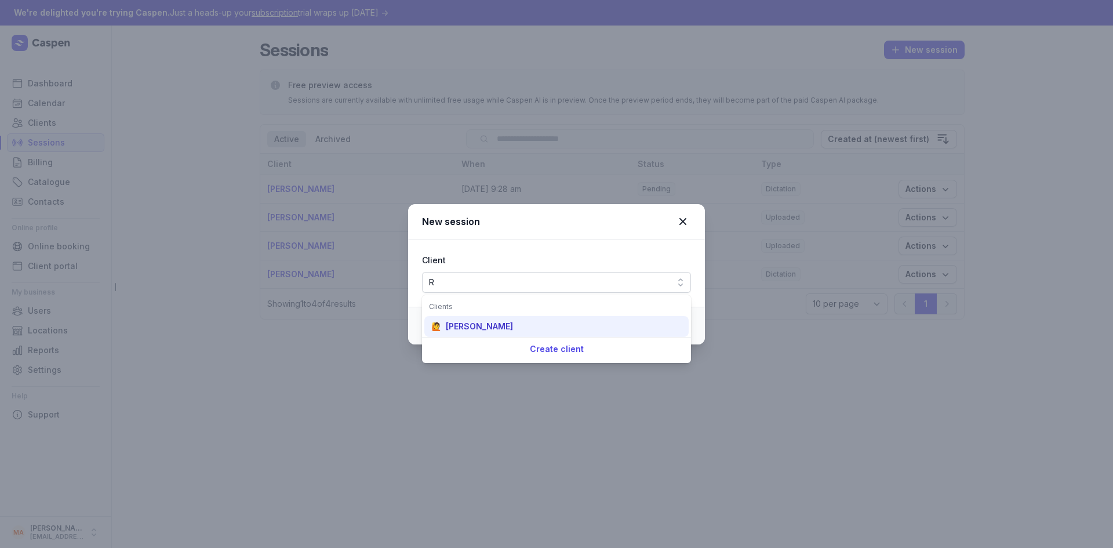
type input "R"
click at [505, 323] on div "🙋 Robert Demo" at bounding box center [556, 326] width 264 height 21
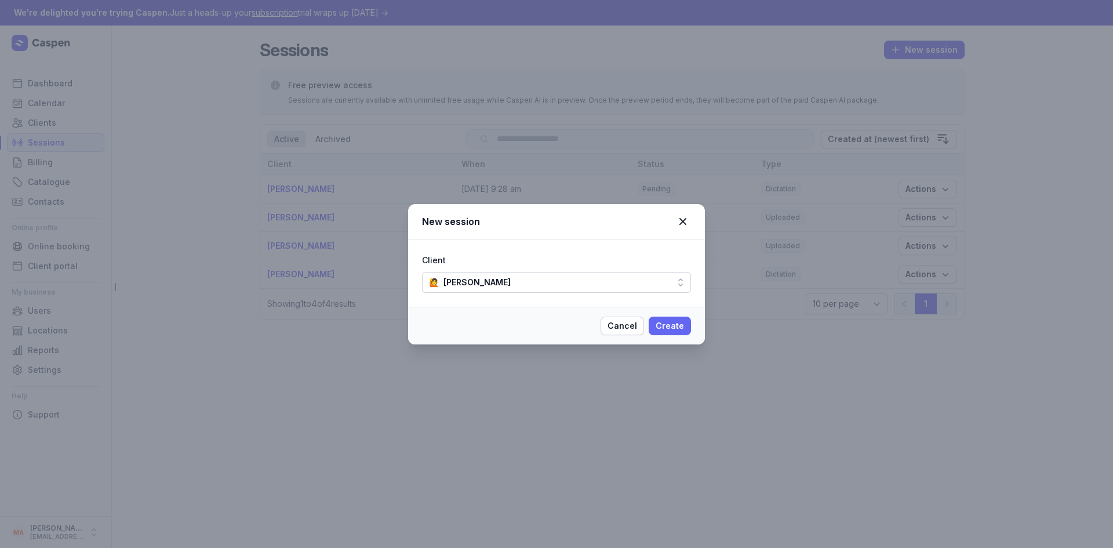
click at [669, 322] on span "Create" at bounding box center [670, 326] width 28 height 14
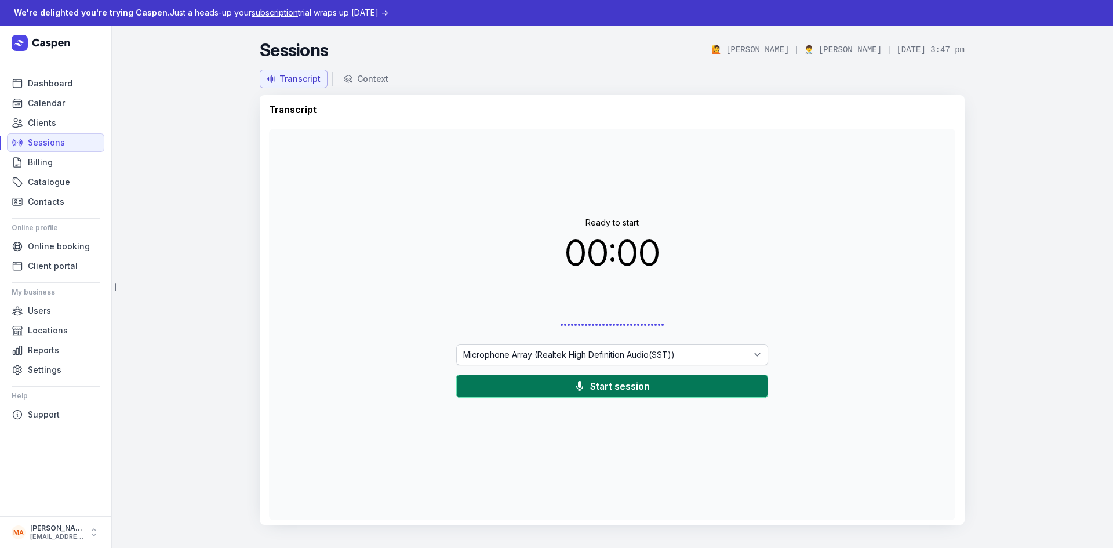
click at [594, 386] on span "Start session" at bounding box center [620, 386] width 60 height 14
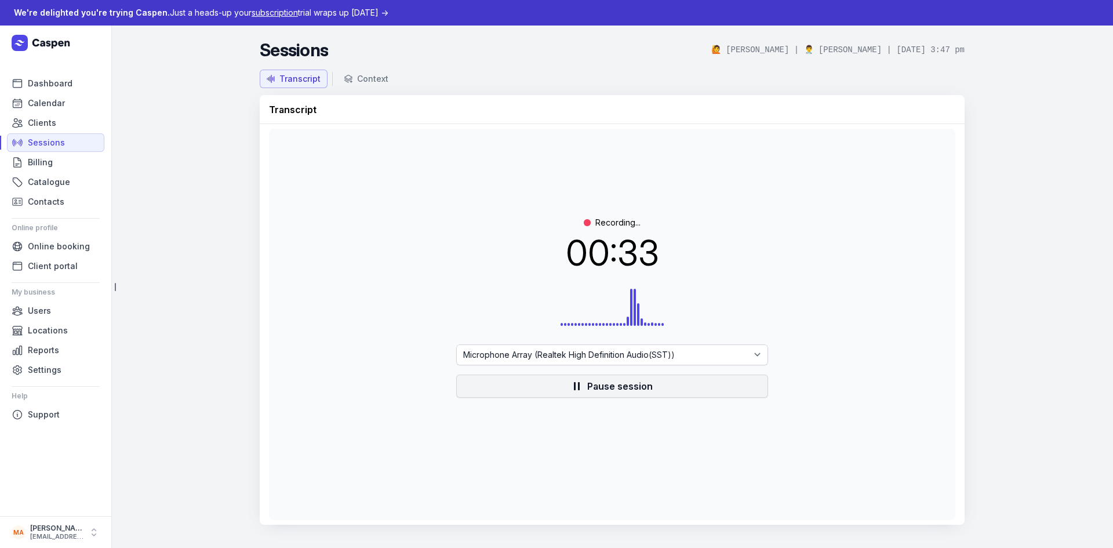
click at [579, 382] on icon at bounding box center [577, 386] width 6 height 8
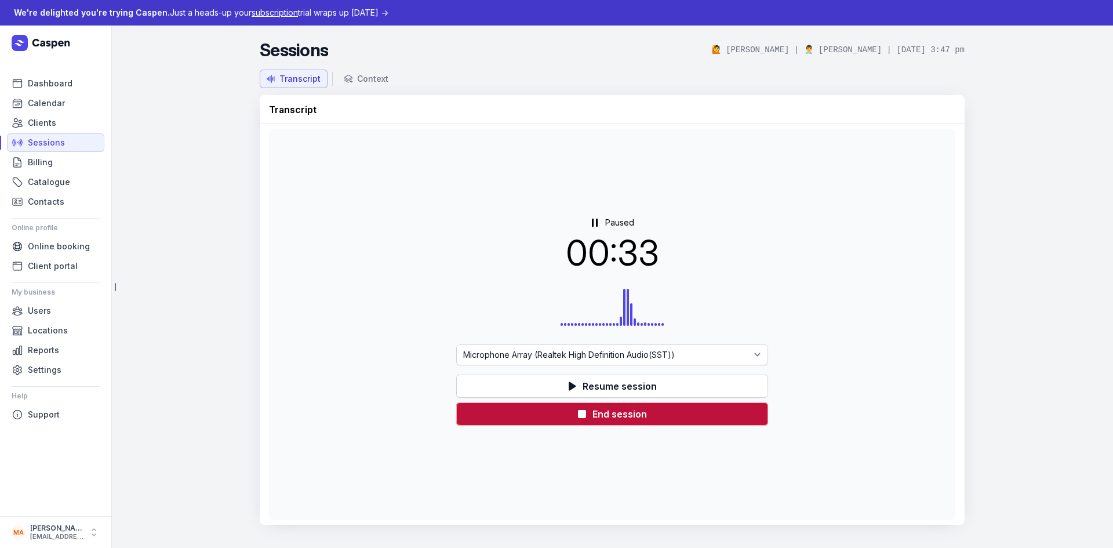
click at [598, 414] on span "End session" at bounding box center [620, 414] width 55 height 14
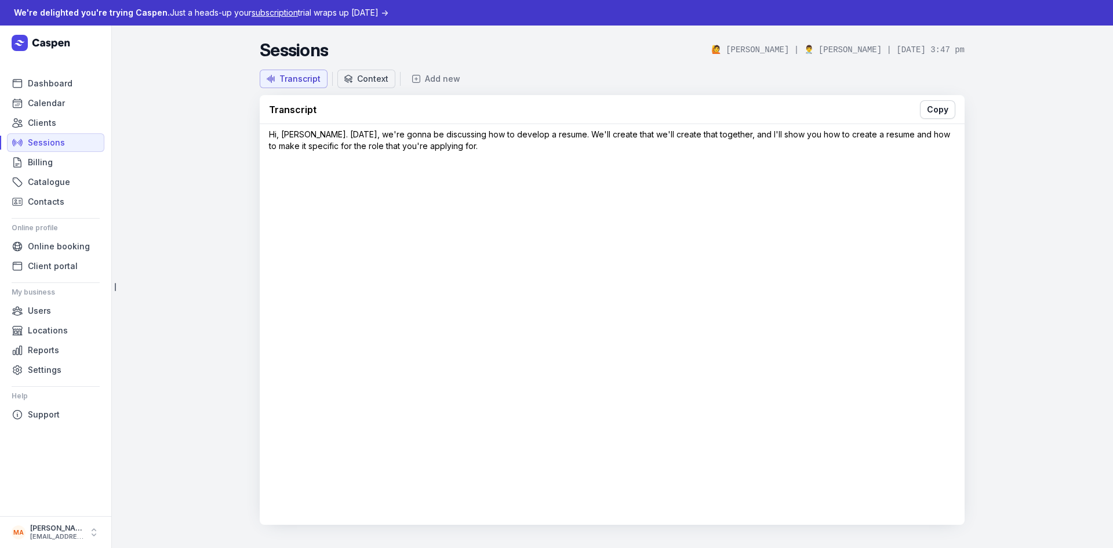
click at [383, 78] on div "Context" at bounding box center [372, 79] width 31 height 12
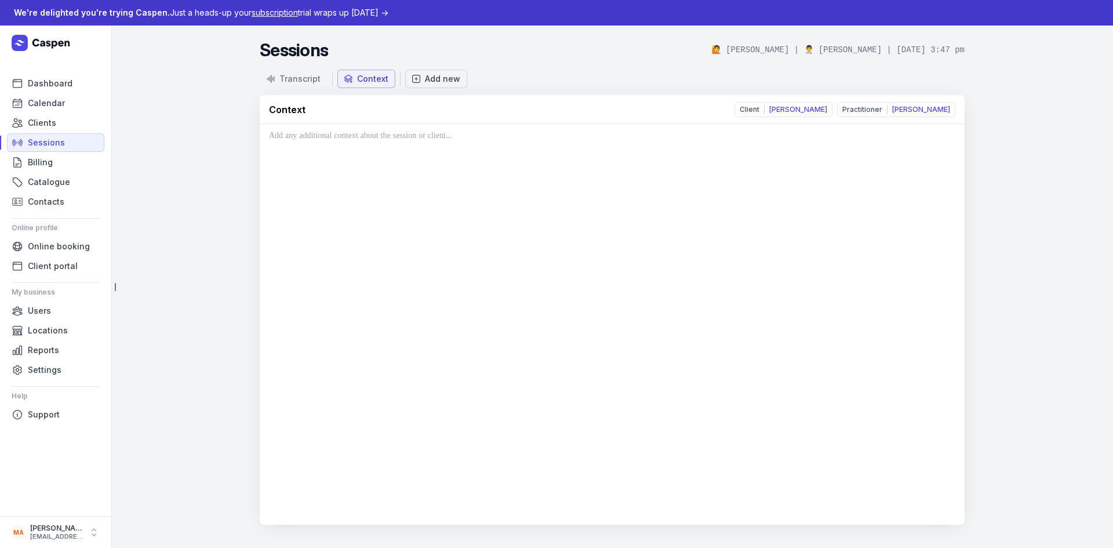
click at [432, 78] on div "Add new" at bounding box center [442, 79] width 35 height 12
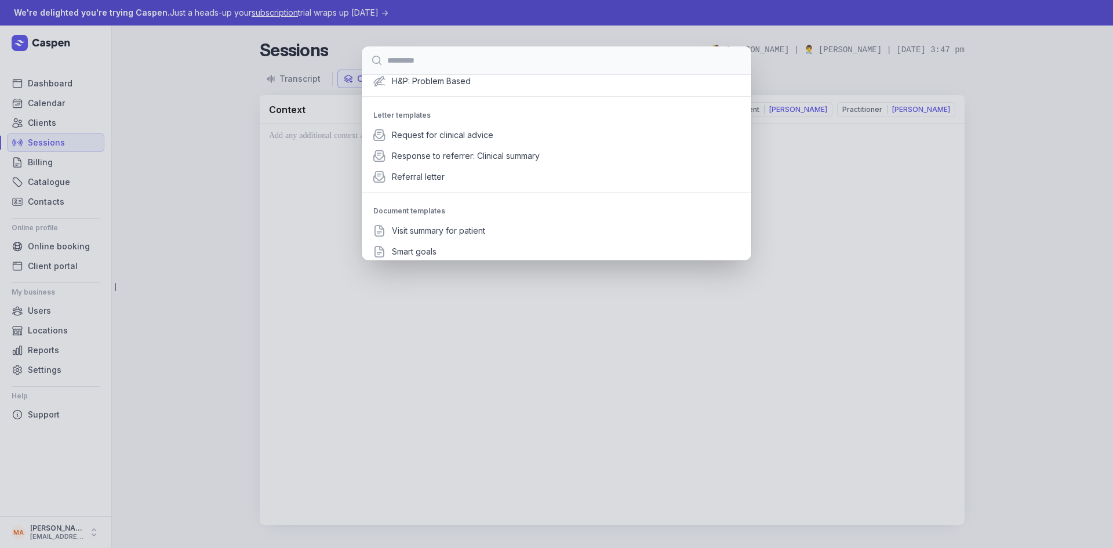
scroll to position [259, 0]
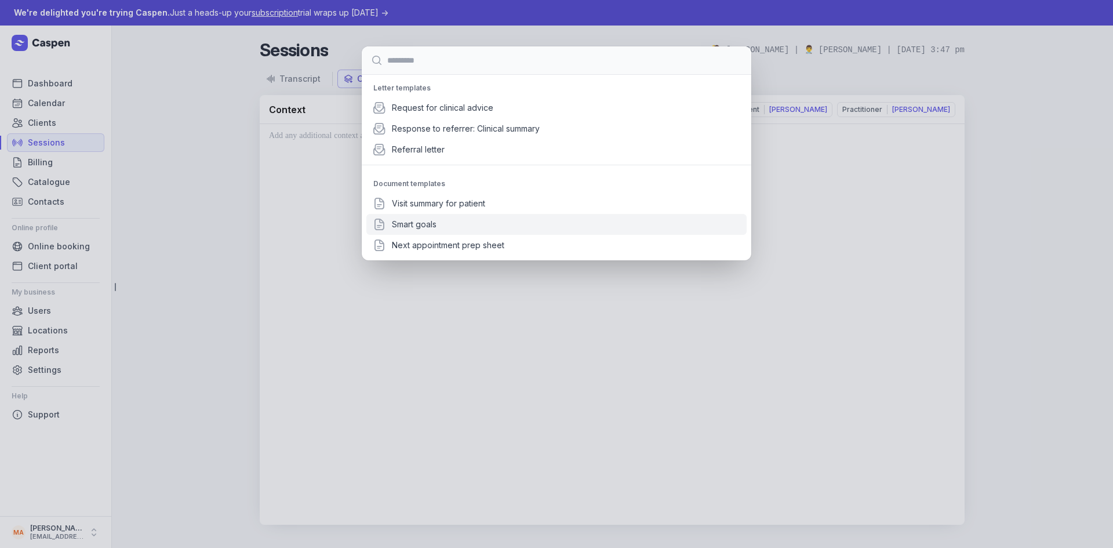
click at [461, 230] on div "Smart goals" at bounding box center [556, 224] width 380 height 21
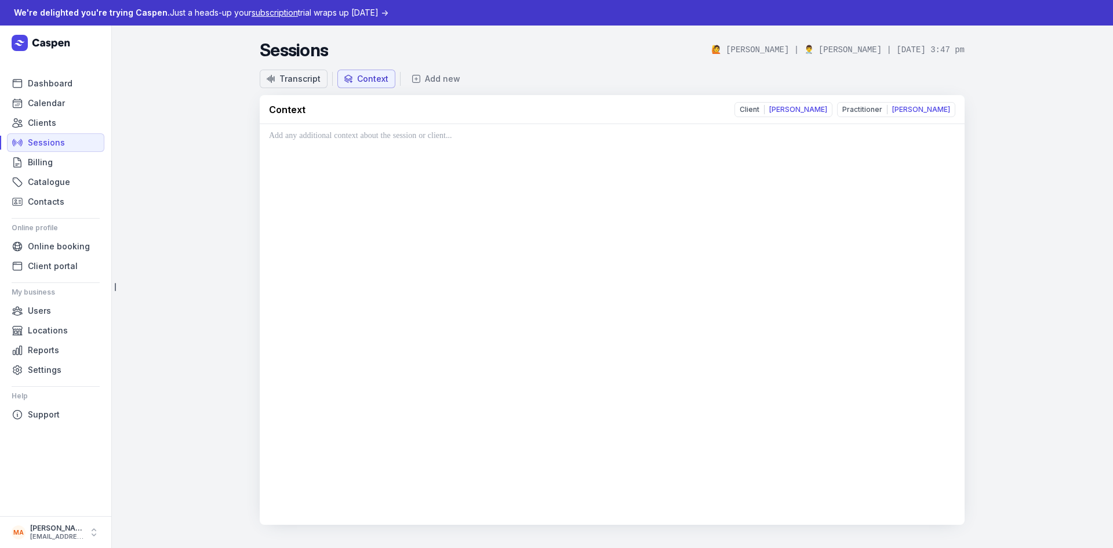
click at [311, 78] on div "Transcript" at bounding box center [300, 79] width 41 height 12
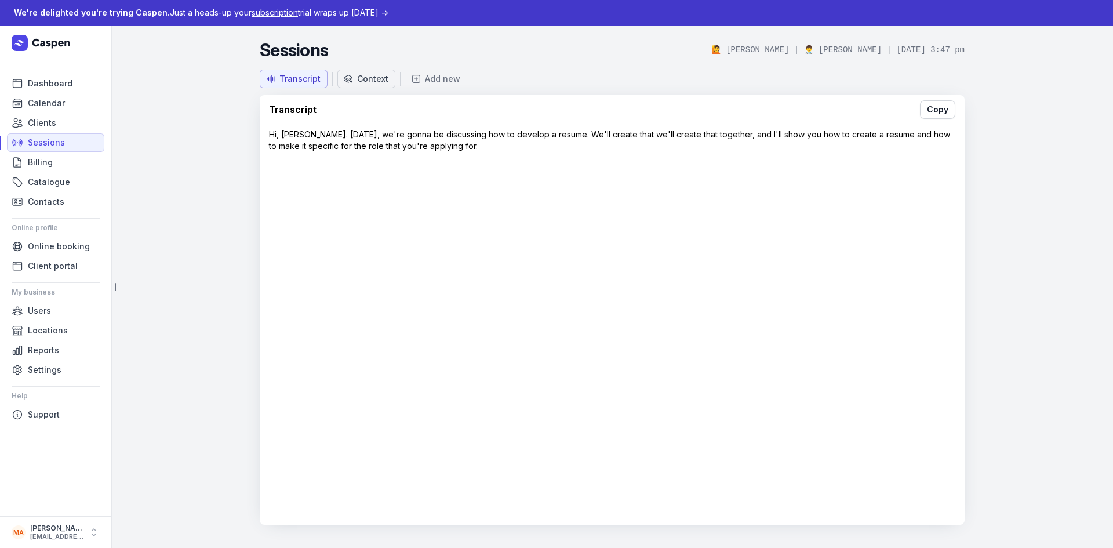
click at [366, 75] on div "Context" at bounding box center [372, 79] width 31 height 12
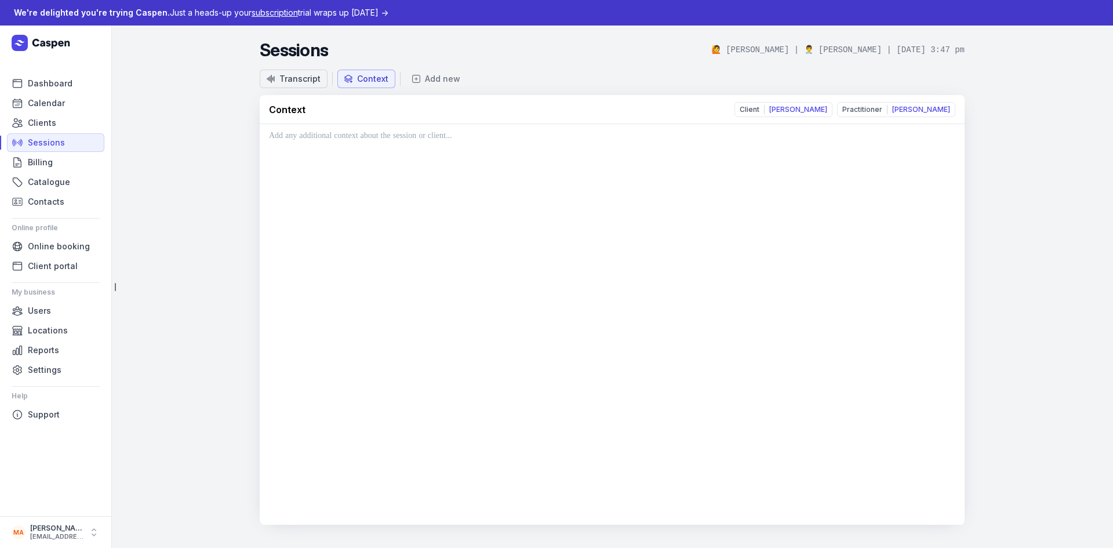
click at [282, 75] on div "Transcript" at bounding box center [300, 79] width 41 height 12
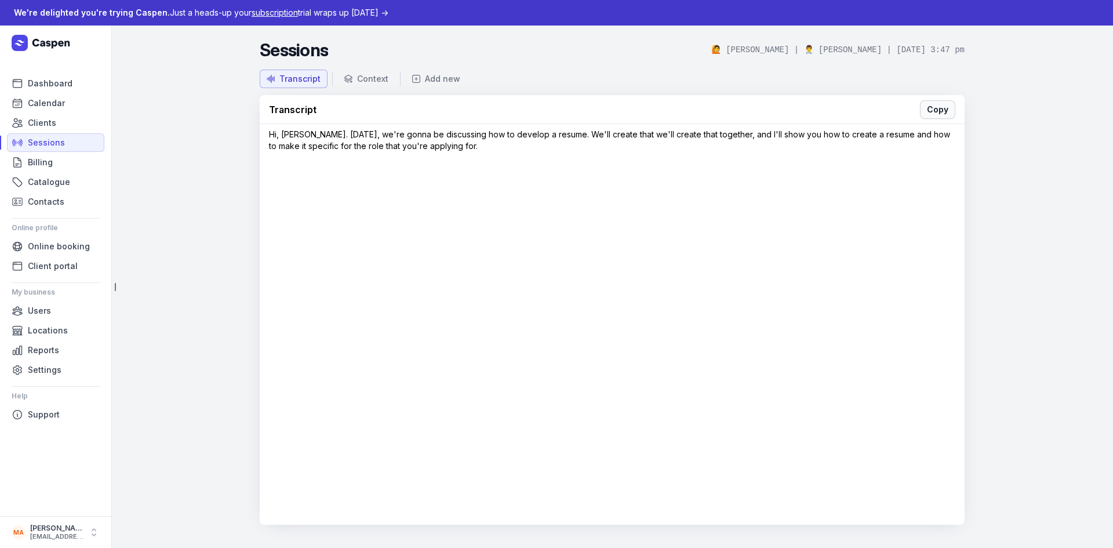
click at [928, 108] on span "Copy" at bounding box center [937, 110] width 21 height 14
click at [427, 137] on div "Hi, Bradley. Today, we're gonna be discussing how to develop a resume. We'll cr…" at bounding box center [612, 140] width 687 height 23
click at [39, 161] on span "Billing" at bounding box center [40, 162] width 25 height 14
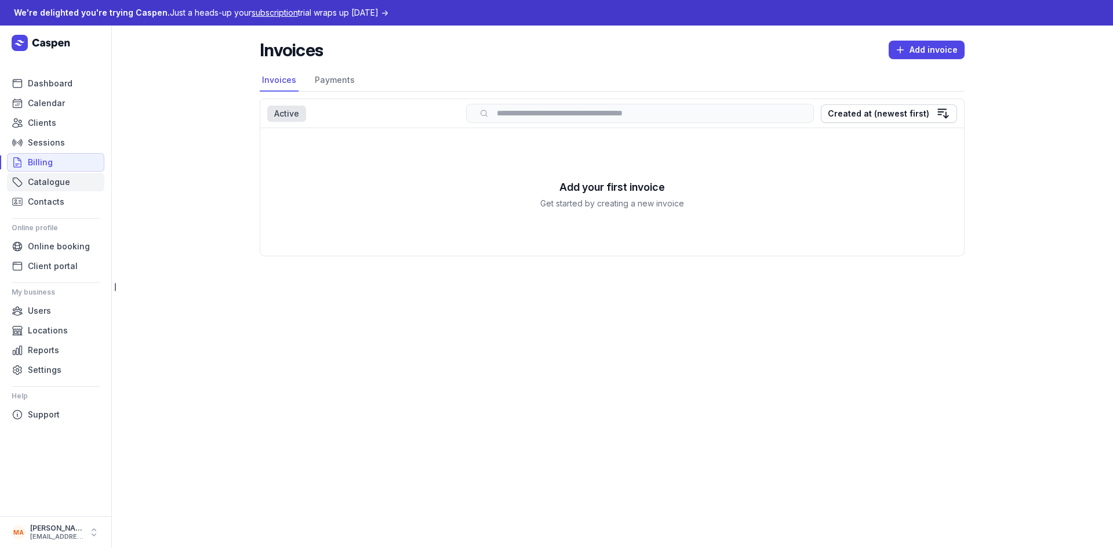
click at [66, 178] on span "Catalogue" at bounding box center [49, 182] width 42 height 14
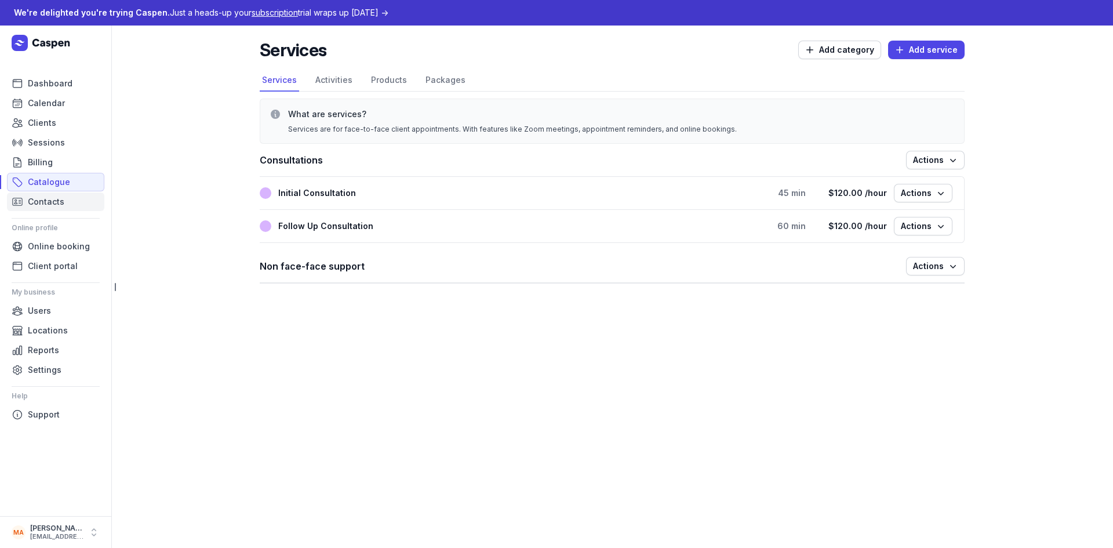
click at [67, 198] on link "Contacts" at bounding box center [55, 202] width 97 height 19
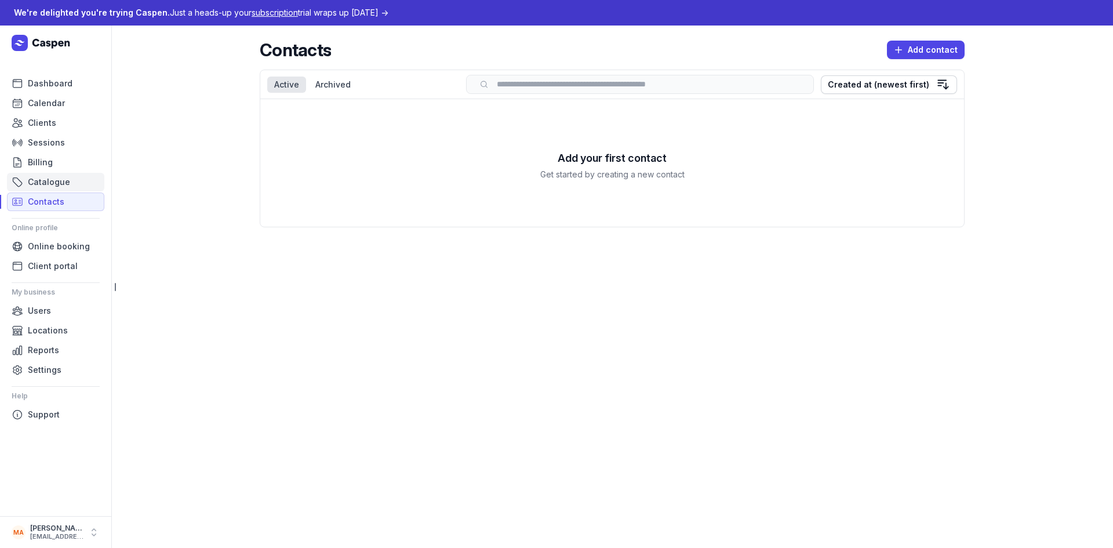
click at [64, 181] on span "Catalogue" at bounding box center [49, 182] width 42 height 14
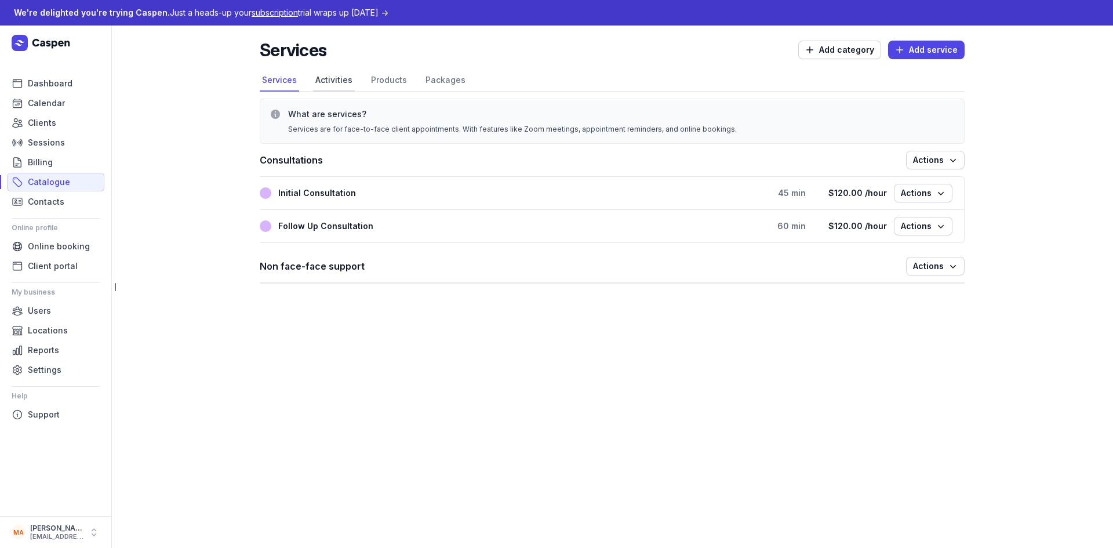
click at [340, 78] on link "Activities" at bounding box center [334, 81] width 42 height 22
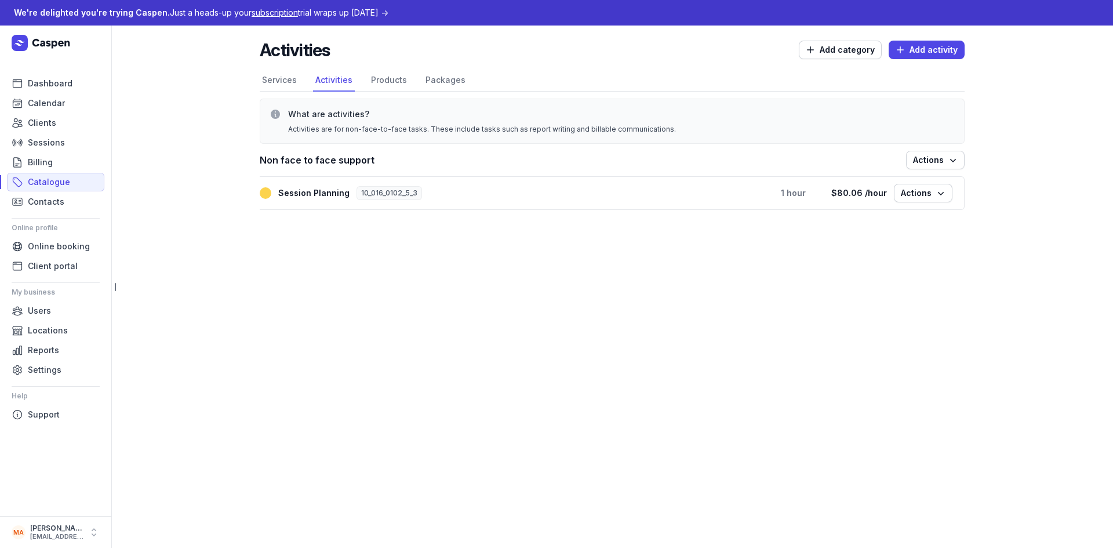
click at [302, 195] on div "Session Planning" at bounding box center [313, 193] width 71 height 14
click at [919, 193] on span "Actions" at bounding box center [923, 193] width 45 height 14
click at [902, 215] on button "Edit activity" at bounding box center [888, 217] width 130 height 16
select select
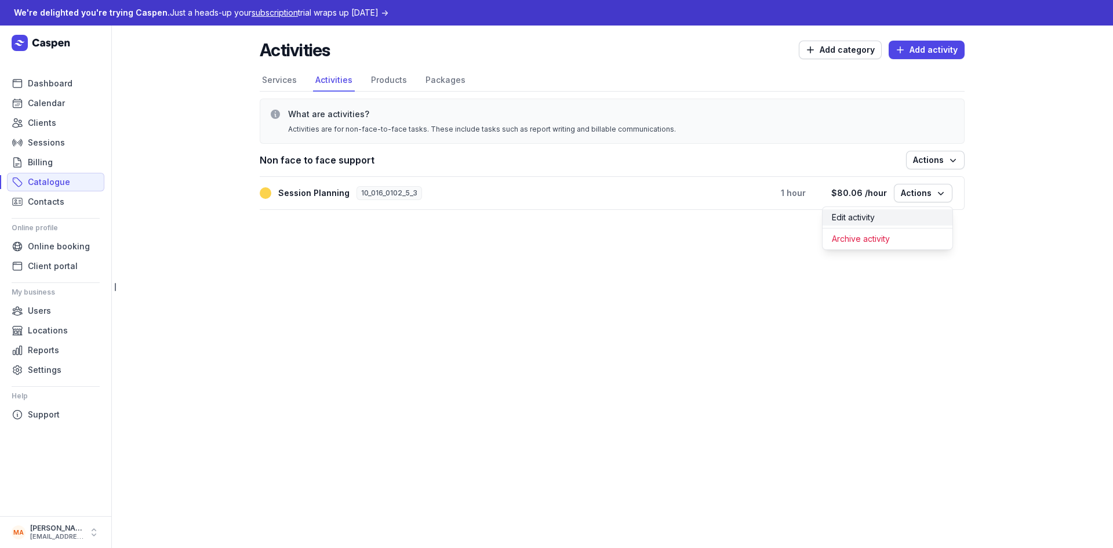
select select
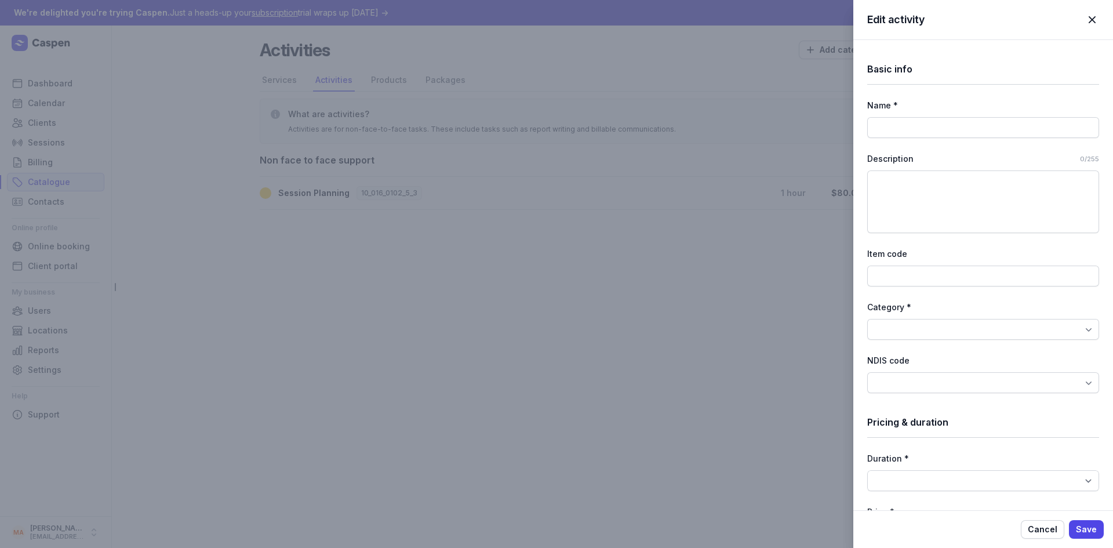
type input "Session Planning"
type textarea "Creating and planning participant sessions, including preparation of resources,…"
type input "10_016_0102_5_3"
select select "60"
type input "80.06"
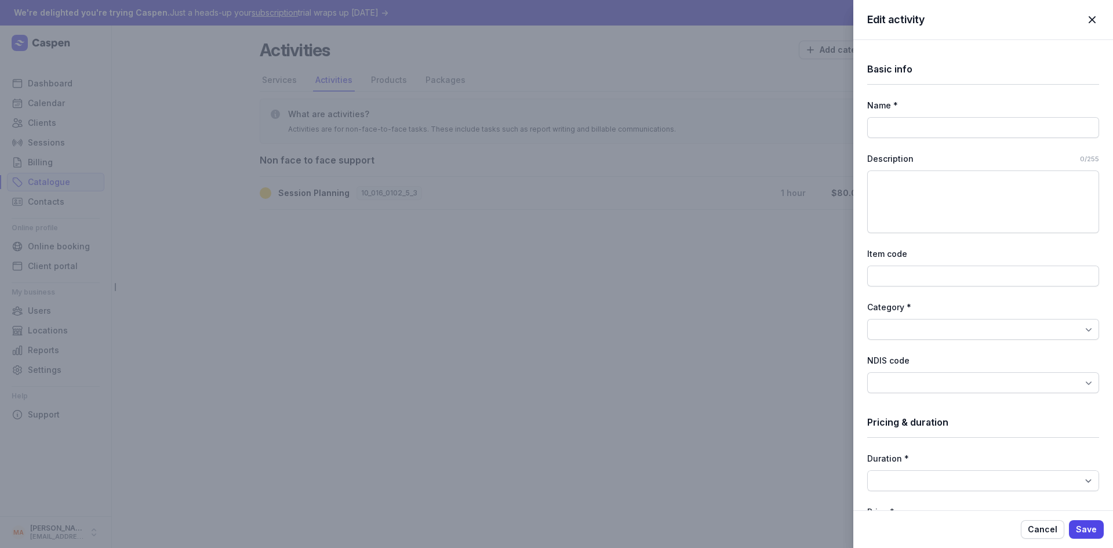
select select "hourly"
select select "tax_01K7GCGPS5GTFDQ6NS1F1EERF7"
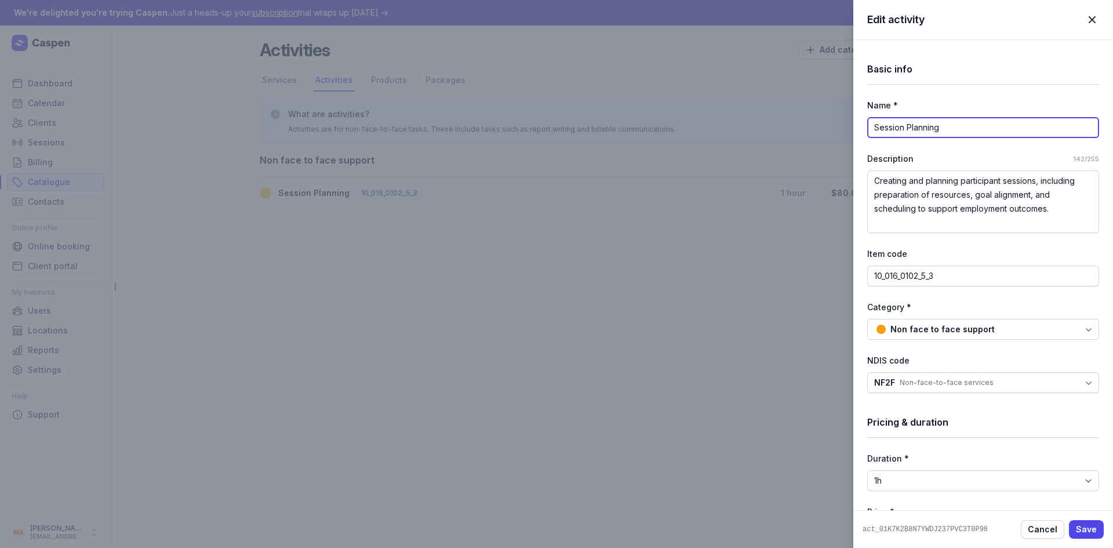
drag, startPoint x: 968, startPoint y: 125, endPoint x: 845, endPoint y: 126, distance: 122.9
click at [845, 126] on div "Edit activity Close panel Basic info Name * Session Planning Description 142/25…" at bounding box center [556, 274] width 1113 height 548
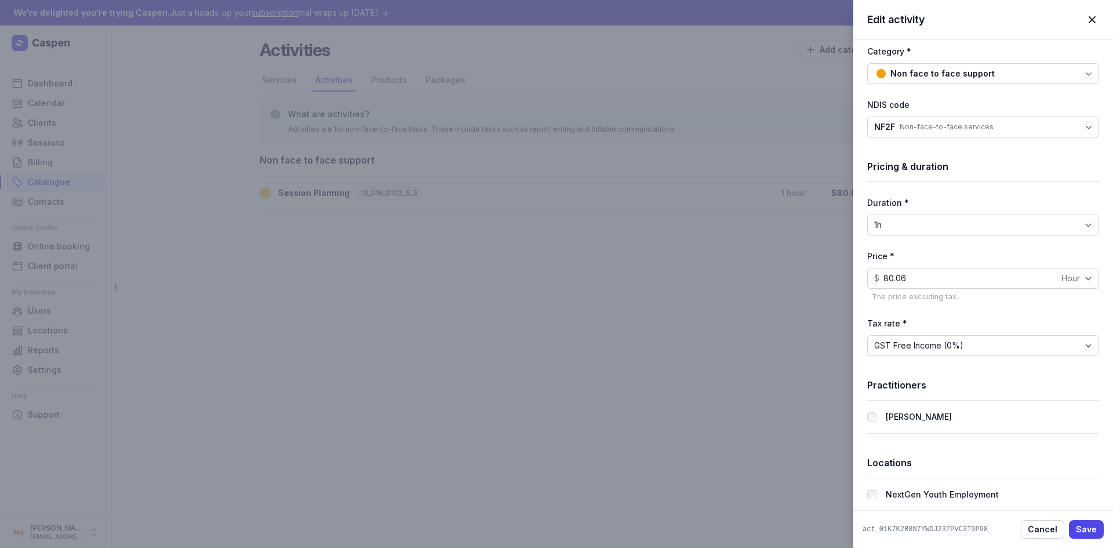
scroll to position [268, 0]
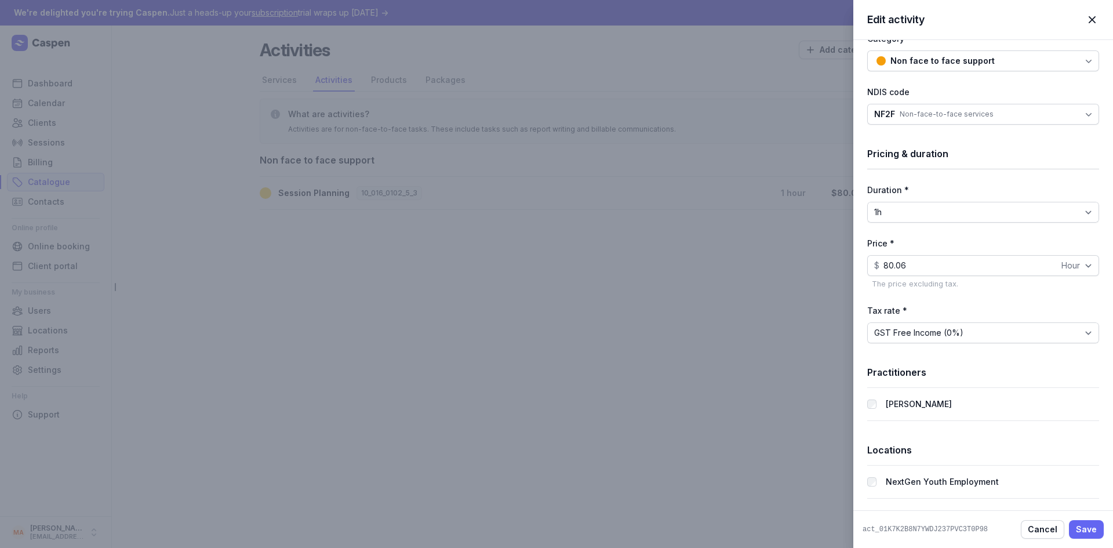
click at [1087, 527] on span "Save" at bounding box center [1086, 529] width 21 height 14
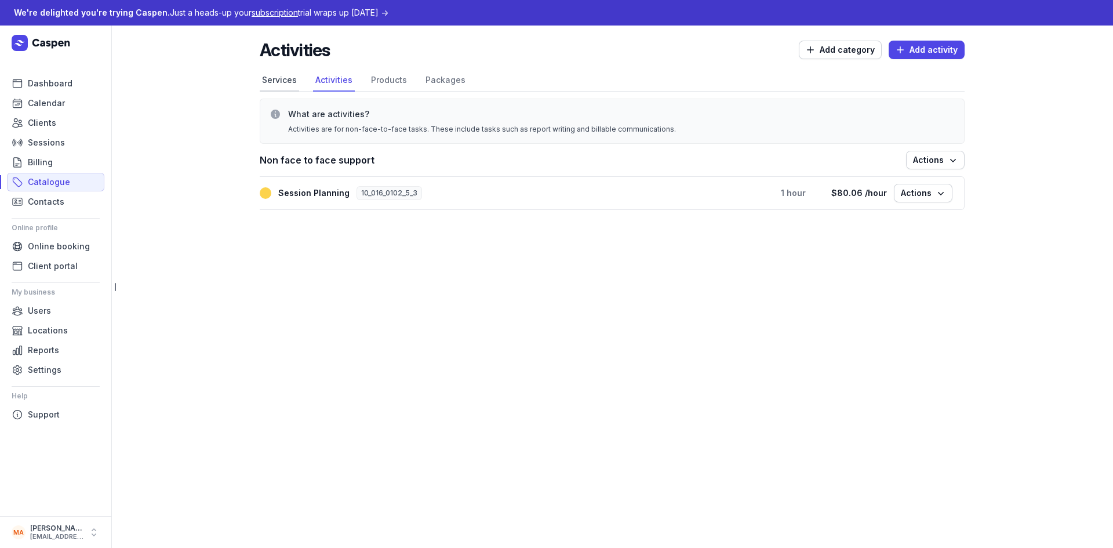
click at [288, 78] on link "Services" at bounding box center [279, 81] width 39 height 22
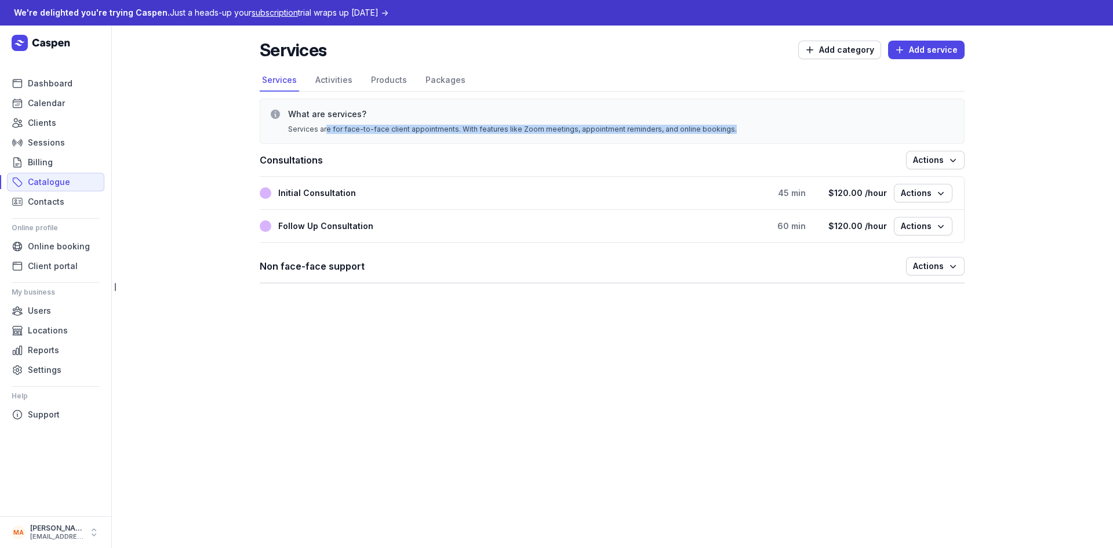
drag, startPoint x: 327, startPoint y: 129, endPoint x: 785, endPoint y: 133, distance: 457.6
click at [785, 133] on div "Services are for face-to-face client appointments. With features like Zoom meet…" at bounding box center [621, 129] width 667 height 9
click at [593, 134] on div "What are services? Services are for face-to-face client appointments. With feat…" at bounding box center [612, 121] width 705 height 45
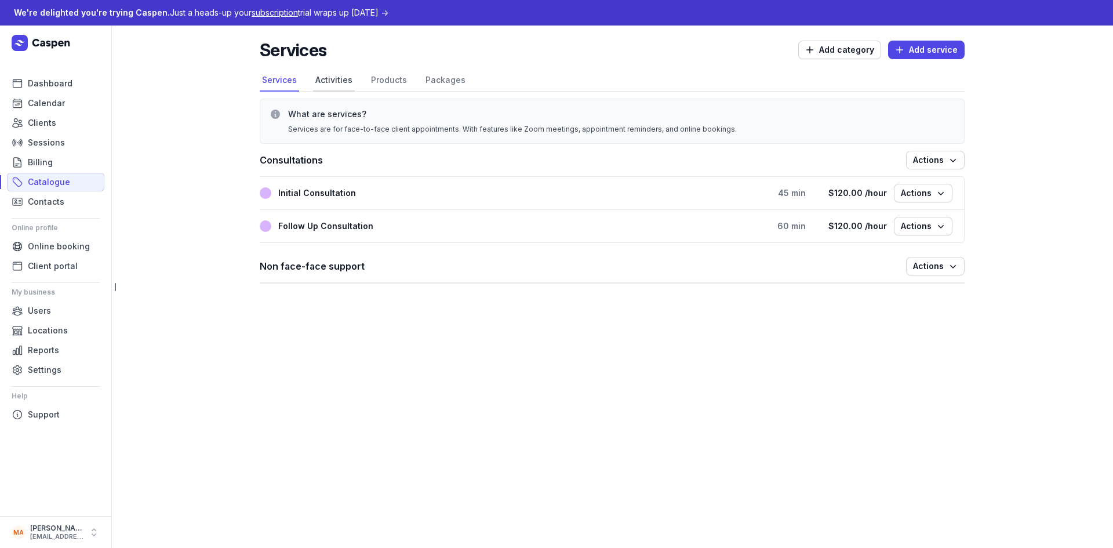
click at [324, 78] on link "Activities" at bounding box center [334, 81] width 42 height 22
